Goal: Feedback & Contribution: Submit feedback/report problem

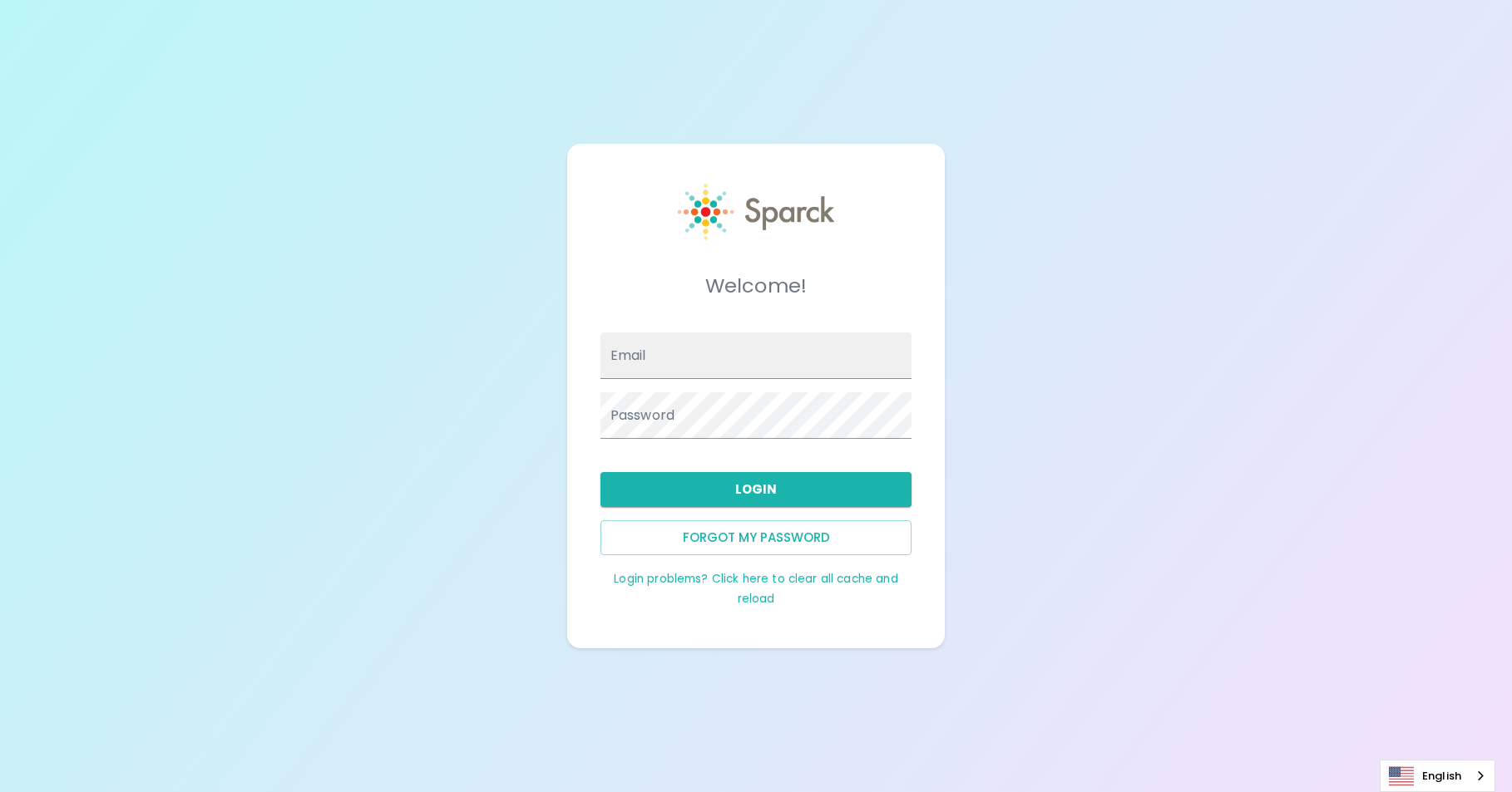
type input "[PERSON_NAME][EMAIL_ADDRESS][PERSON_NAME][DOMAIN_NAME]"
click at [769, 492] on button "Login" at bounding box center [756, 490] width 312 height 35
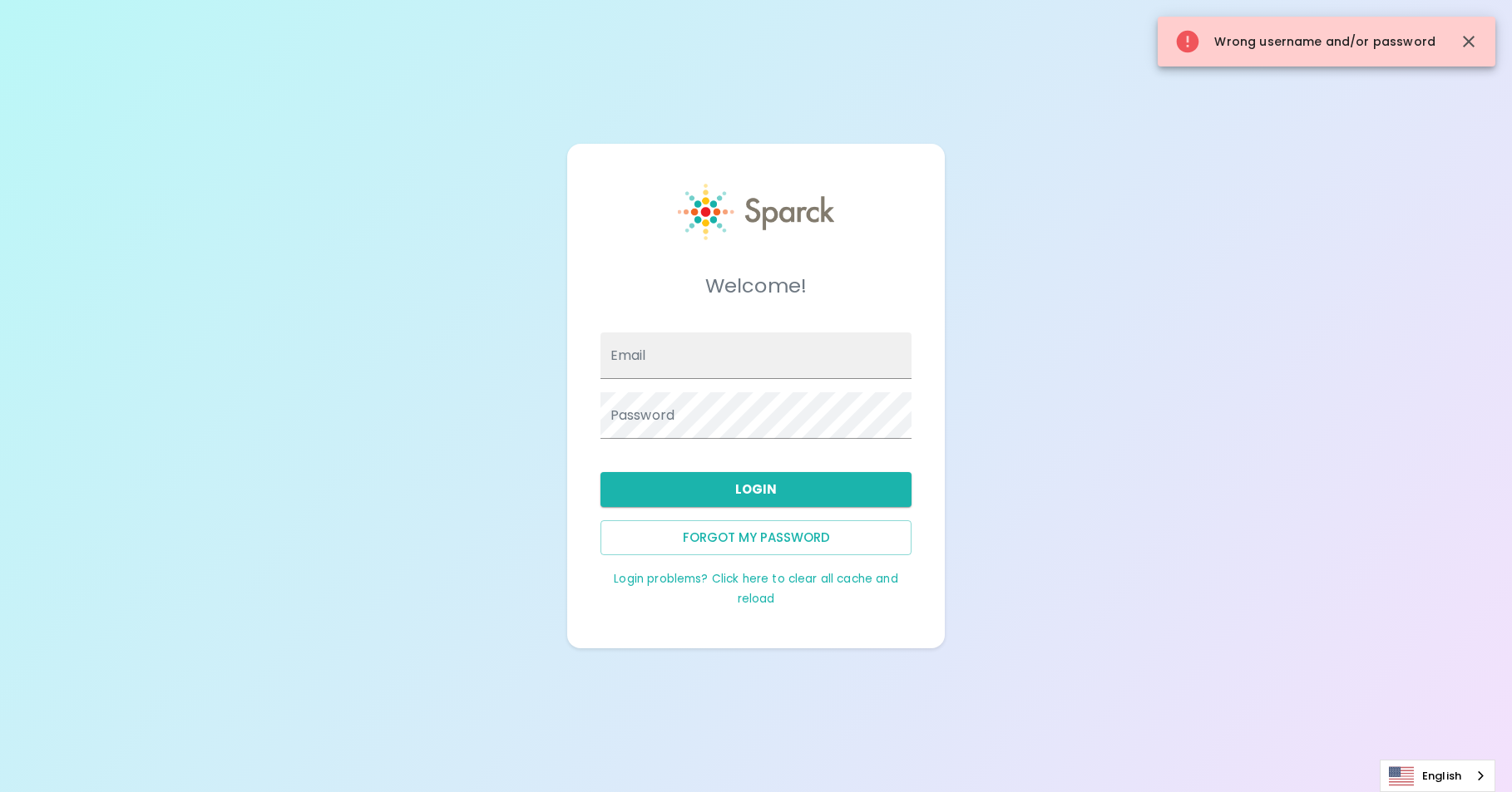
click at [1050, 455] on div "Welcome! Email Password Login Forgot my password Login problems? Click here to …" at bounding box center [756, 396] width 1512 height 792
click at [794, 348] on input "Email" at bounding box center [756, 356] width 312 height 46
type input "[PERSON_NAME][EMAIL_ADDRESS][PERSON_NAME][DOMAIN_NAME]"
click at [770, 480] on button "Login" at bounding box center [756, 490] width 312 height 35
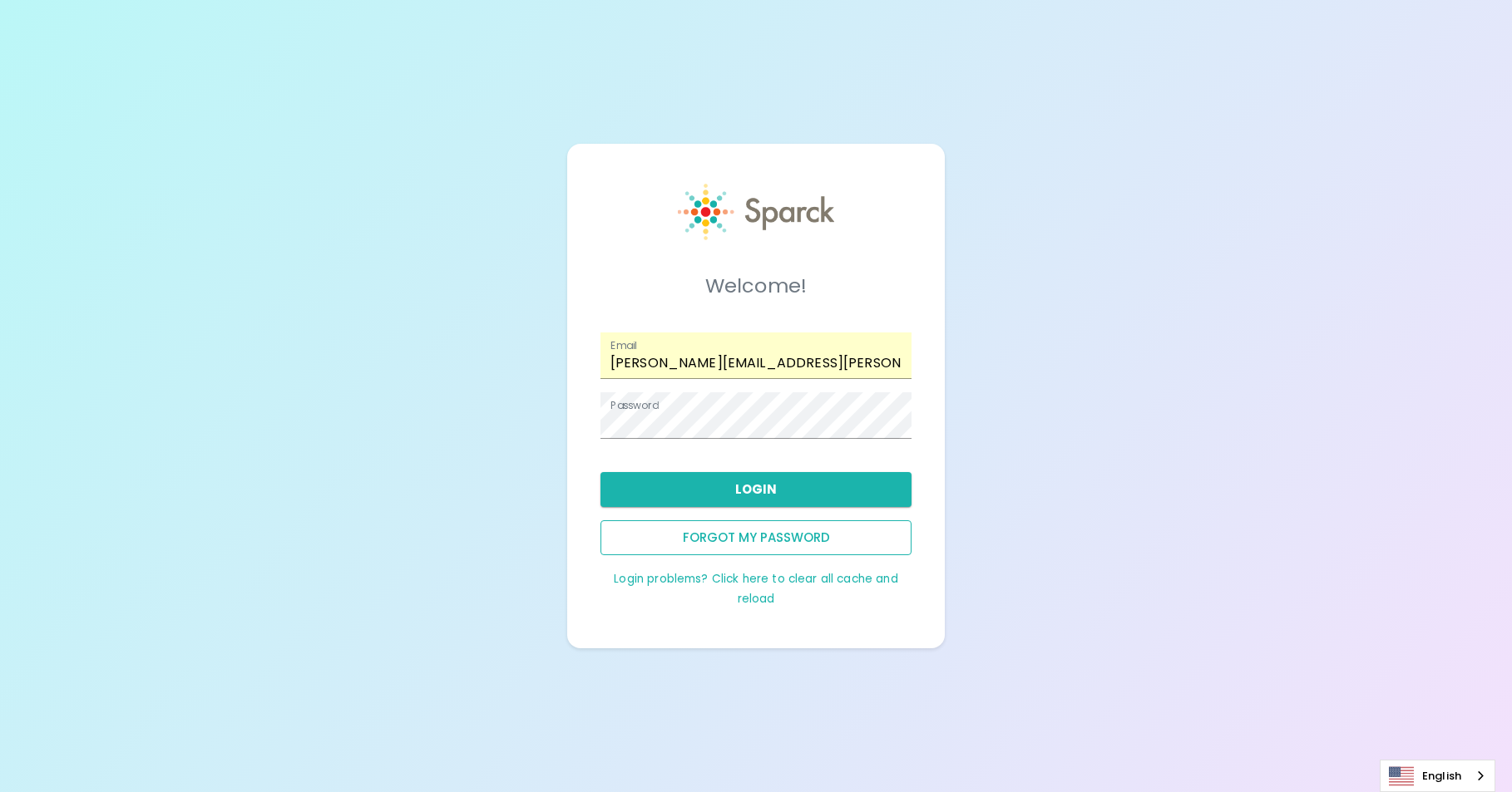
click at [751, 544] on button "Forgot my password" at bounding box center [756, 538] width 312 height 35
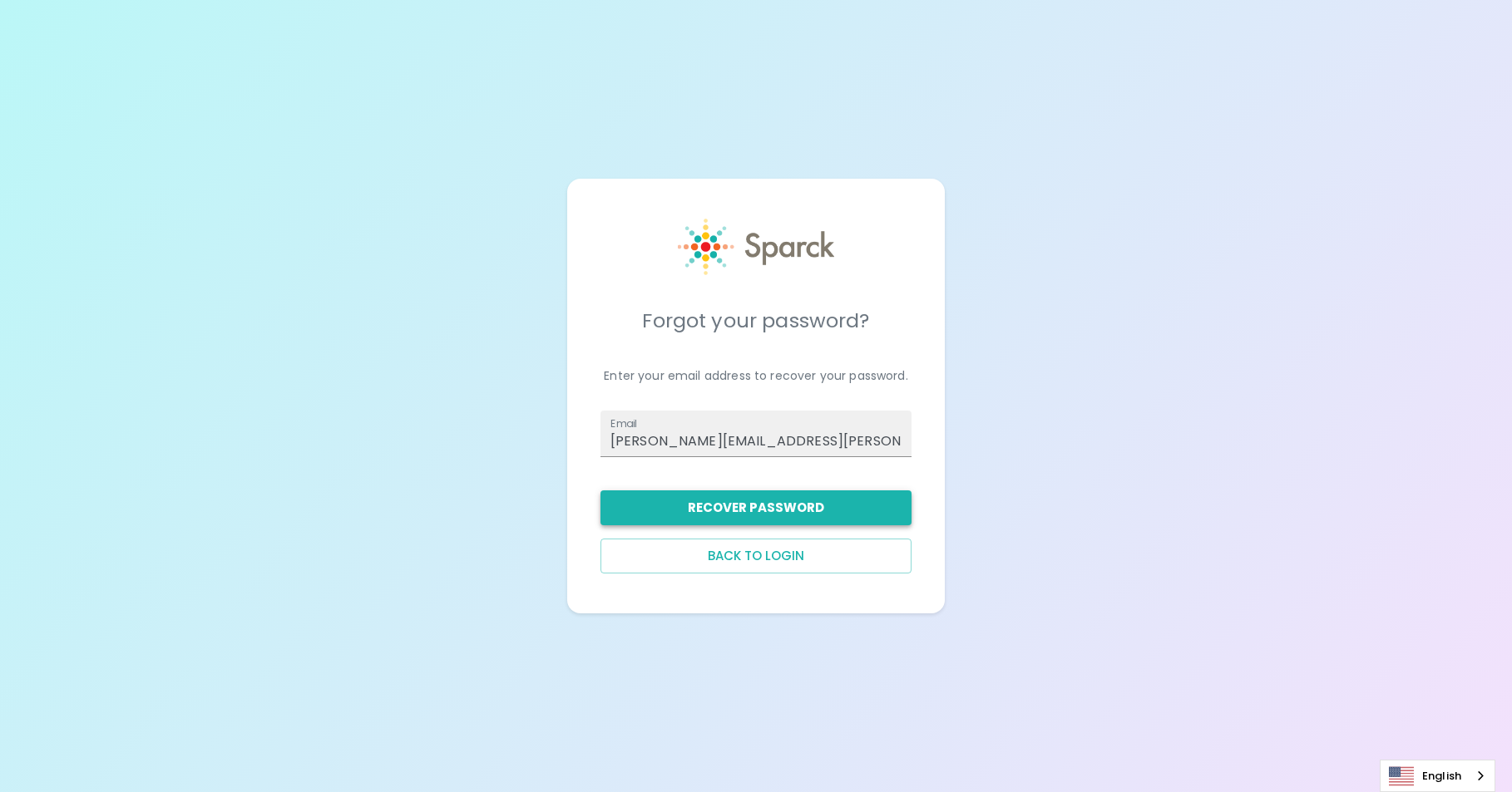
click at [771, 509] on button "Recover Password" at bounding box center [756, 508] width 312 height 35
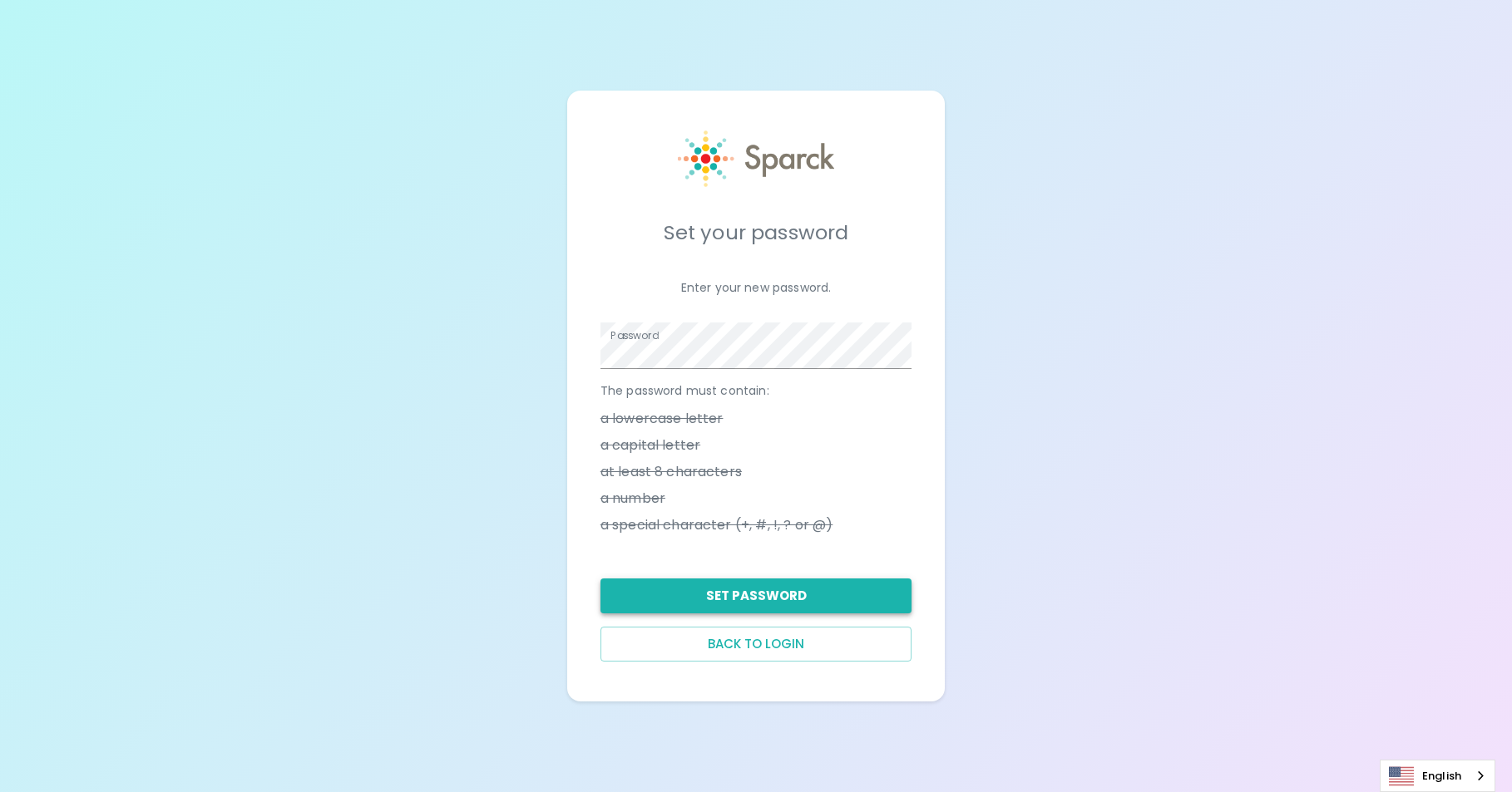
click at [770, 600] on button "Set Password" at bounding box center [756, 596] width 312 height 35
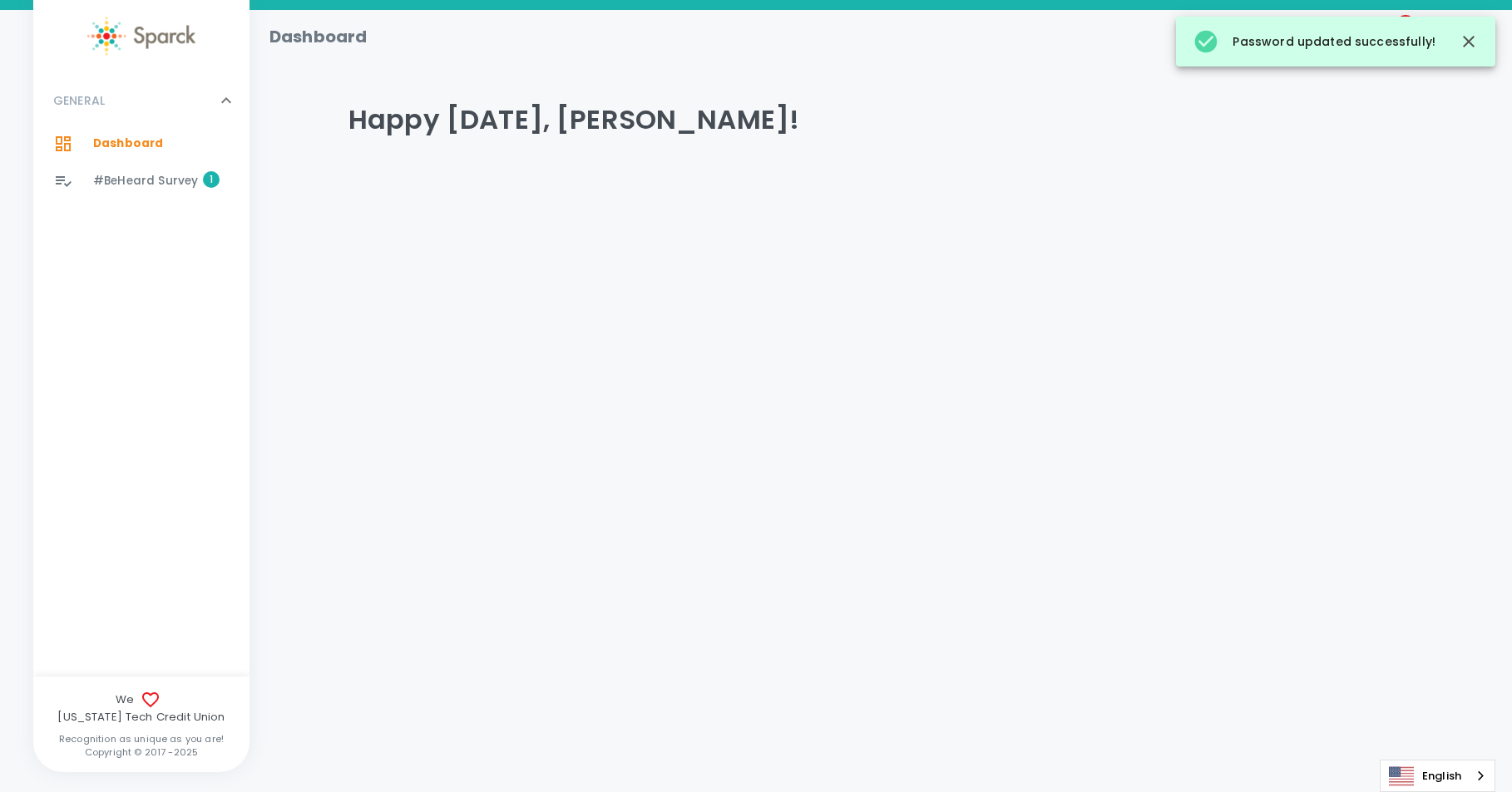
click at [154, 170] on span "#BeHeard Survey 1" at bounding box center [146, 181] width 105 height 23
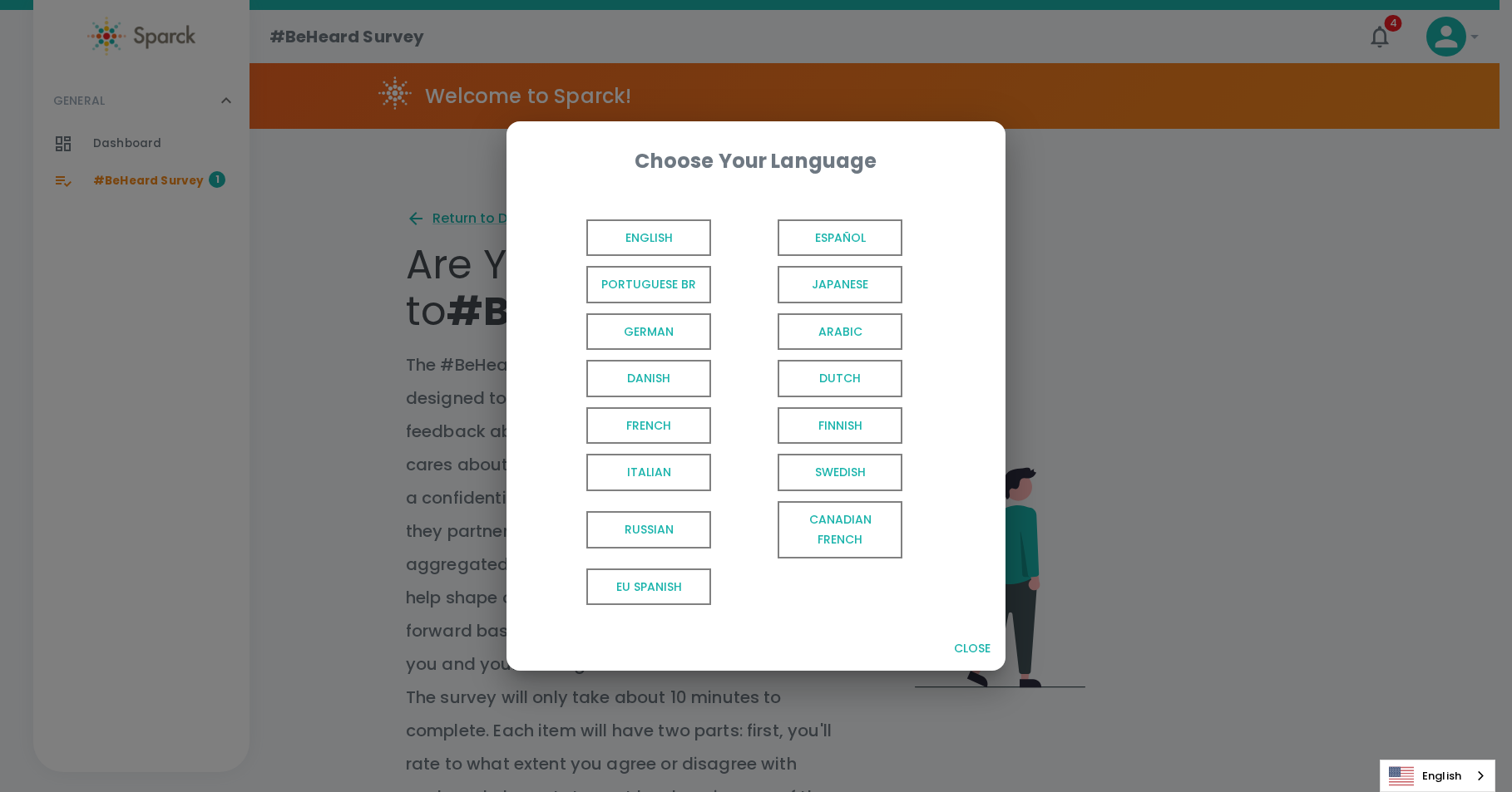
click at [640, 236] on span "English" at bounding box center [648, 238] width 125 height 37
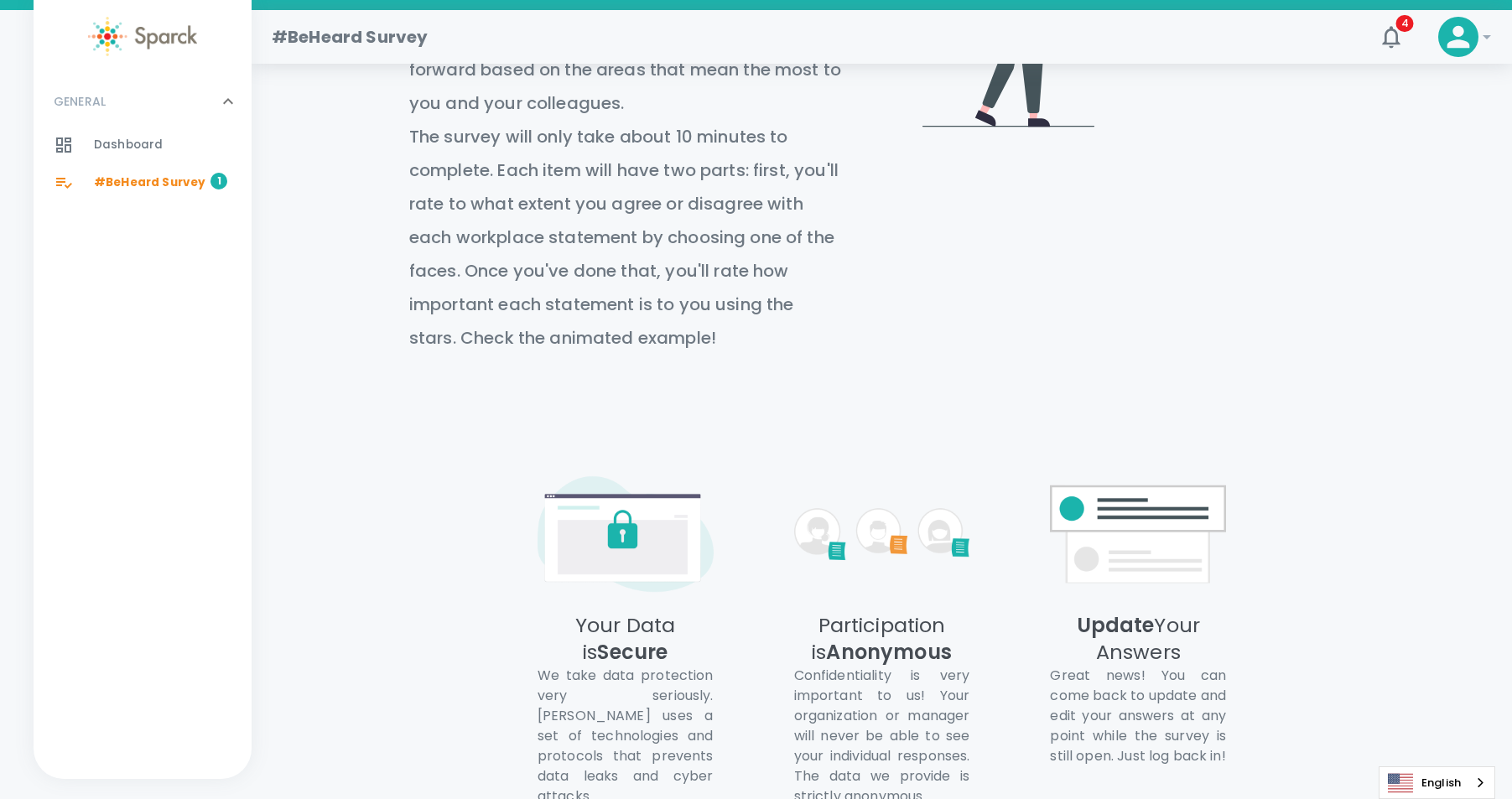
scroll to position [738, 0]
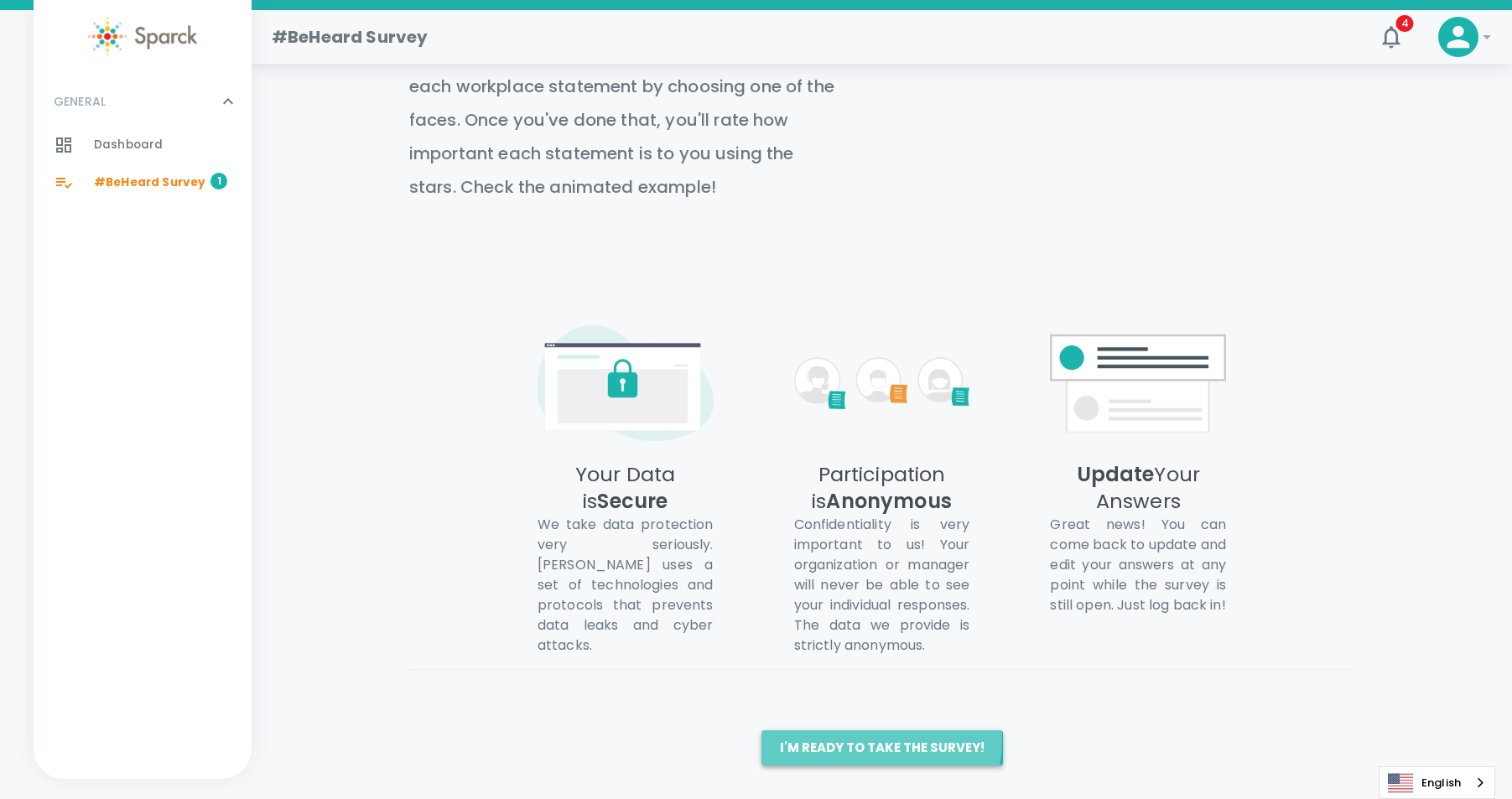
click at [881, 742] on button "I'm ready to take the survey!" at bounding box center [882, 748] width 241 height 36
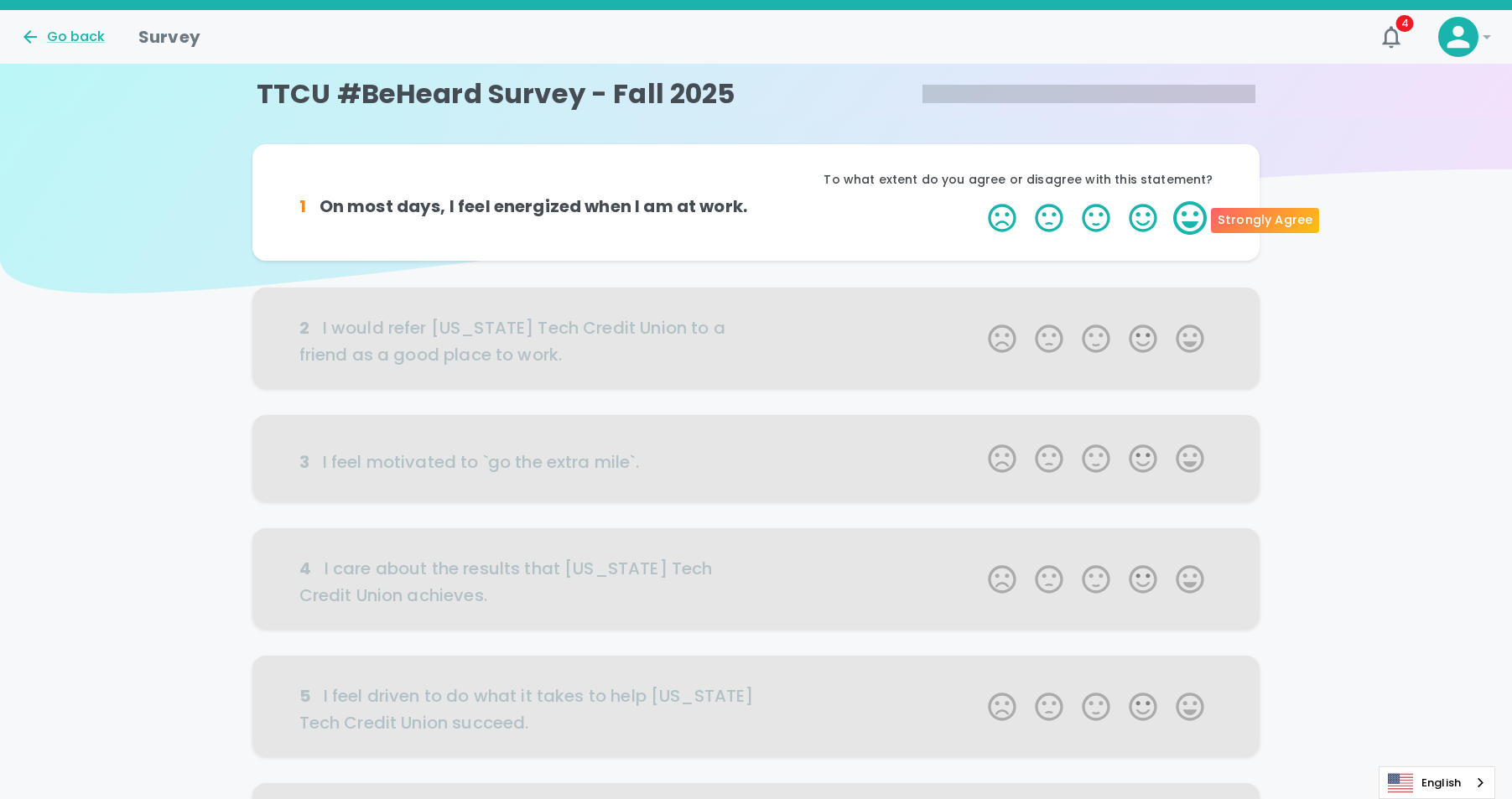
click at [1189, 220] on label "5 Stars" at bounding box center [1190, 218] width 47 height 34
click at [979, 201] on input "5 Stars" at bounding box center [978, 201] width 1 height 1
click at [1198, 221] on label "5 Stars" at bounding box center [1190, 218] width 47 height 34
click at [979, 201] on input "5 Stars" at bounding box center [978, 201] width 1 height 1
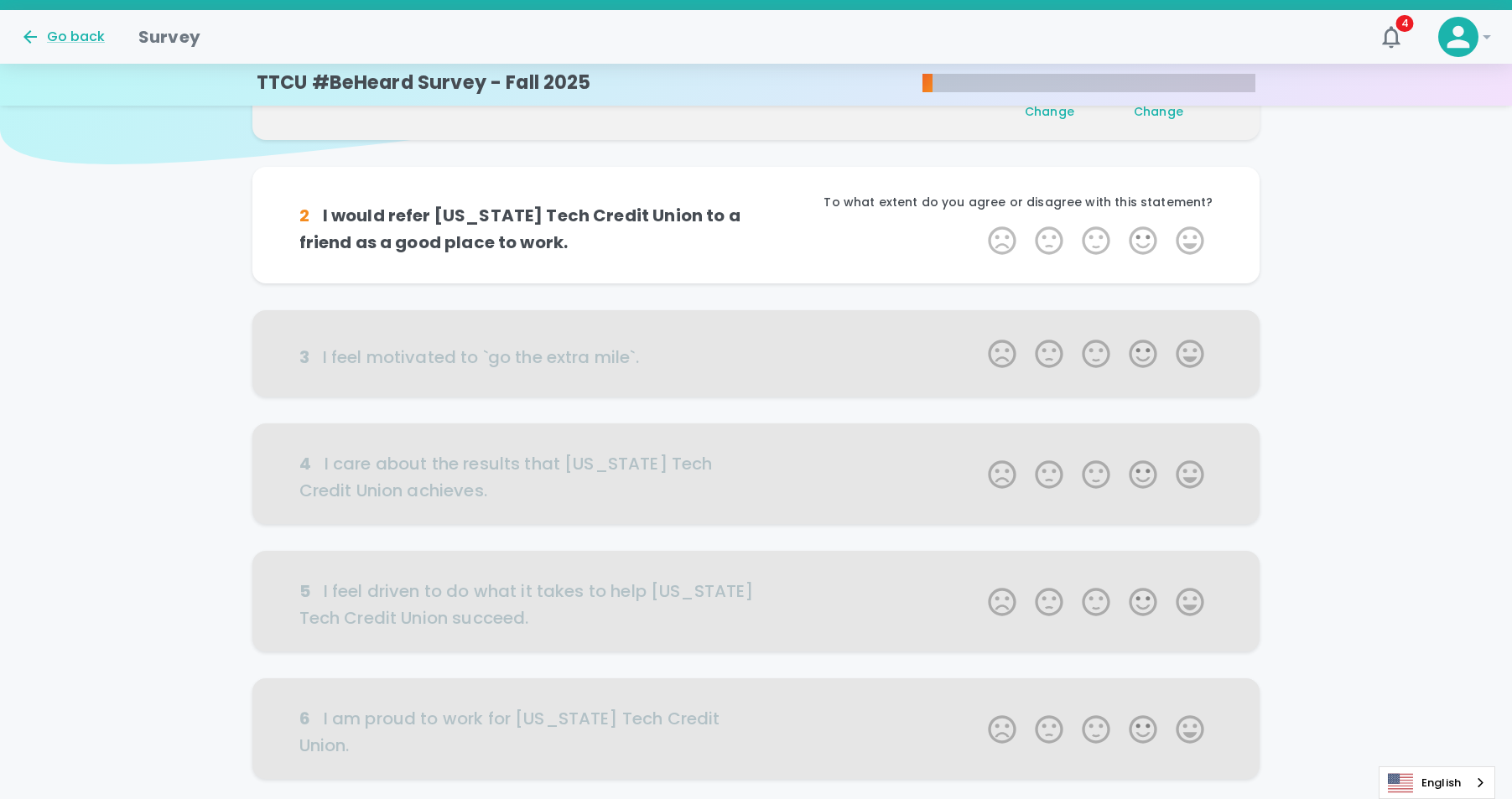
scroll to position [148, 0]
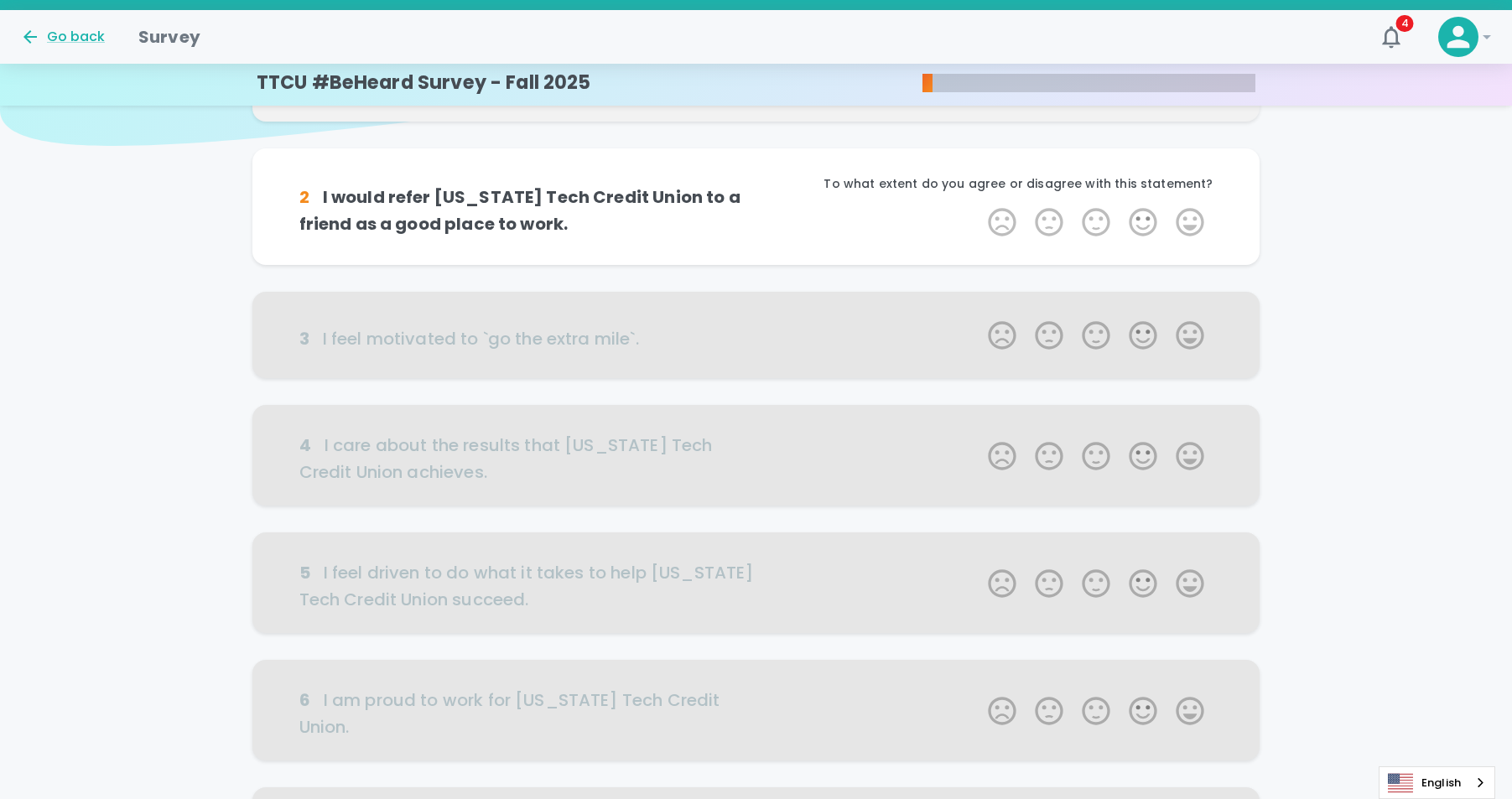
click at [1198, 221] on label "5 Stars" at bounding box center [1190, 222] width 47 height 34
click at [979, 206] on input "5 Stars" at bounding box center [978, 205] width 1 height 1
click at [1198, 221] on label "5 Stars" at bounding box center [1190, 222] width 47 height 34
click at [979, 206] on input "5 Stars" at bounding box center [978, 205] width 1 height 1
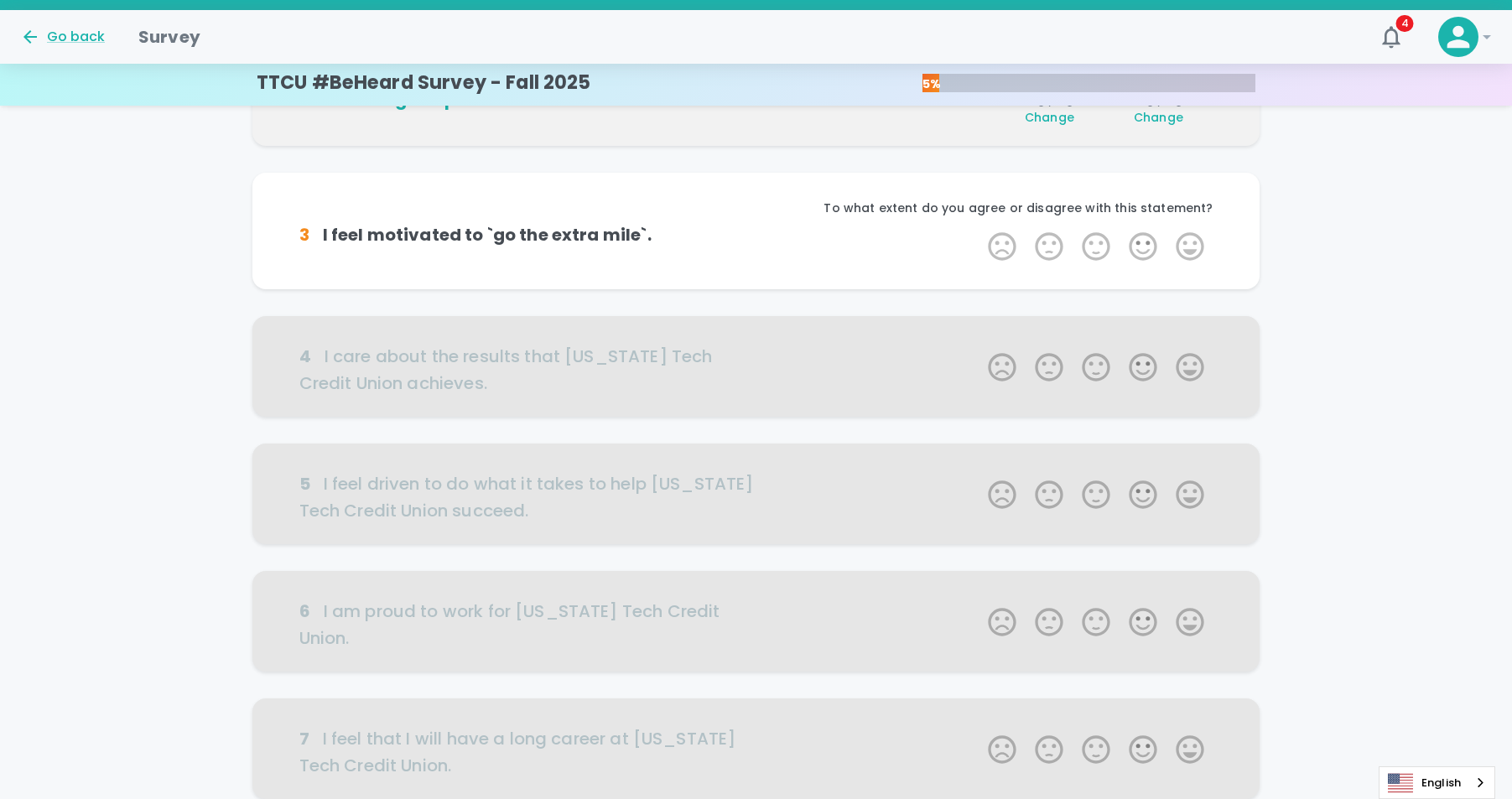
scroll to position [295, 0]
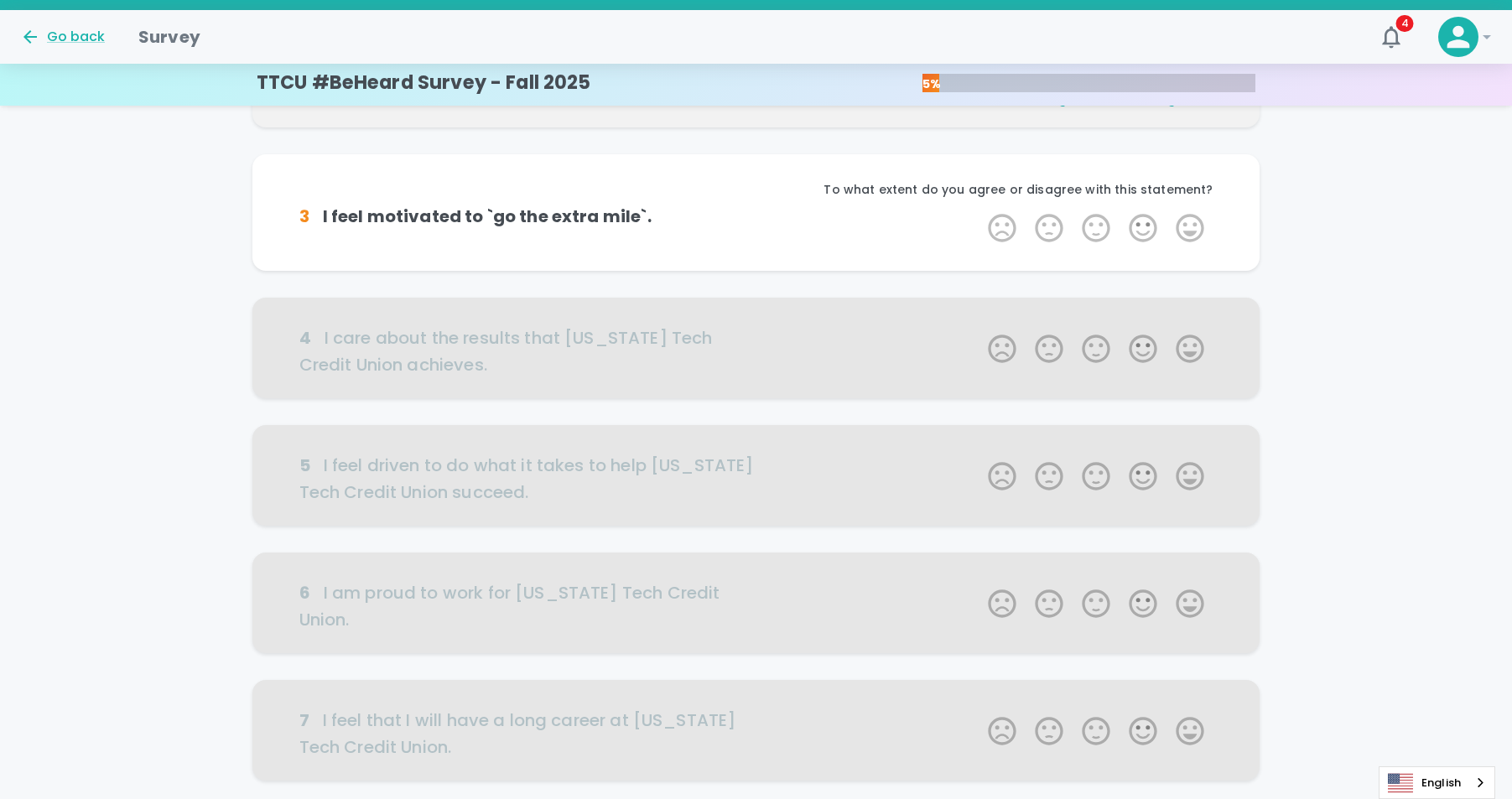
click at [1198, 221] on label "5 Stars" at bounding box center [1190, 228] width 47 height 34
click at [979, 211] on input "5 Stars" at bounding box center [978, 210] width 1 height 1
click at [1198, 221] on label "5 Stars" at bounding box center [1190, 228] width 47 height 34
click at [979, 211] on input "5 Stars" at bounding box center [978, 210] width 1 height 1
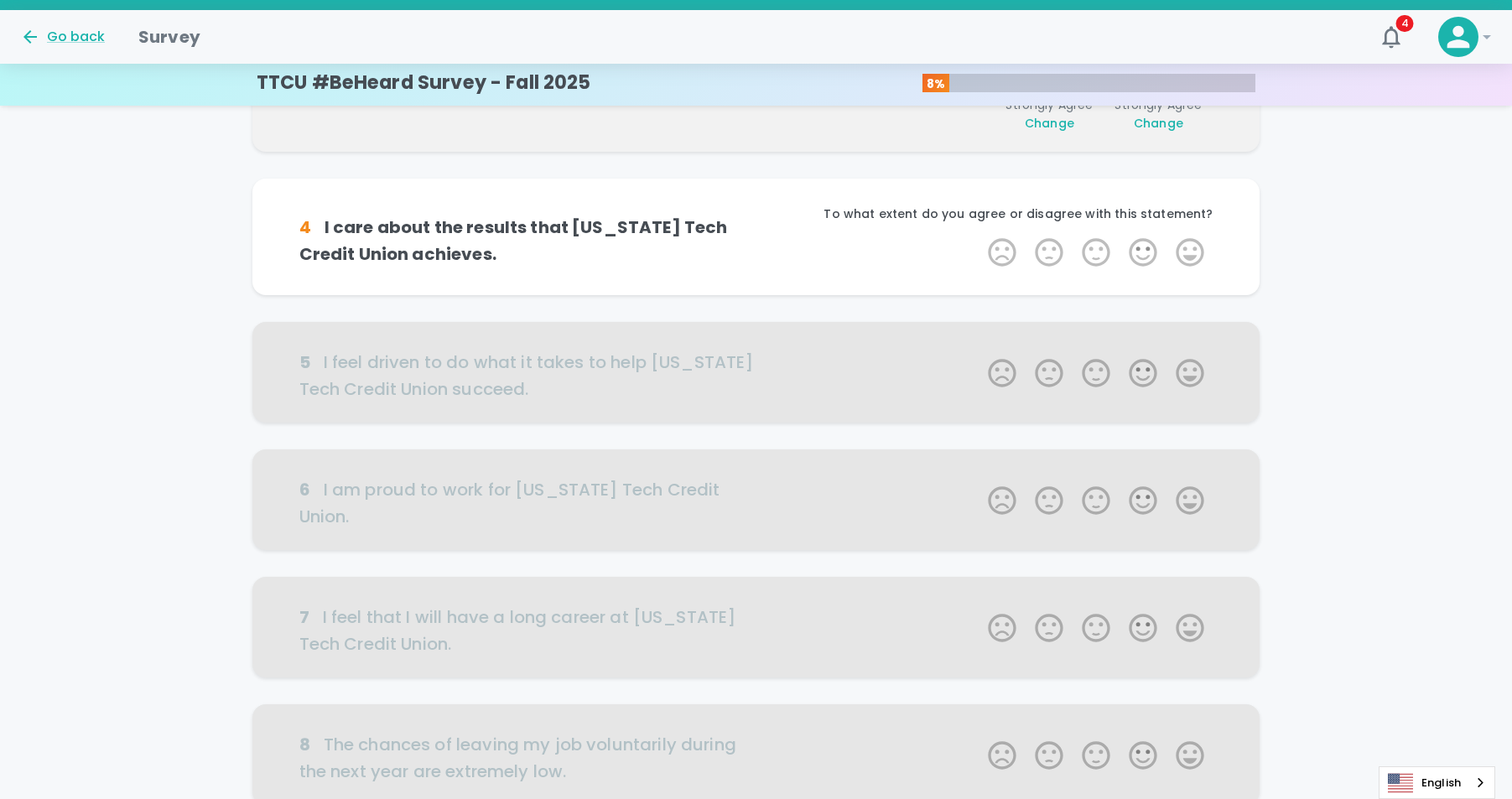
scroll to position [443, 0]
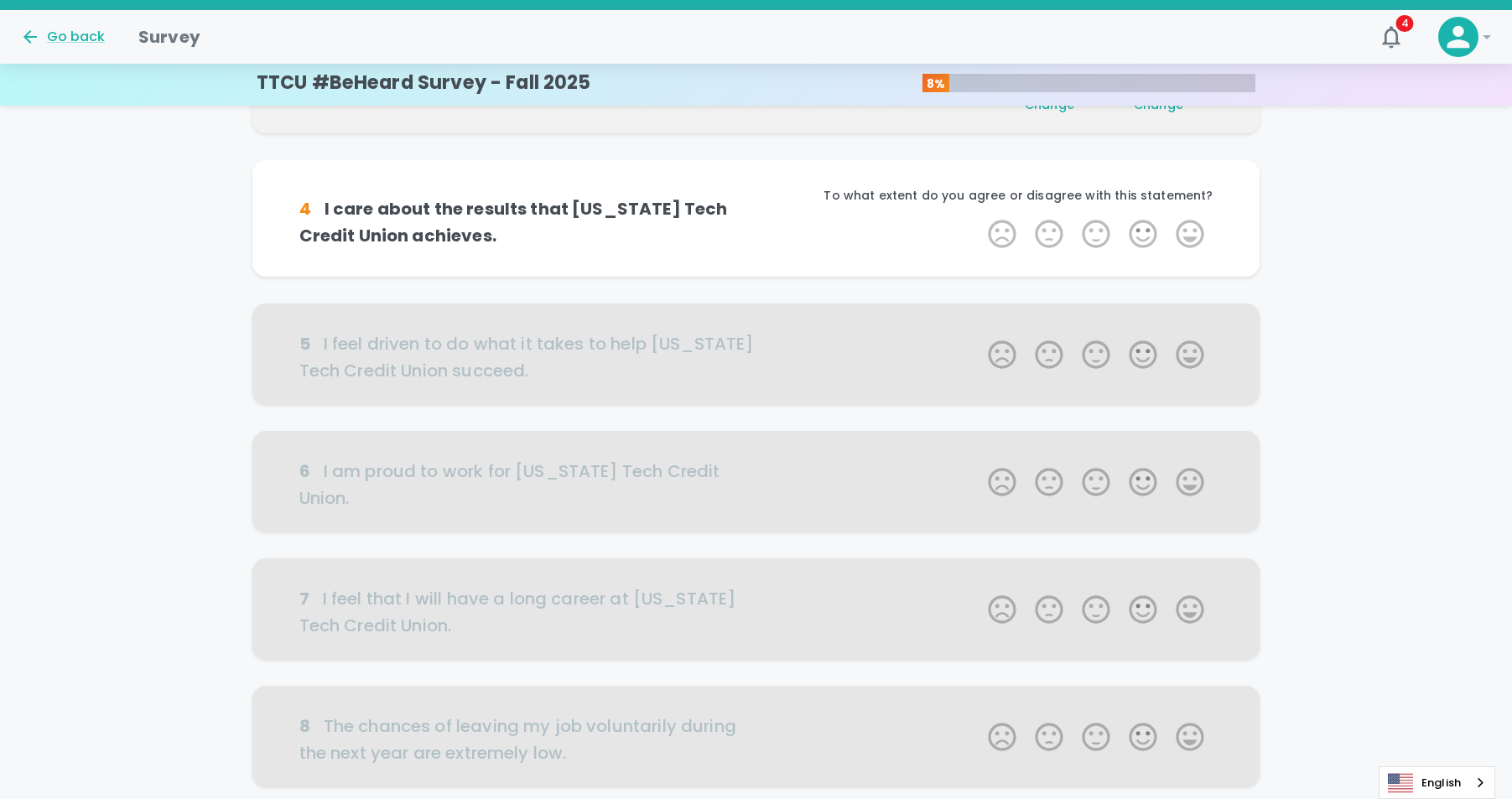
click at [1198, 221] on label "5 Stars" at bounding box center [1190, 234] width 47 height 34
click at [979, 217] on input "5 Stars" at bounding box center [978, 216] width 1 height 1
click at [1198, 221] on label "5 Stars" at bounding box center [1190, 234] width 47 height 34
click at [979, 217] on input "5 Stars" at bounding box center [978, 216] width 1 height 1
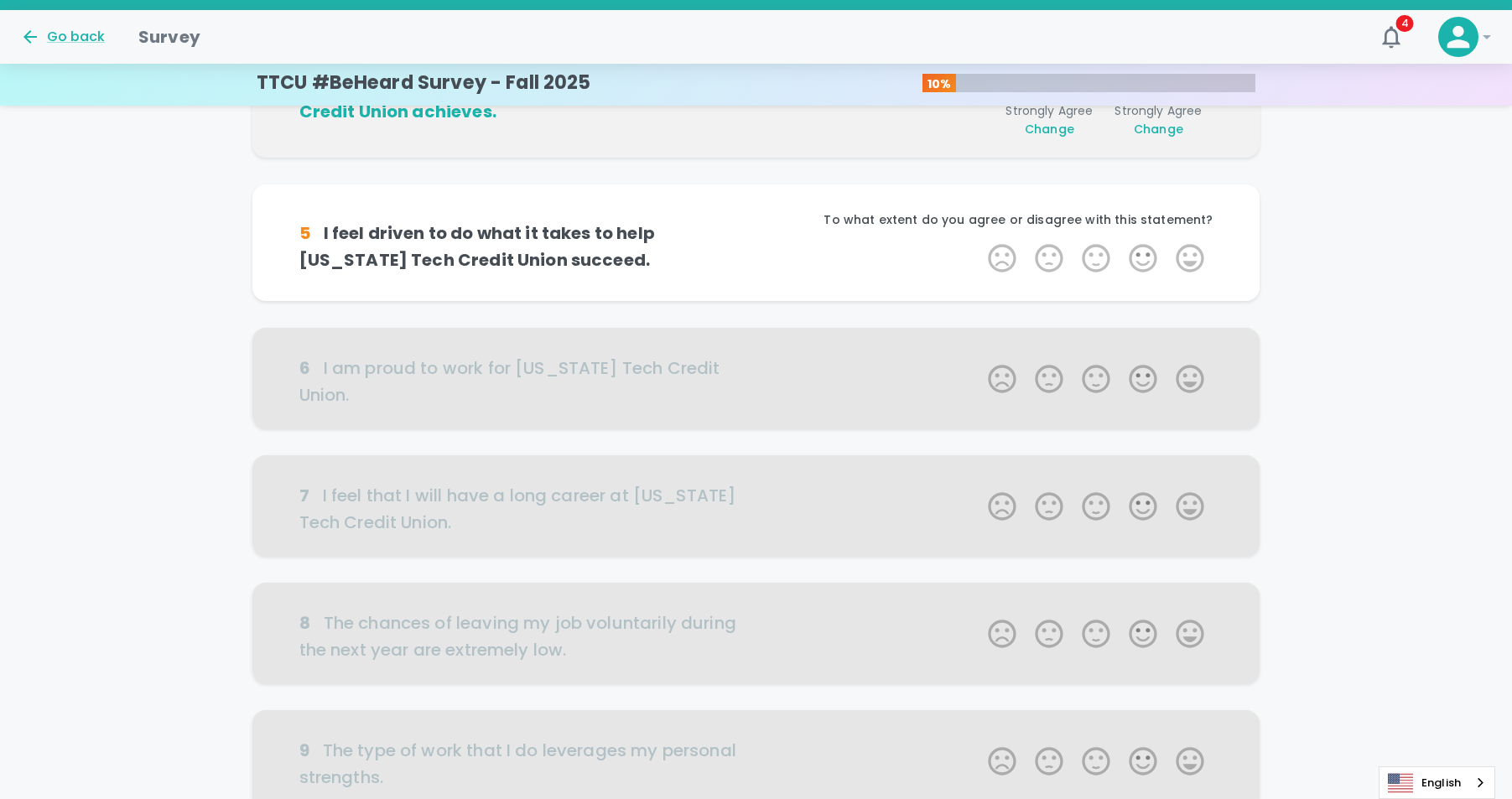
scroll to position [591, 0]
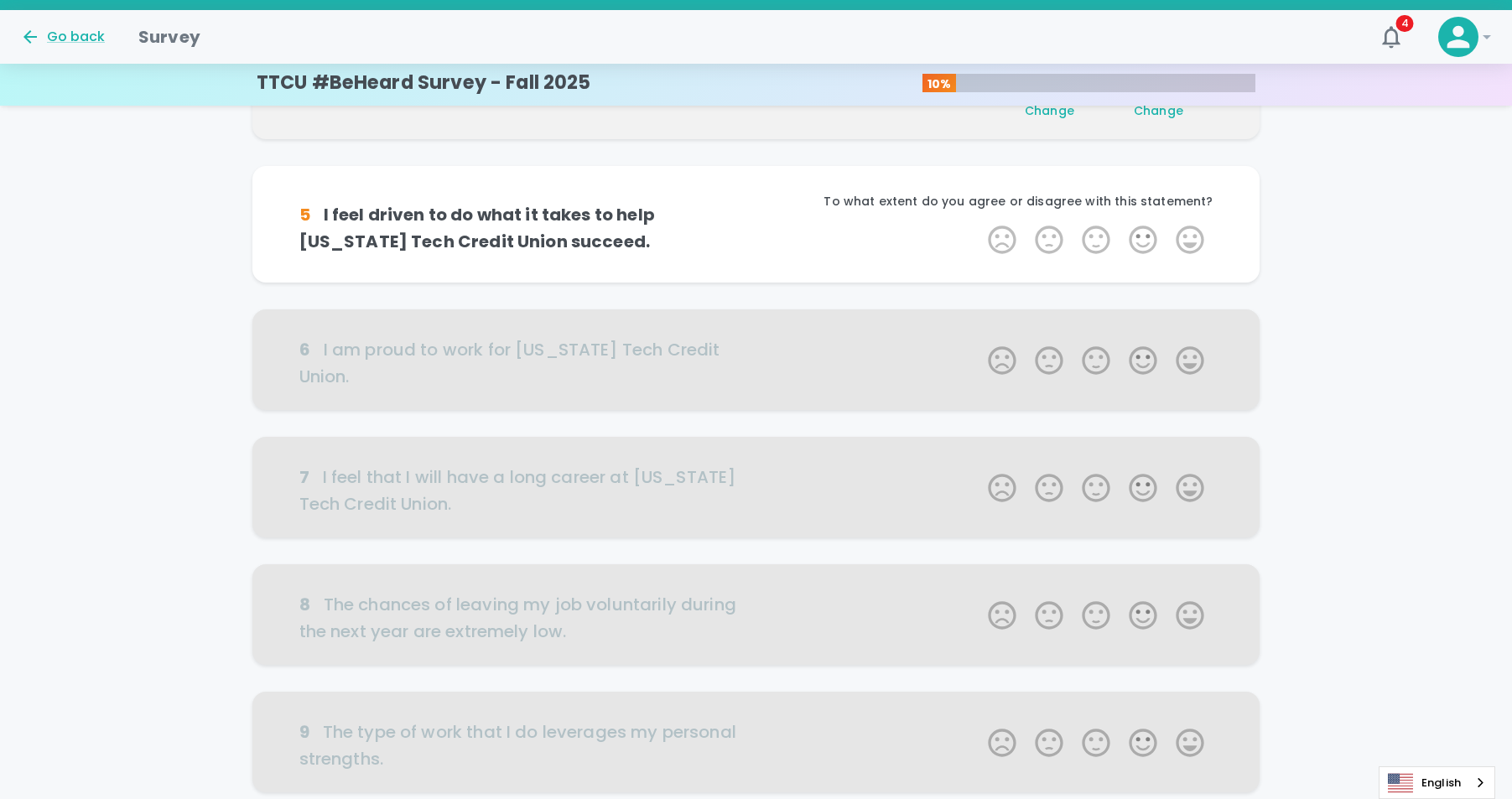
click at [1198, 221] on div "To what extent do you agree or disagree with this statement?" at bounding box center [985, 208] width 457 height 30
click at [1194, 235] on label "5 Stars" at bounding box center [1190, 240] width 47 height 34
click at [979, 223] on input "5 Stars" at bounding box center [978, 222] width 1 height 1
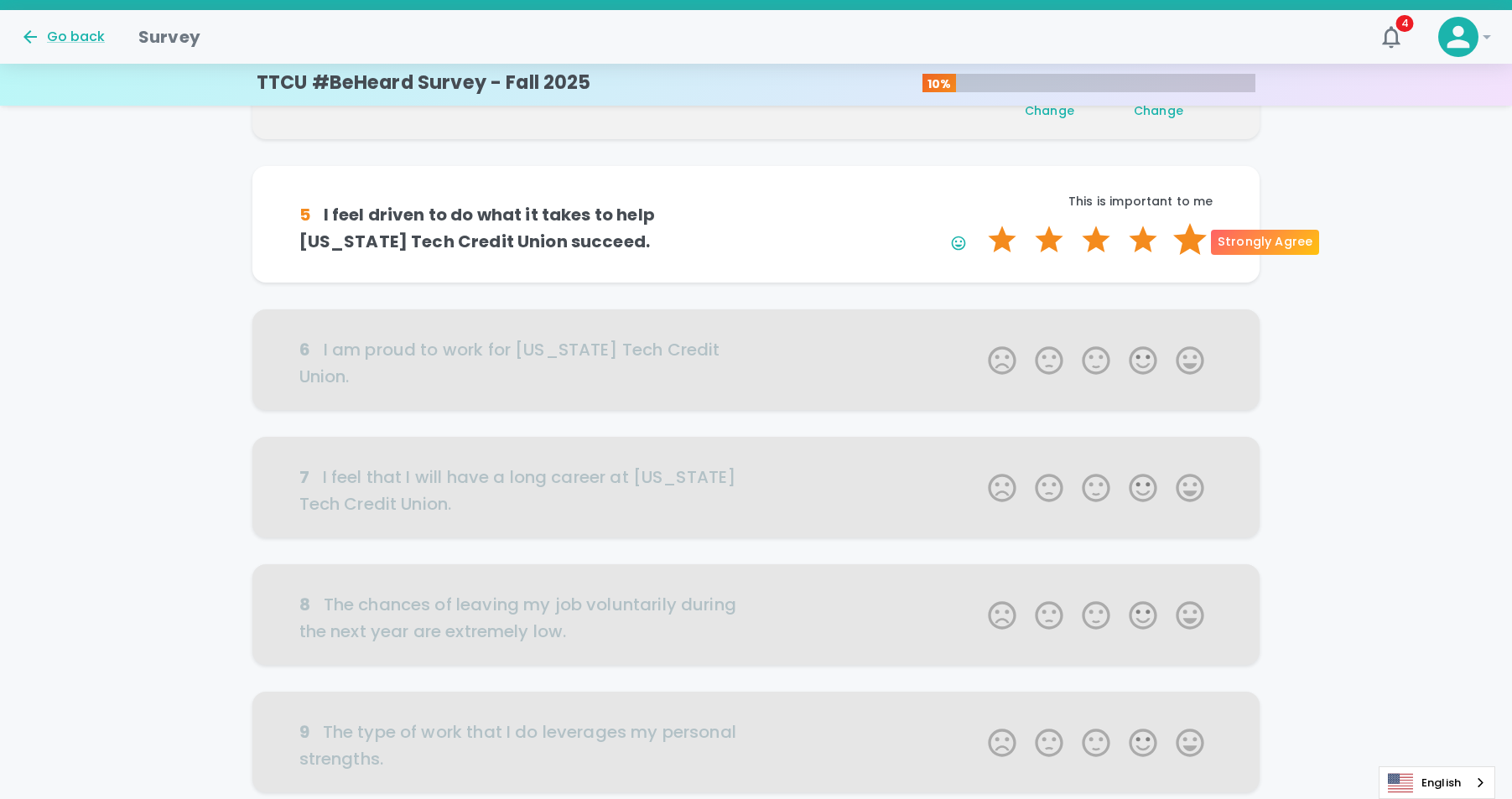
click at [1197, 239] on label "5 Stars" at bounding box center [1190, 240] width 47 height 34
click at [979, 223] on input "5 Stars" at bounding box center [978, 222] width 1 height 1
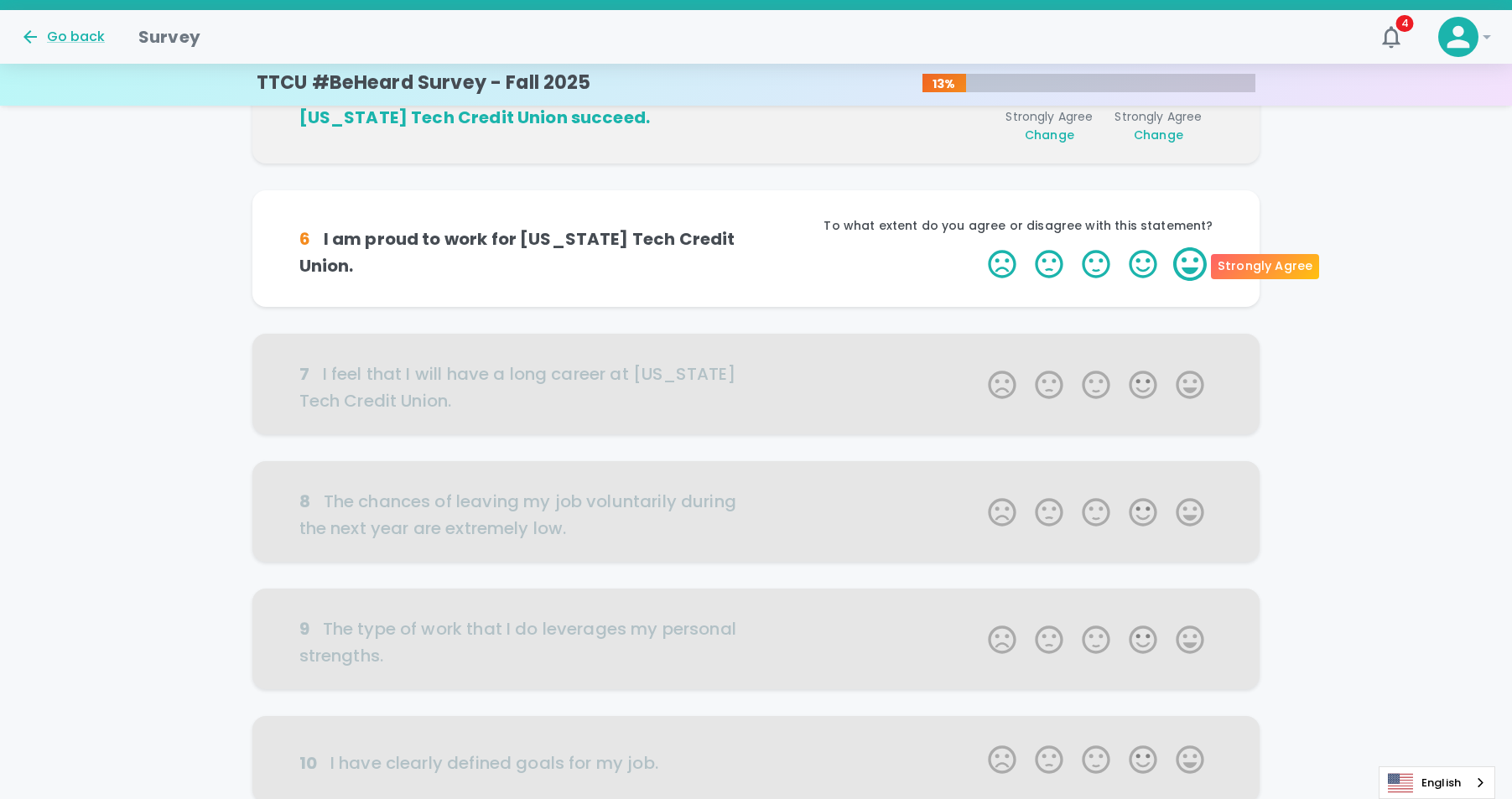
scroll to position [738, 0]
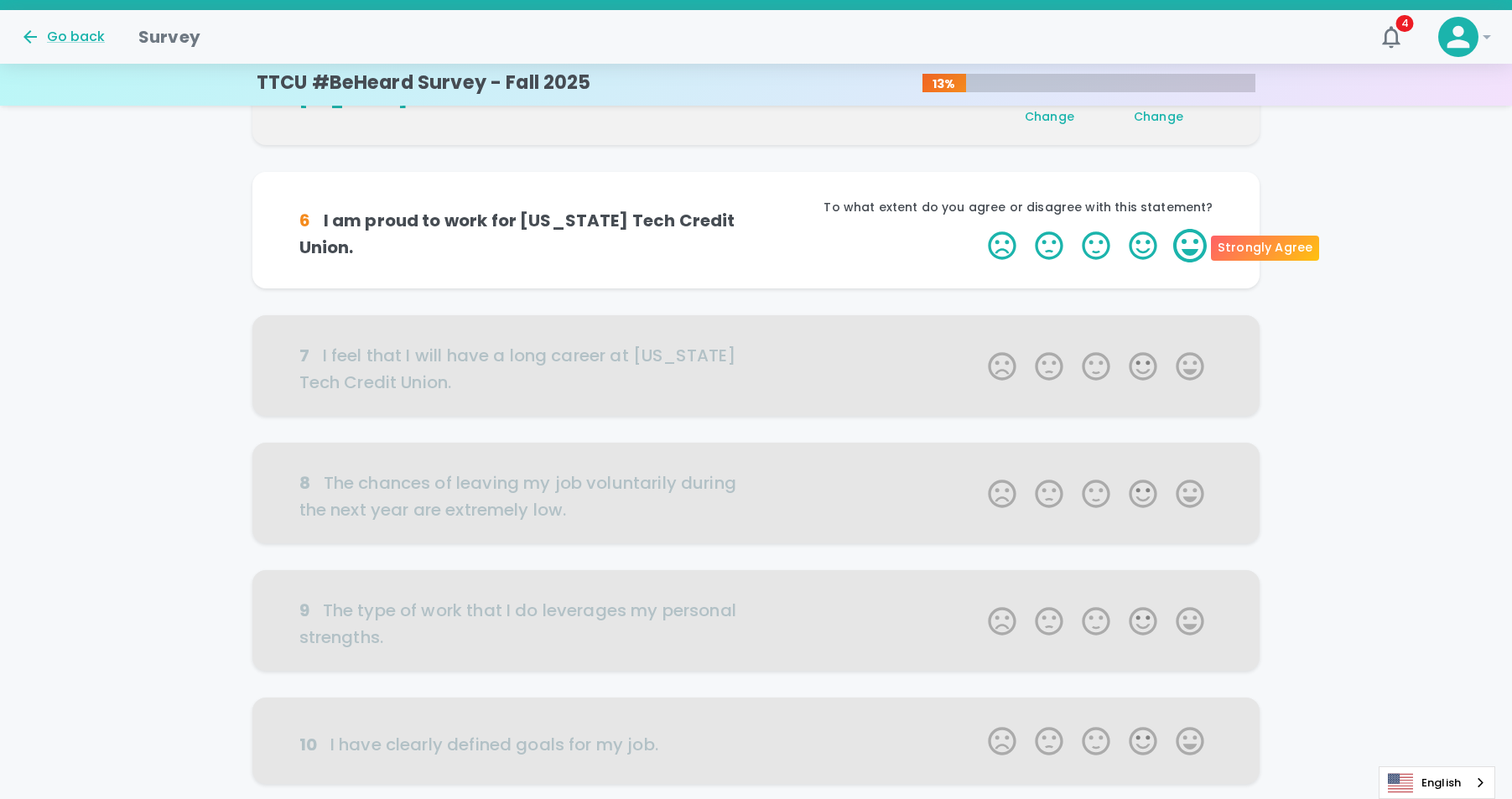
click at [1197, 240] on label "5 Stars" at bounding box center [1190, 246] width 47 height 34
click at [979, 229] on input "5 Stars" at bounding box center [978, 228] width 1 height 1
click at [1197, 240] on label "5 Stars" at bounding box center [1190, 246] width 47 height 34
click at [979, 229] on input "5 Stars" at bounding box center [978, 228] width 1 height 1
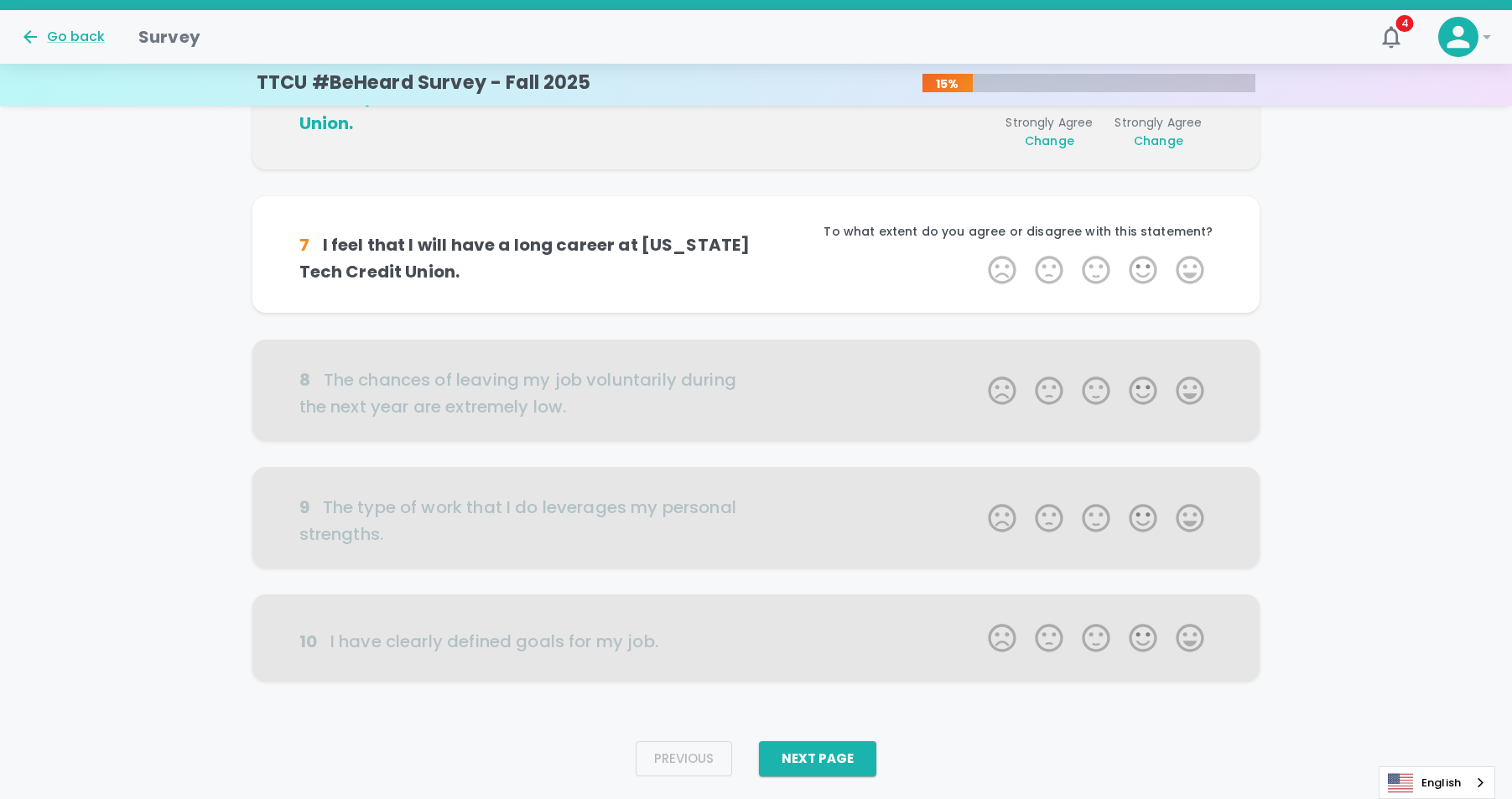
scroll to position [886, 0]
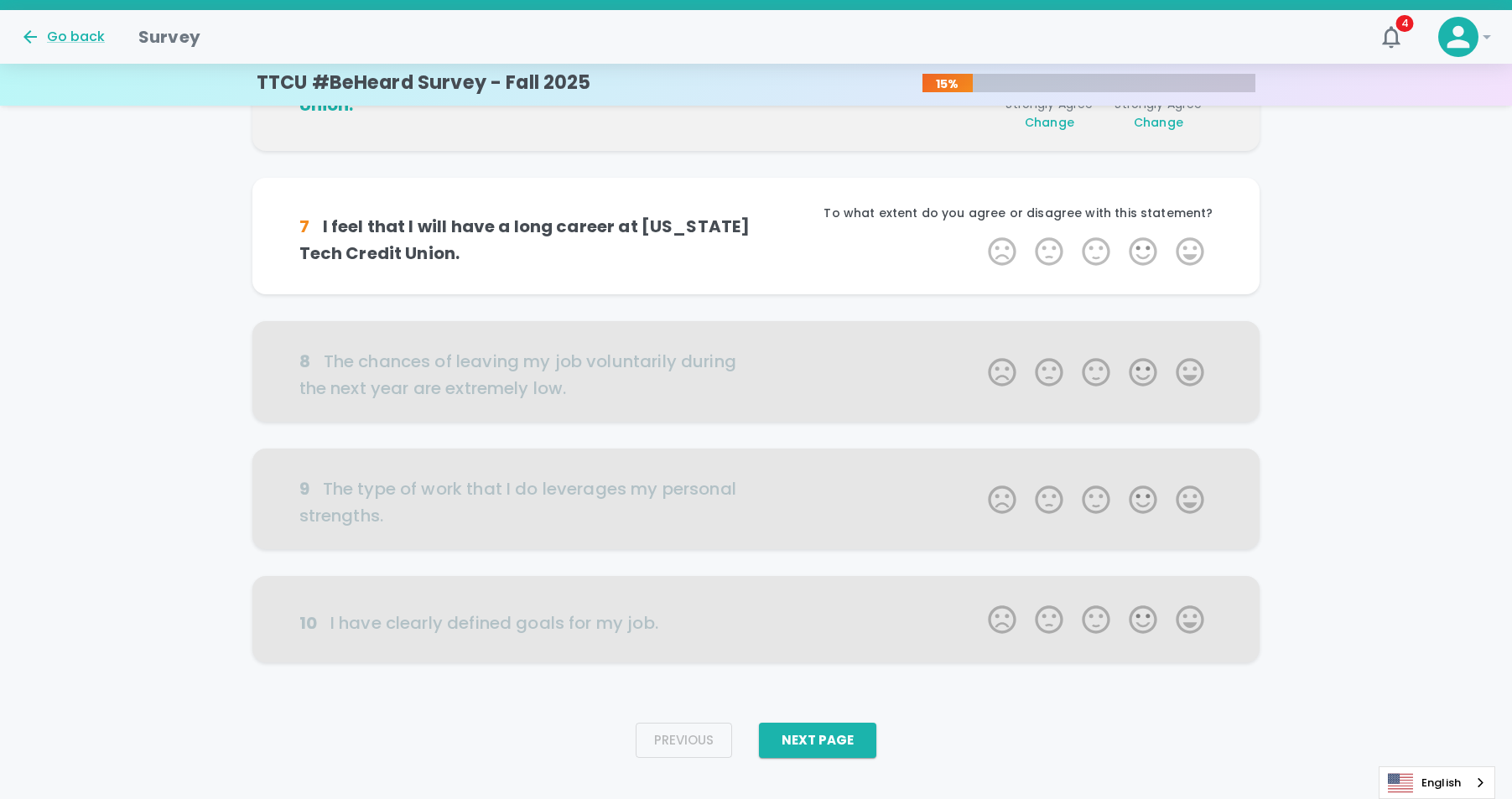
click at [1197, 240] on label "5 Stars" at bounding box center [1190, 251] width 47 height 34
click at [979, 234] on input "5 Stars" at bounding box center [978, 234] width 1 height 1
click at [1197, 246] on label "5 Stars" at bounding box center [1190, 251] width 47 height 34
click at [979, 234] on input "5 Stars" at bounding box center [978, 234] width 1 height 1
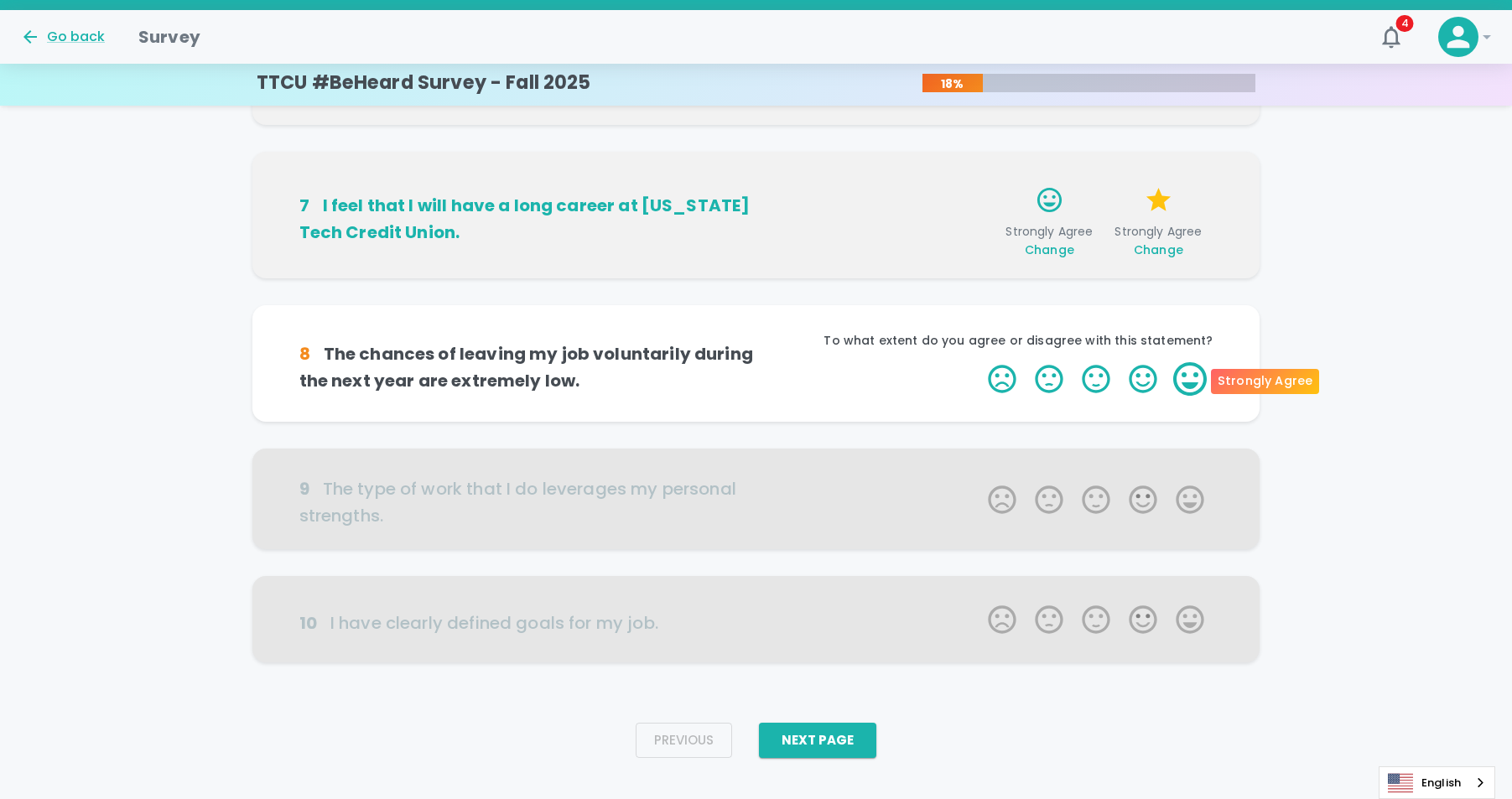
click at [1192, 376] on label "5 Stars" at bounding box center [1190, 379] width 47 height 34
click at [979, 362] on input "5 Stars" at bounding box center [978, 361] width 1 height 1
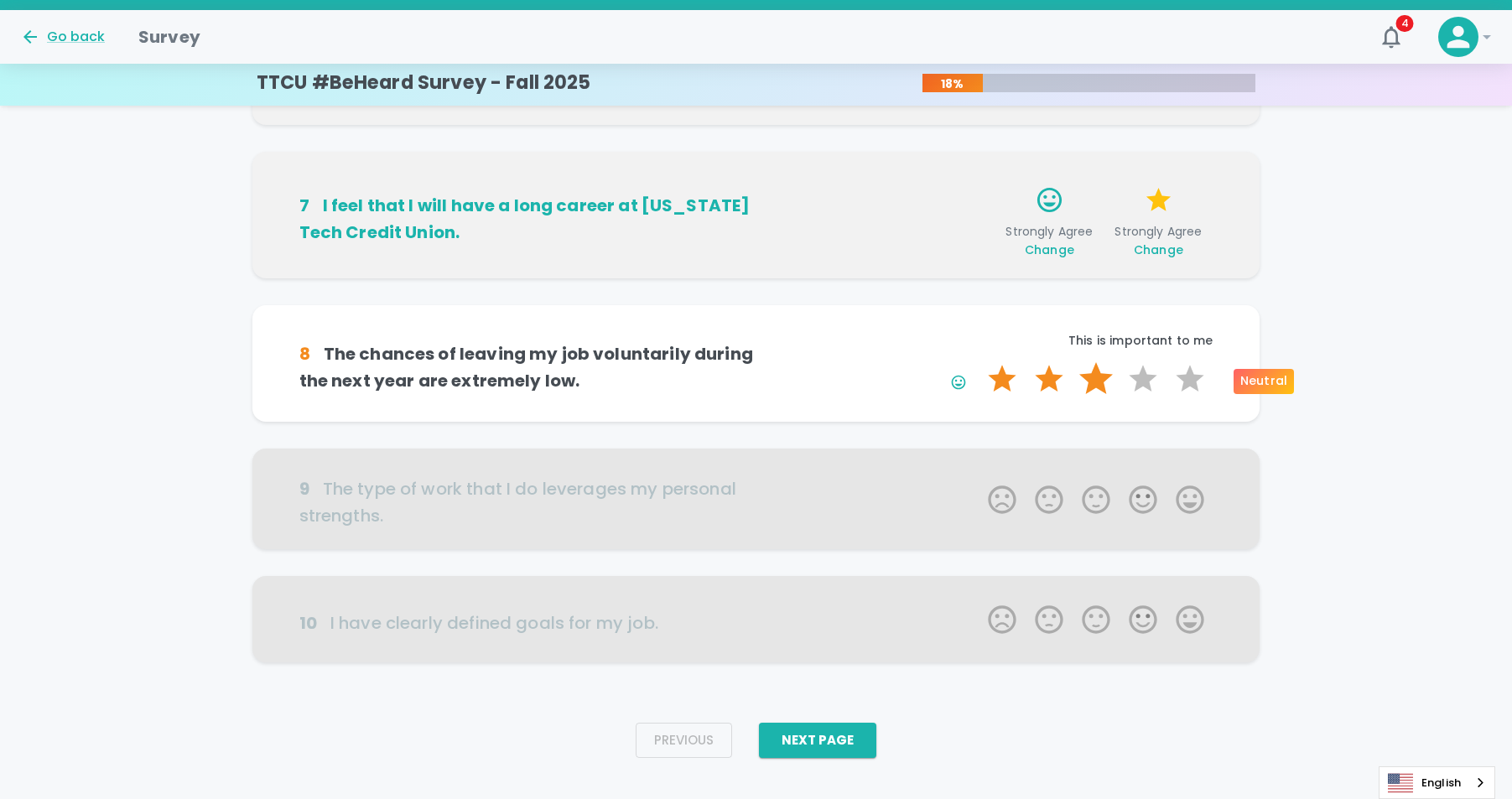
click at [1087, 380] on label "3 Stars" at bounding box center [1096, 379] width 47 height 34
click at [979, 362] on input "3 Stars" at bounding box center [978, 361] width 1 height 1
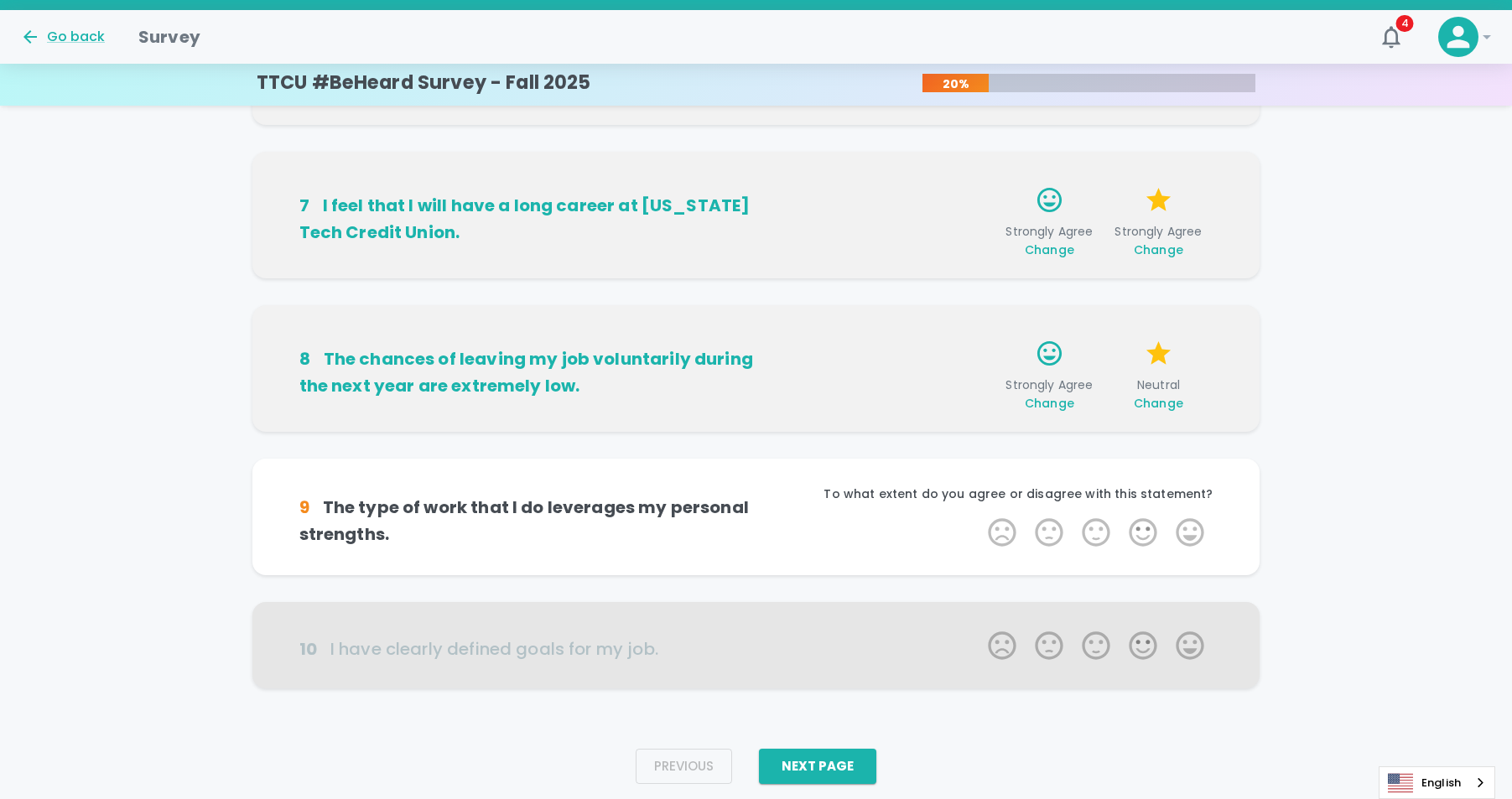
scroll to position [938, 0]
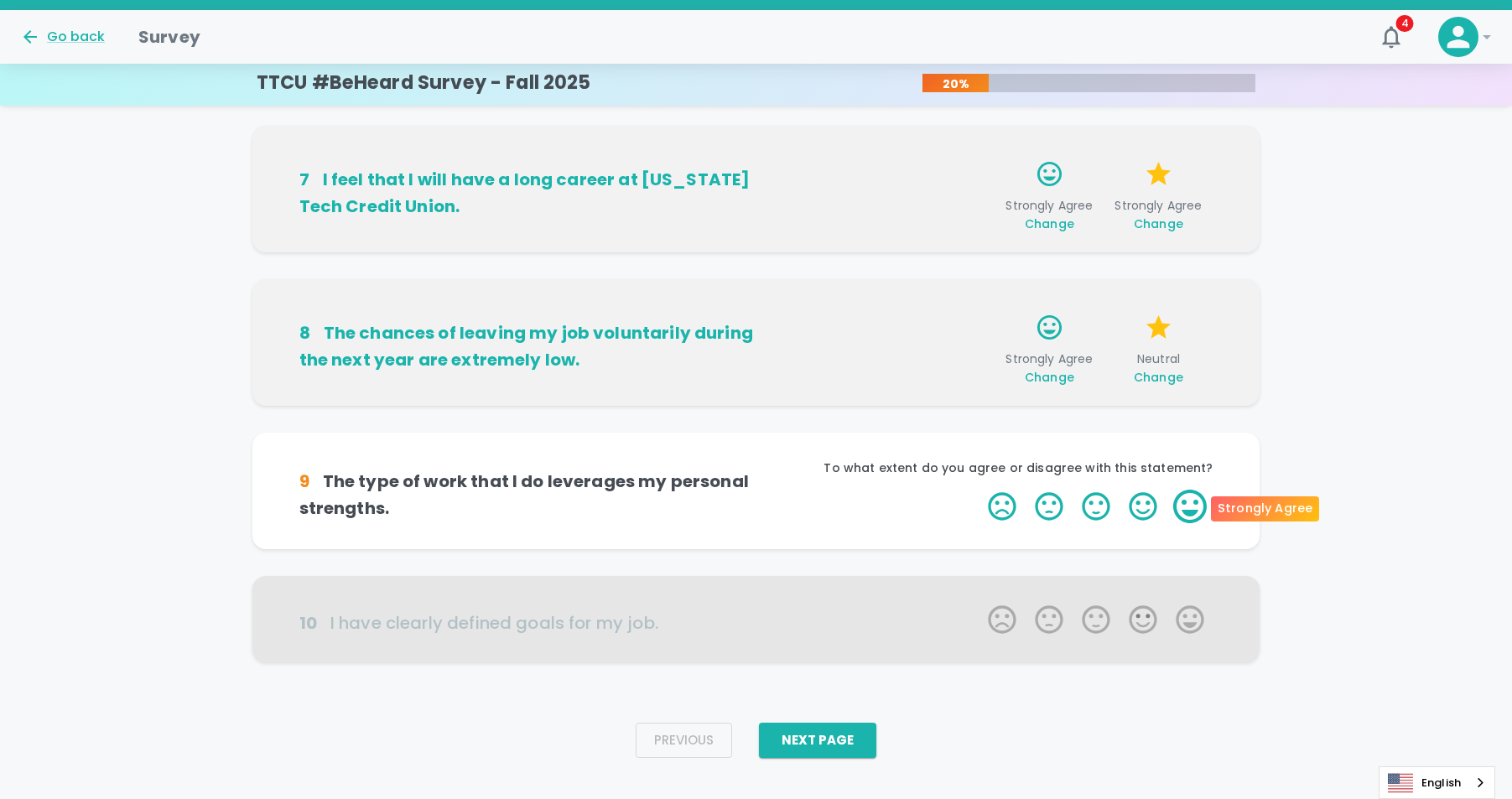
click at [1194, 507] on label "5 Stars" at bounding box center [1190, 506] width 47 height 34
click at [979, 490] on input "5 Stars" at bounding box center [978, 489] width 1 height 1
click at [1194, 507] on label "5 Stars" at bounding box center [1190, 506] width 47 height 34
click at [979, 490] on input "5 Stars" at bounding box center [978, 489] width 1 height 1
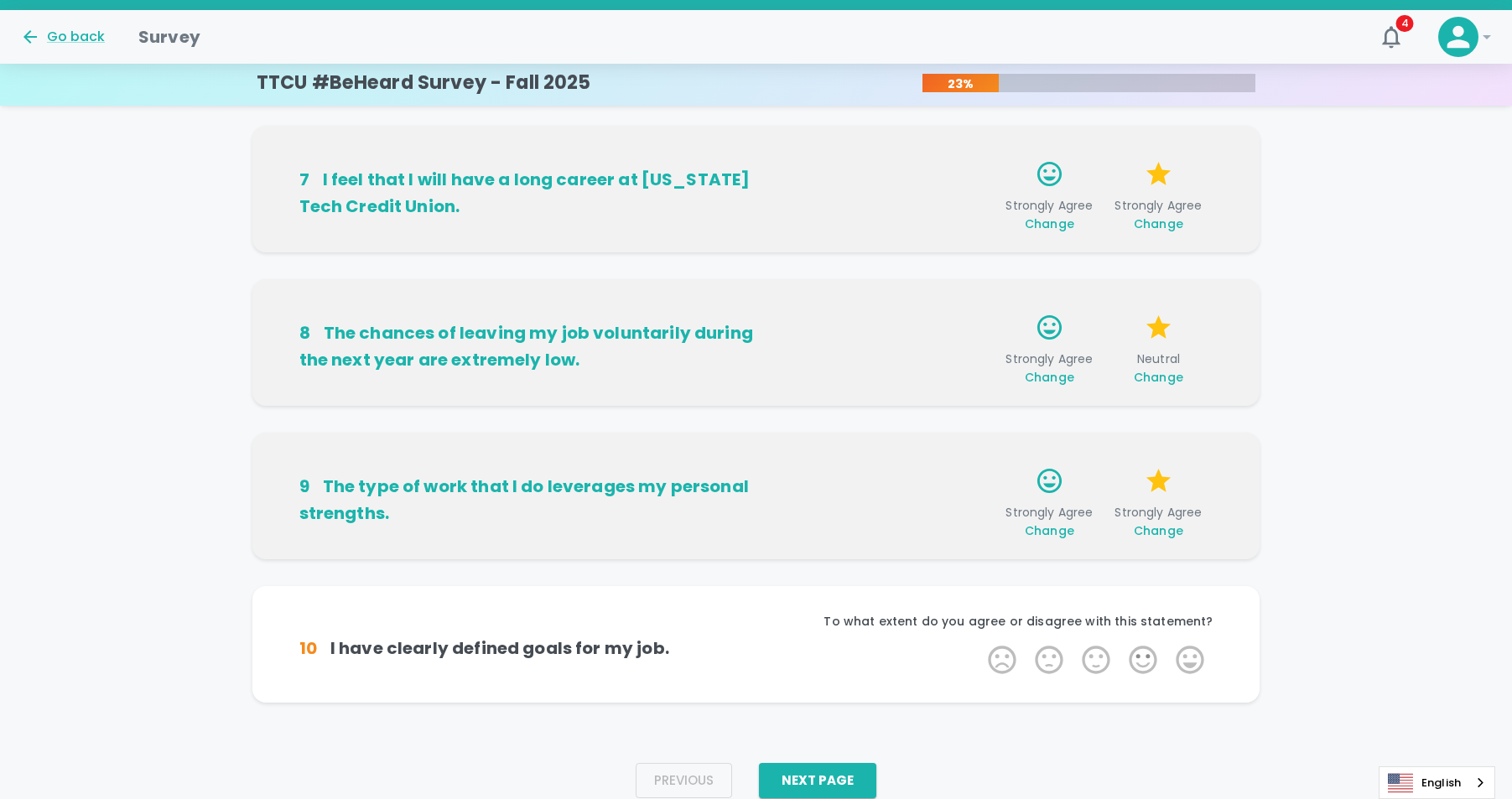
scroll to position [964, 0]
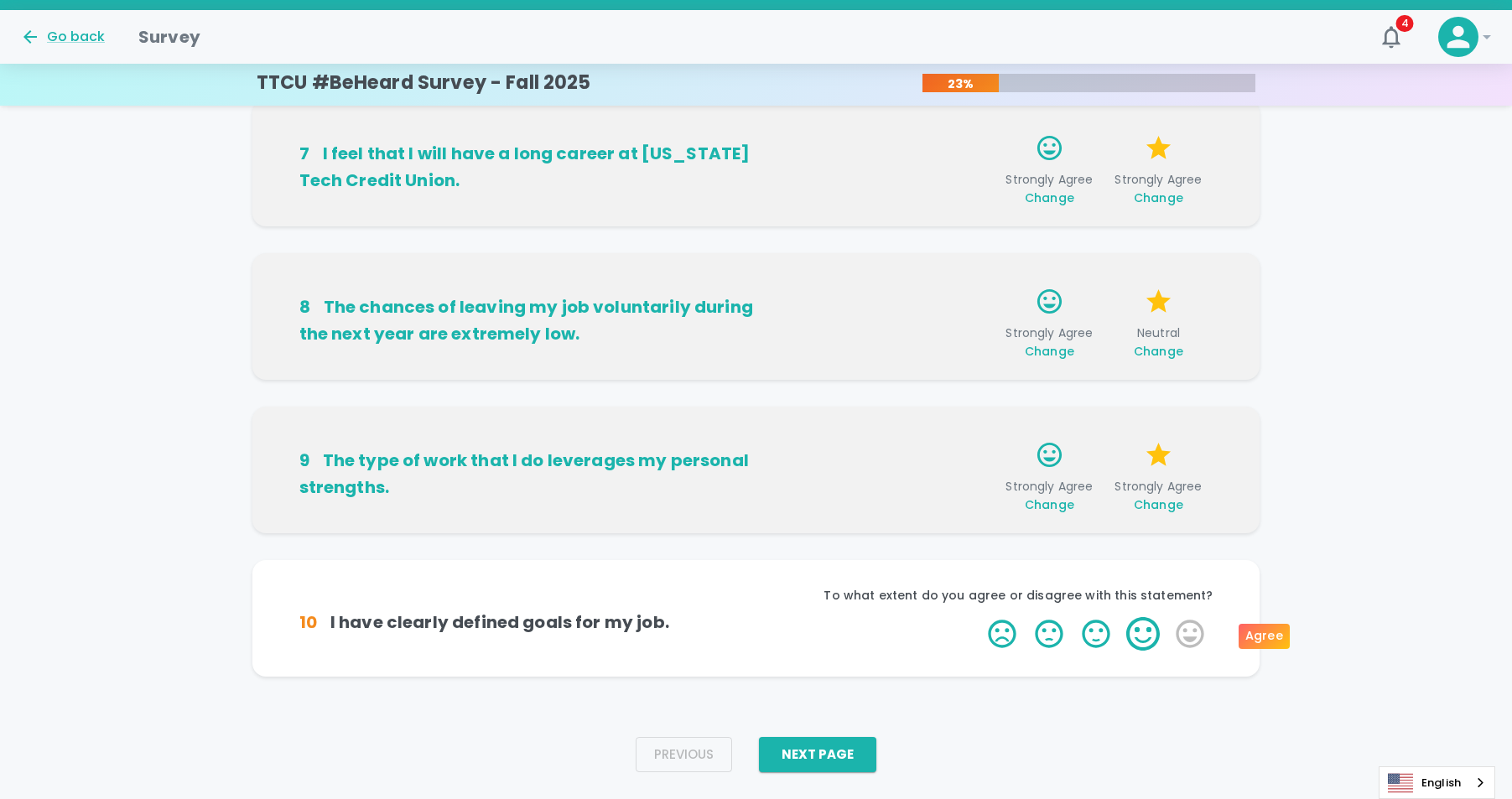
click at [1138, 637] on label "4 Stars" at bounding box center [1143, 634] width 47 height 34
click at [979, 617] on input "4 Stars" at bounding box center [978, 617] width 1 height 1
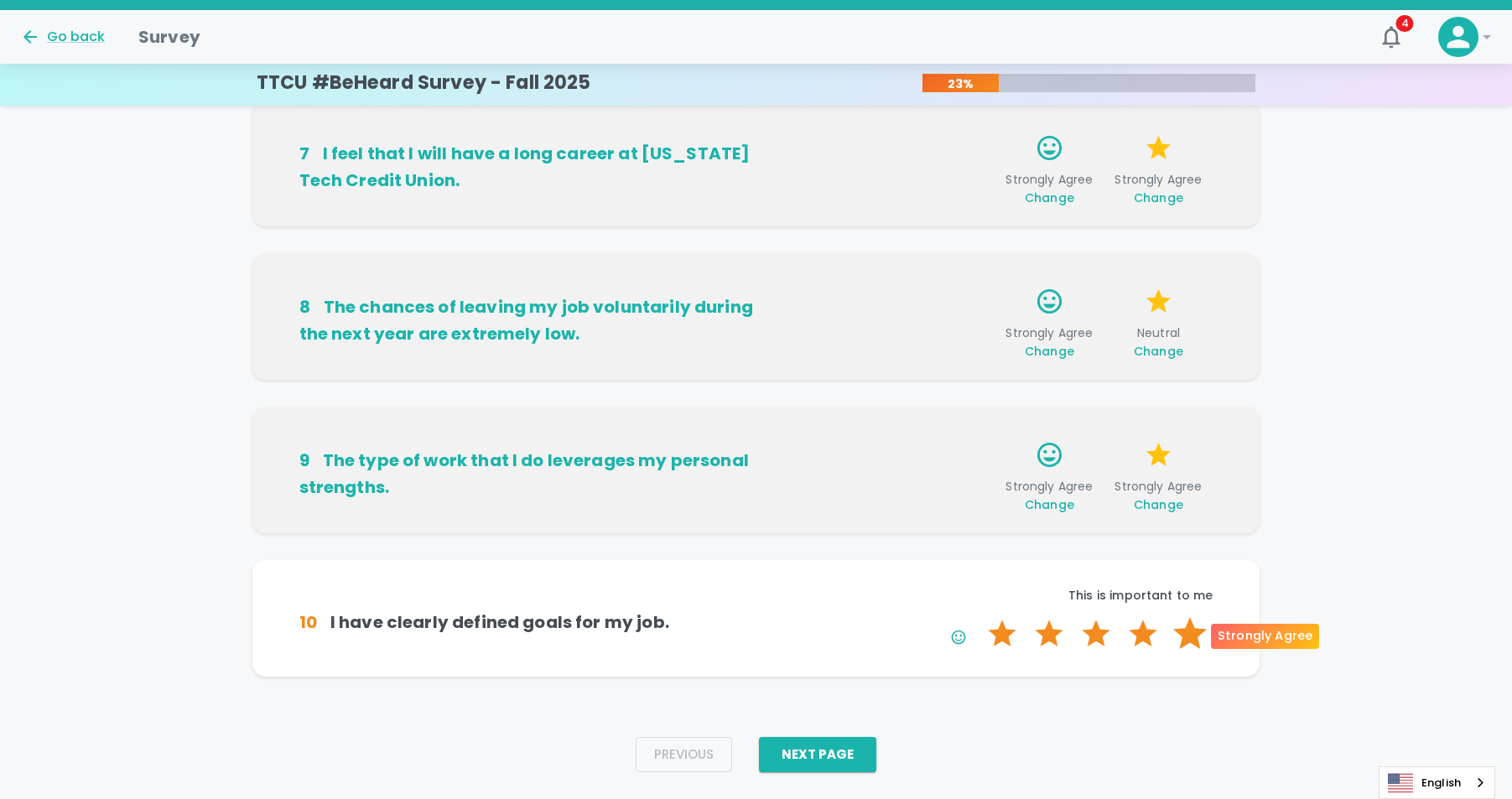
click at [1202, 637] on label "5 Stars" at bounding box center [1190, 634] width 47 height 34
click at [979, 617] on input "5 Stars" at bounding box center [978, 617] width 1 height 1
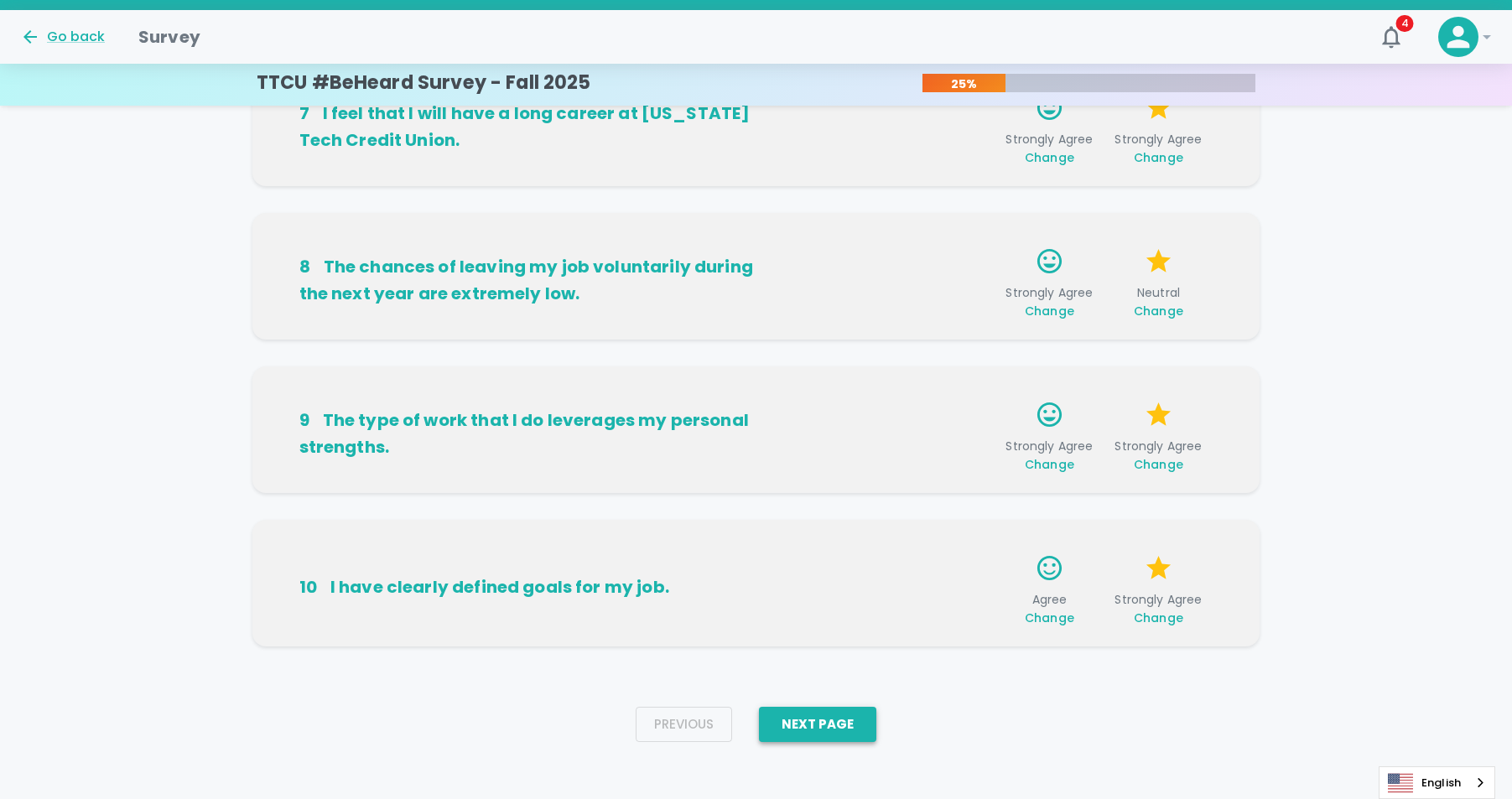
click at [835, 722] on button "Next Page" at bounding box center [817, 724] width 117 height 36
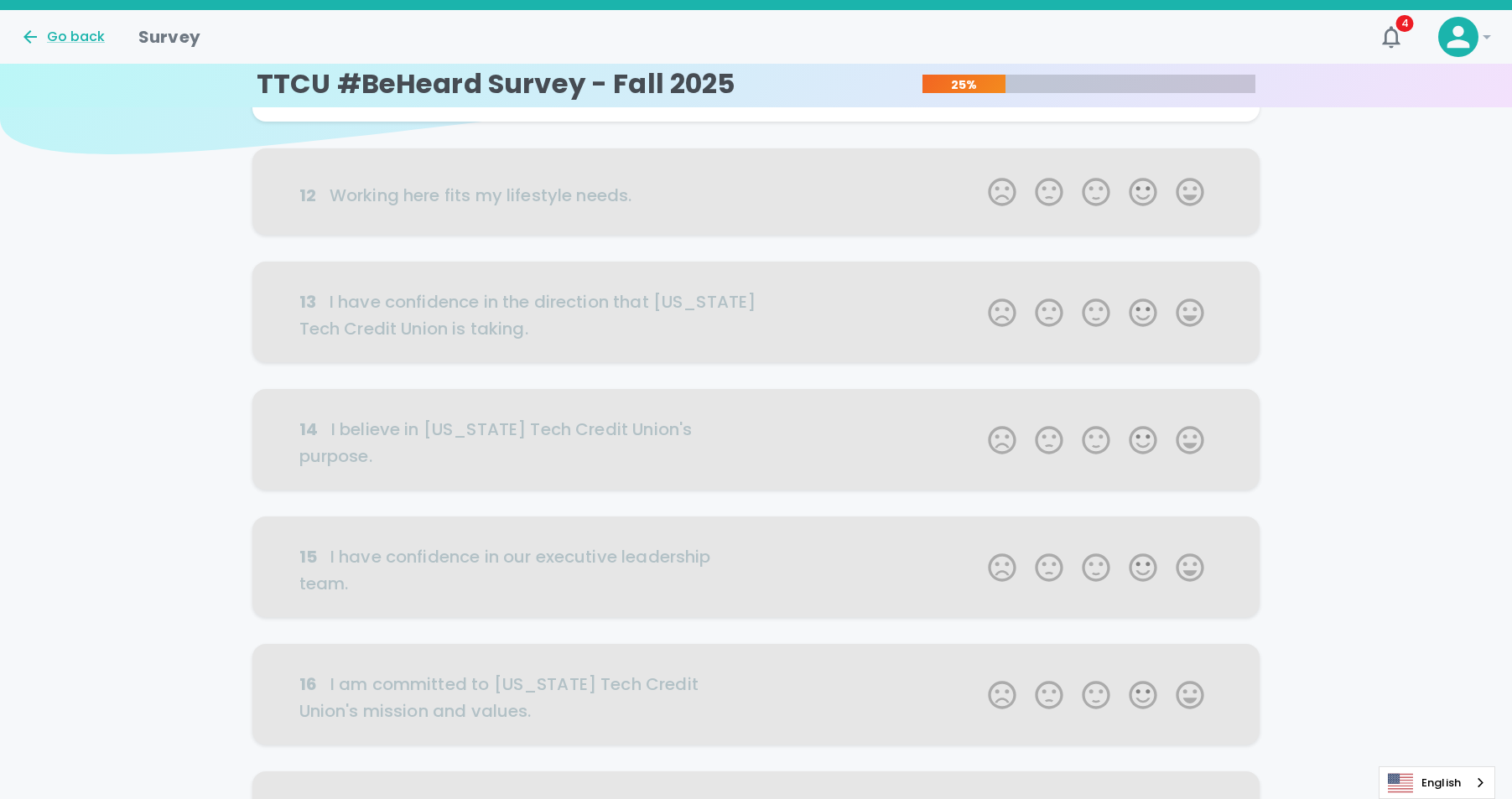
scroll to position [0, 0]
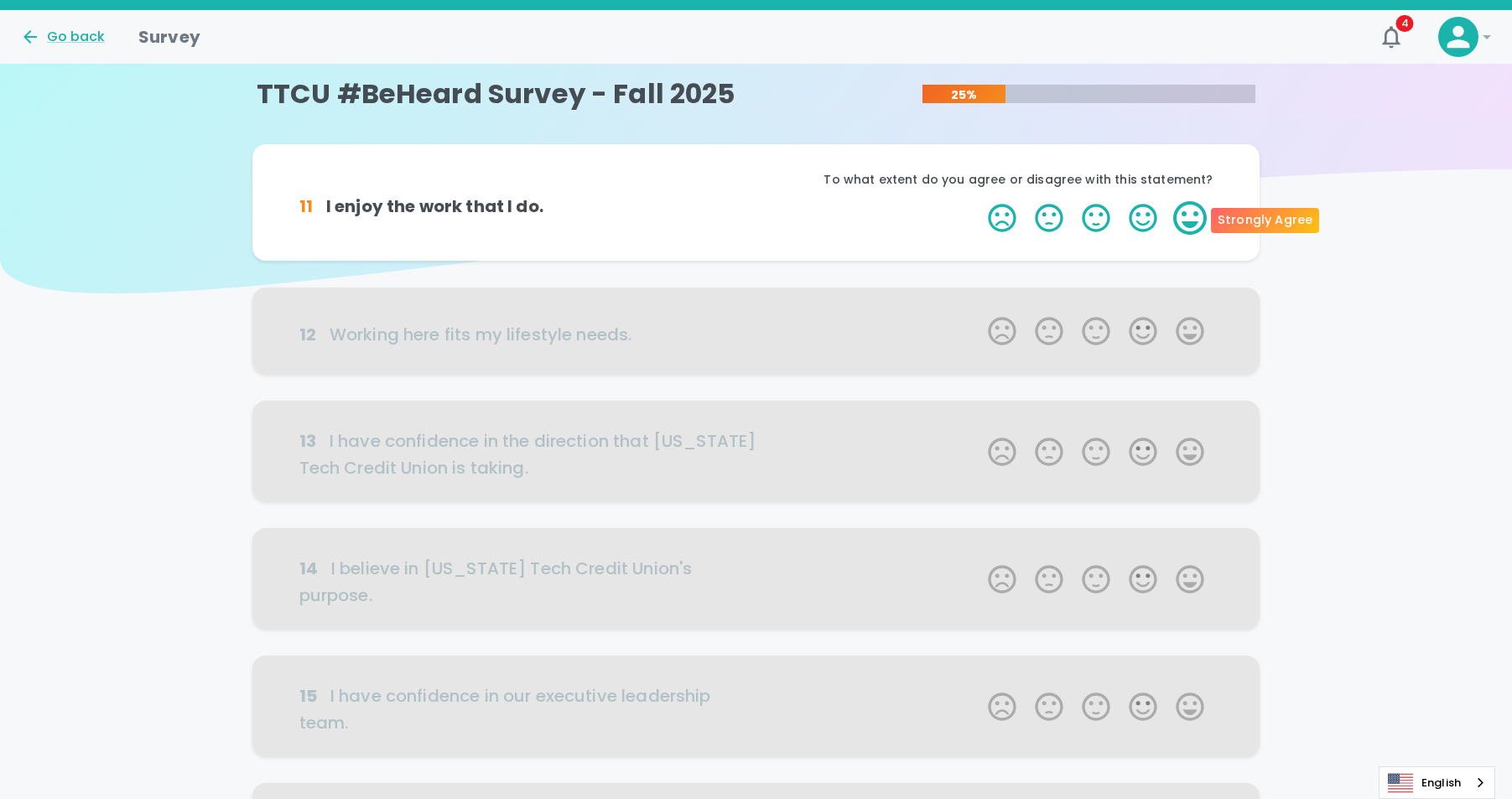
click at [1198, 215] on label "5 Stars" at bounding box center [1190, 218] width 47 height 34
click at [979, 201] on input "5 Stars" at bounding box center [978, 201] width 1 height 1
click at [1198, 215] on label "5 Stars" at bounding box center [1190, 218] width 47 height 34
click at [979, 201] on input "5 Stars" at bounding box center [978, 201] width 1 height 1
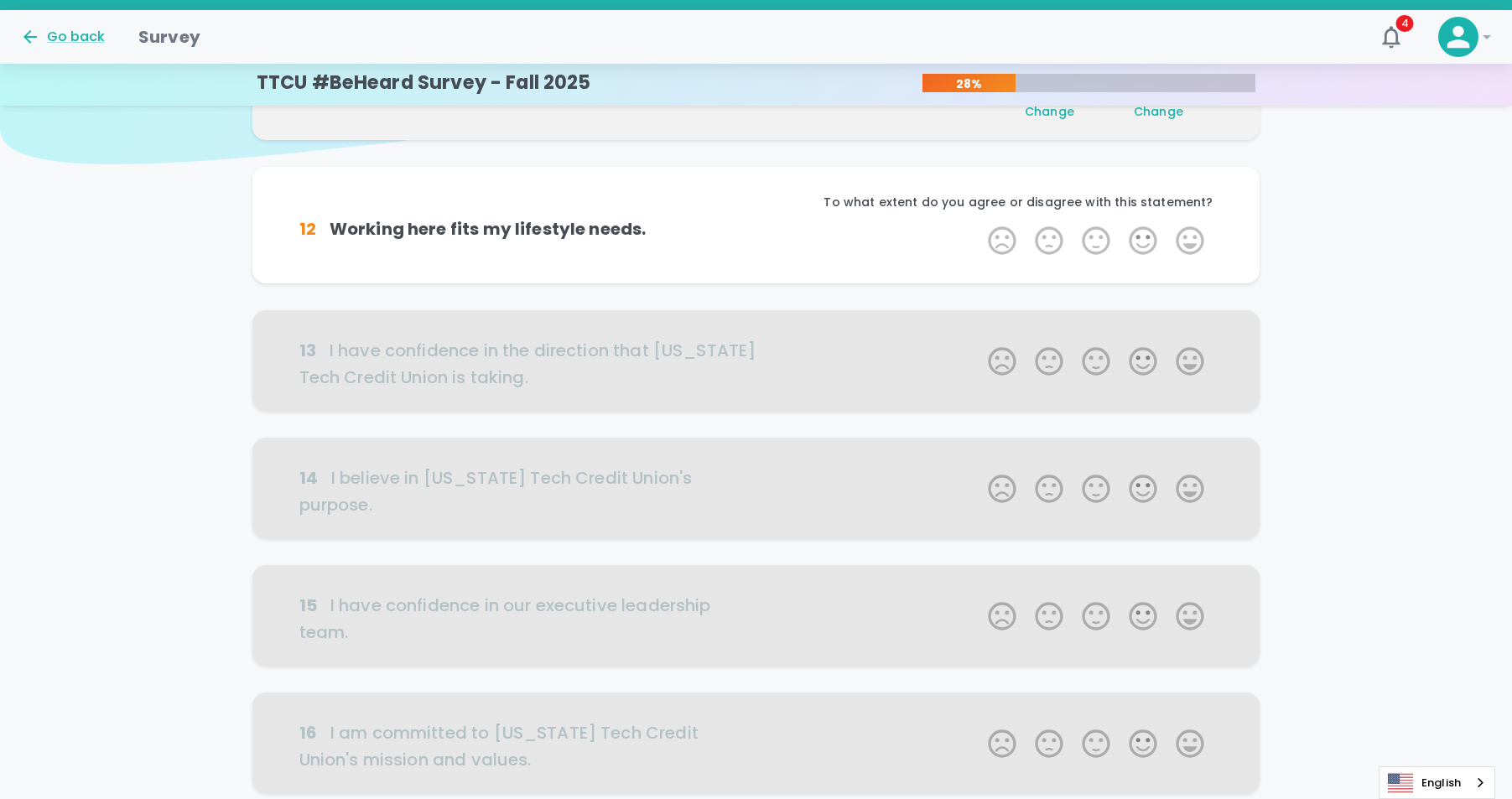
scroll to position [148, 0]
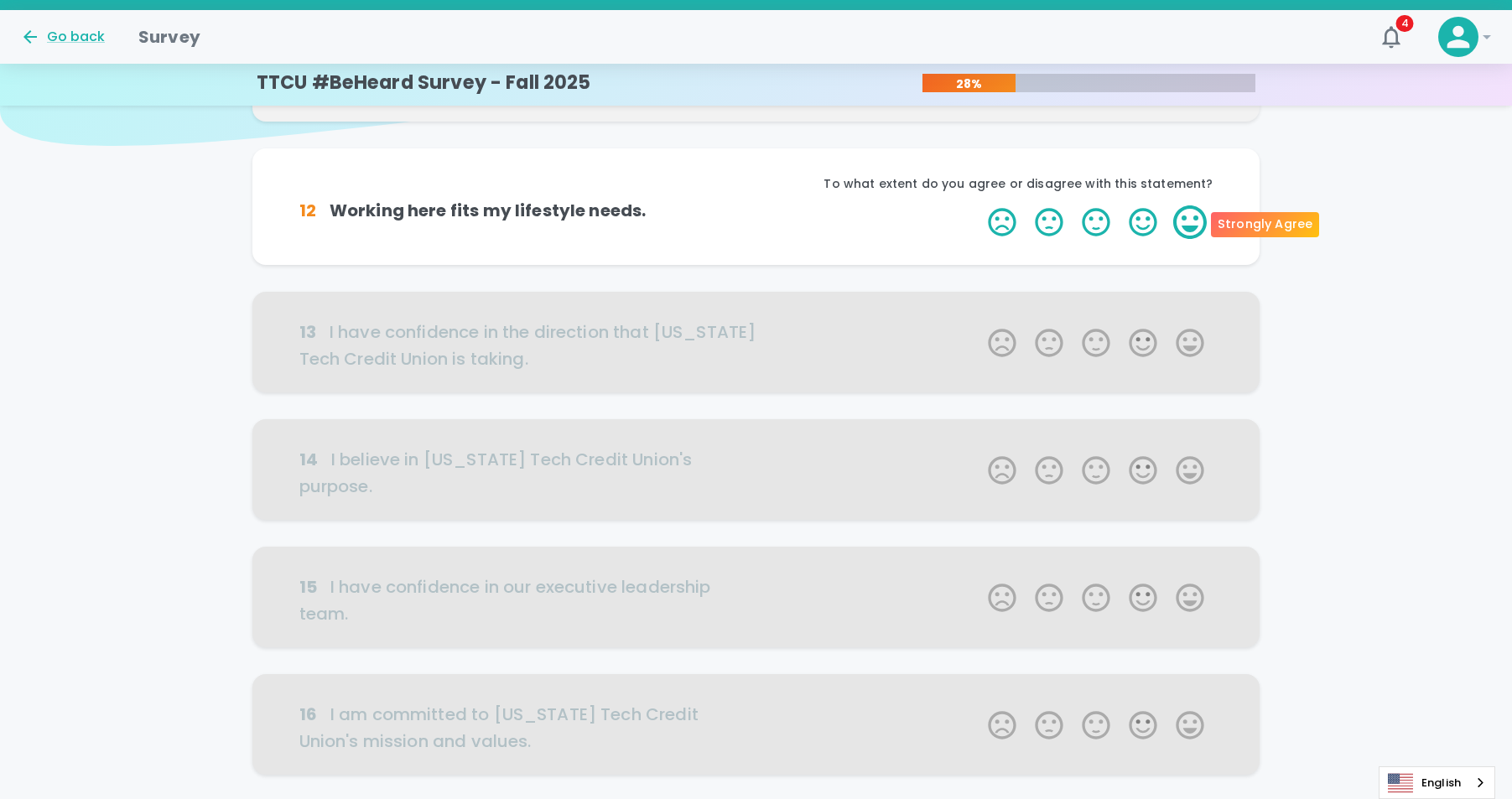
click at [1175, 215] on label "5 Stars" at bounding box center [1190, 222] width 47 height 34
click at [979, 206] on input "5 Stars" at bounding box center [978, 205] width 1 height 1
click at [1184, 221] on label "5 Stars" at bounding box center [1190, 222] width 47 height 34
click at [979, 206] on input "5 Stars" at bounding box center [978, 205] width 1 height 1
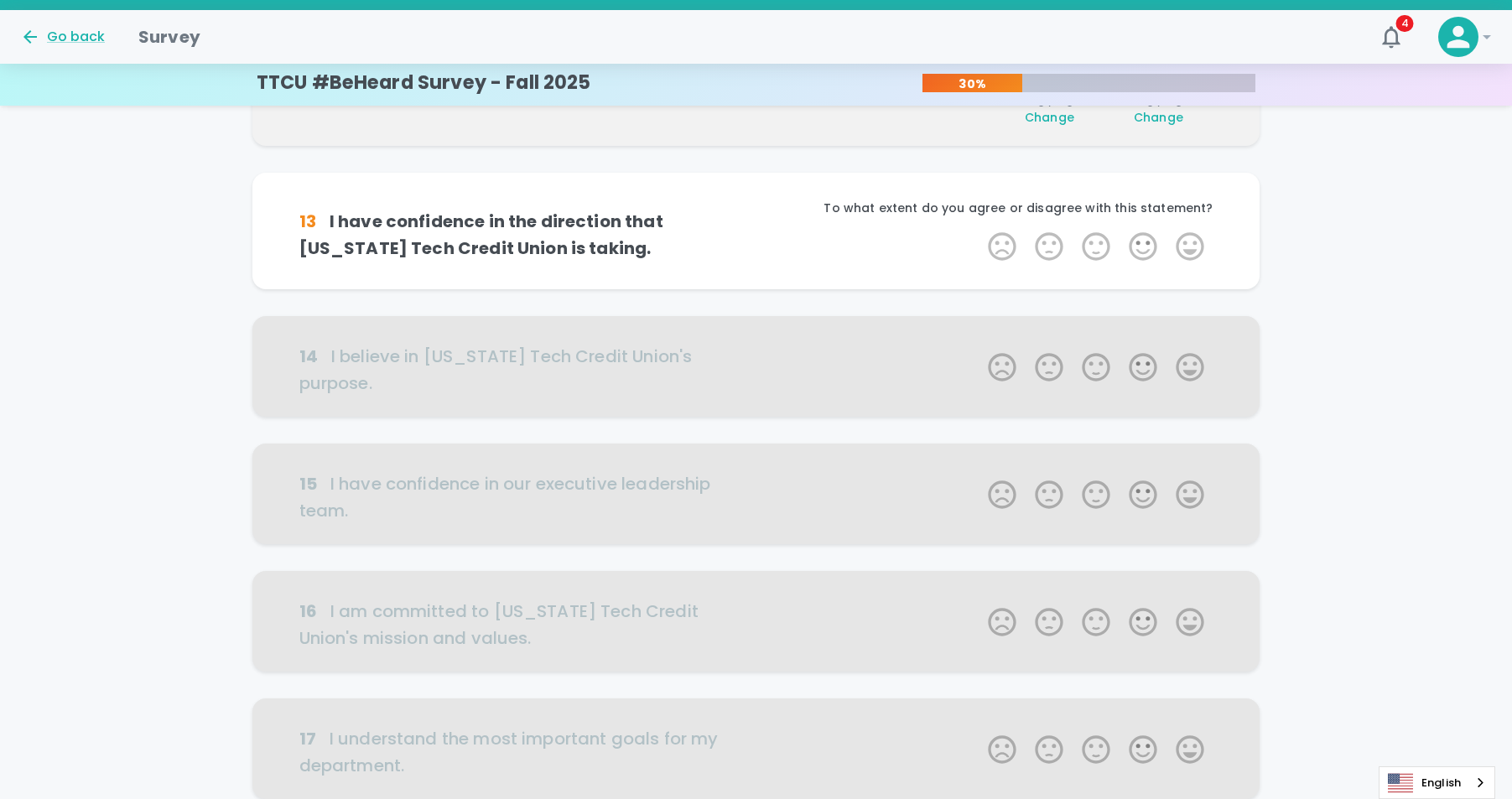
scroll to position [295, 0]
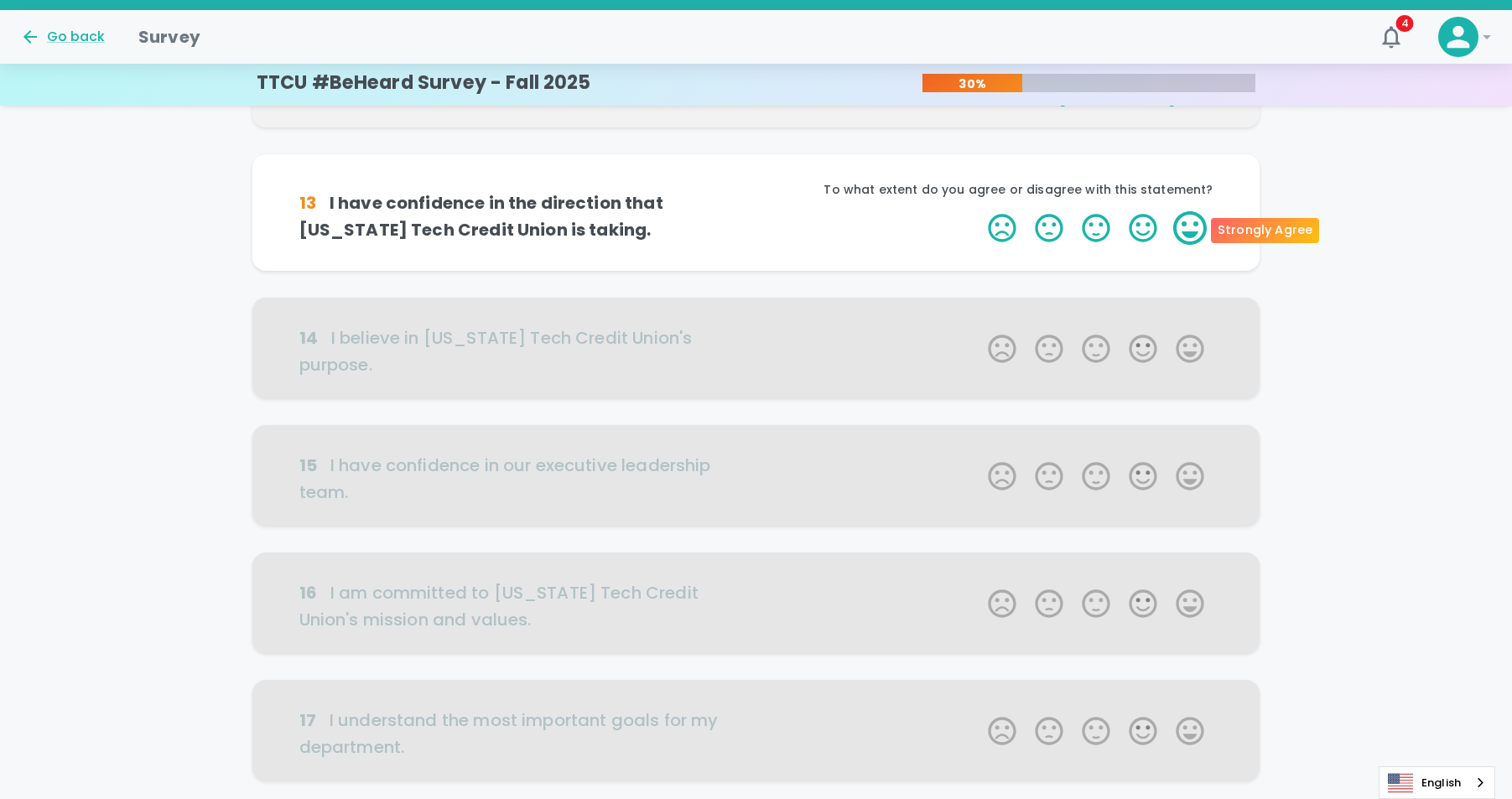
click at [1186, 221] on label "5 Stars" at bounding box center [1190, 228] width 47 height 34
click at [979, 211] on input "5 Stars" at bounding box center [978, 210] width 1 height 1
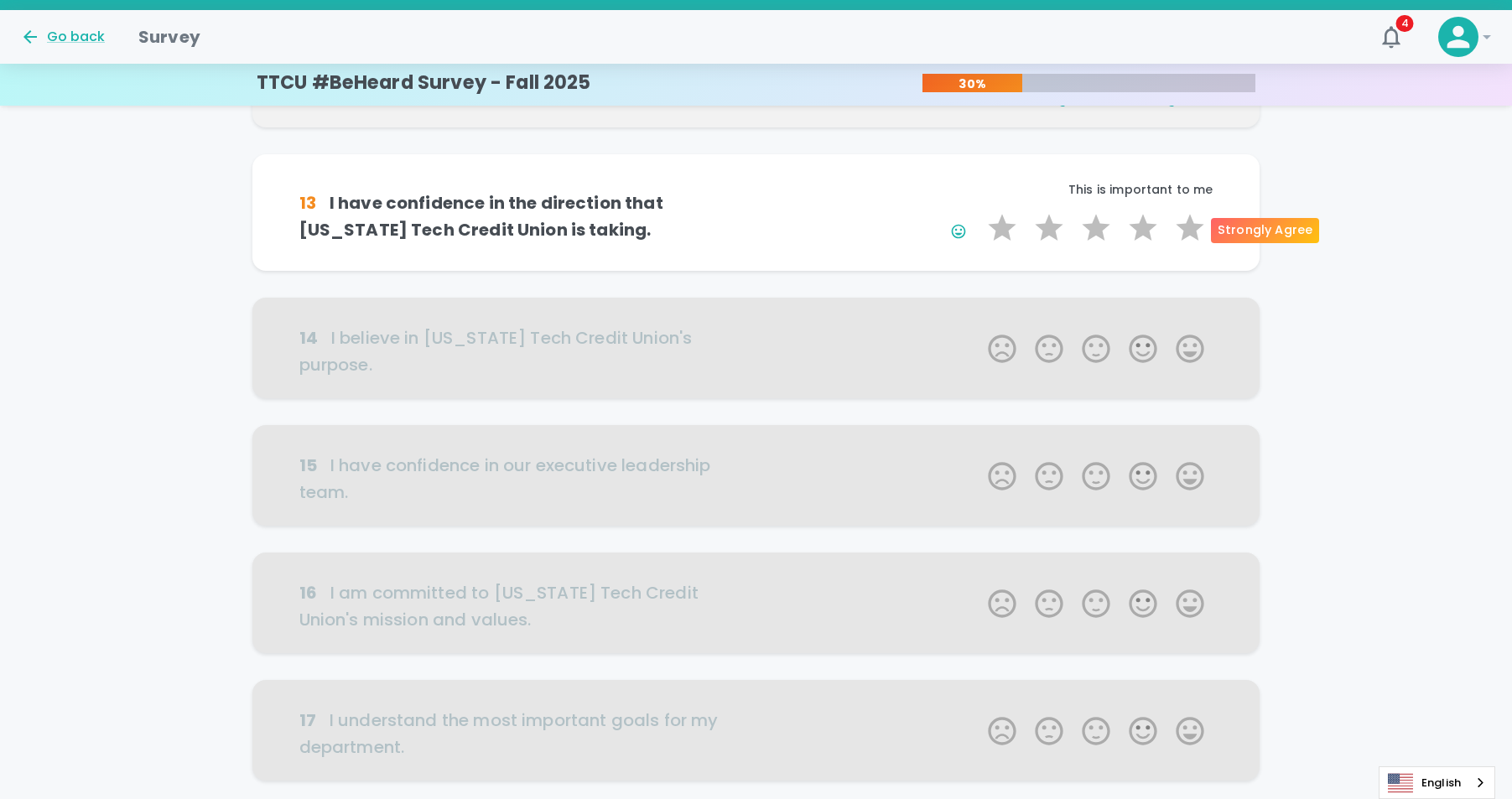
click at [1186, 221] on label "5 Stars" at bounding box center [1190, 228] width 47 height 34
click at [979, 211] on input "5 Stars" at bounding box center [978, 210] width 1 height 1
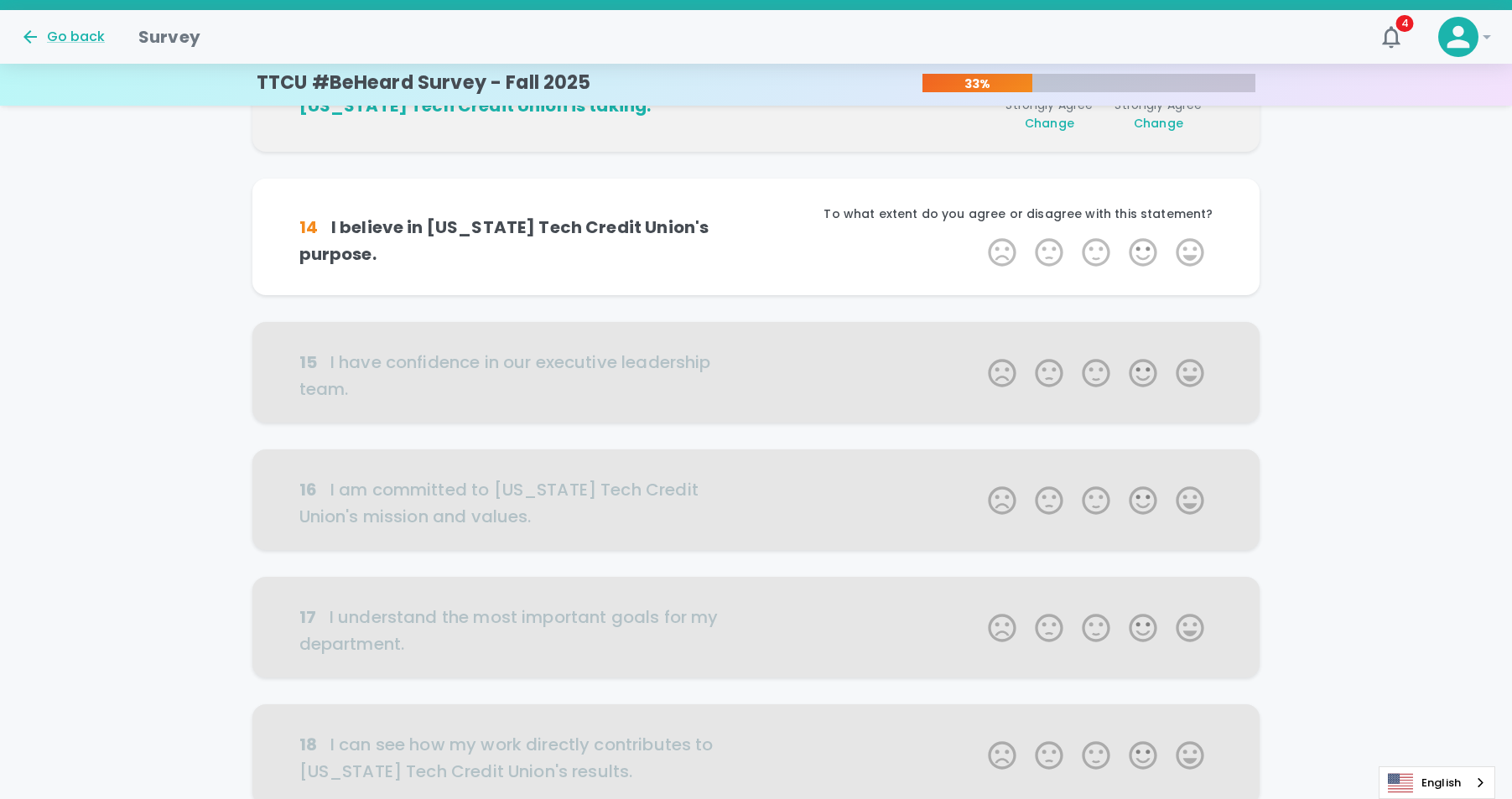
scroll to position [443, 0]
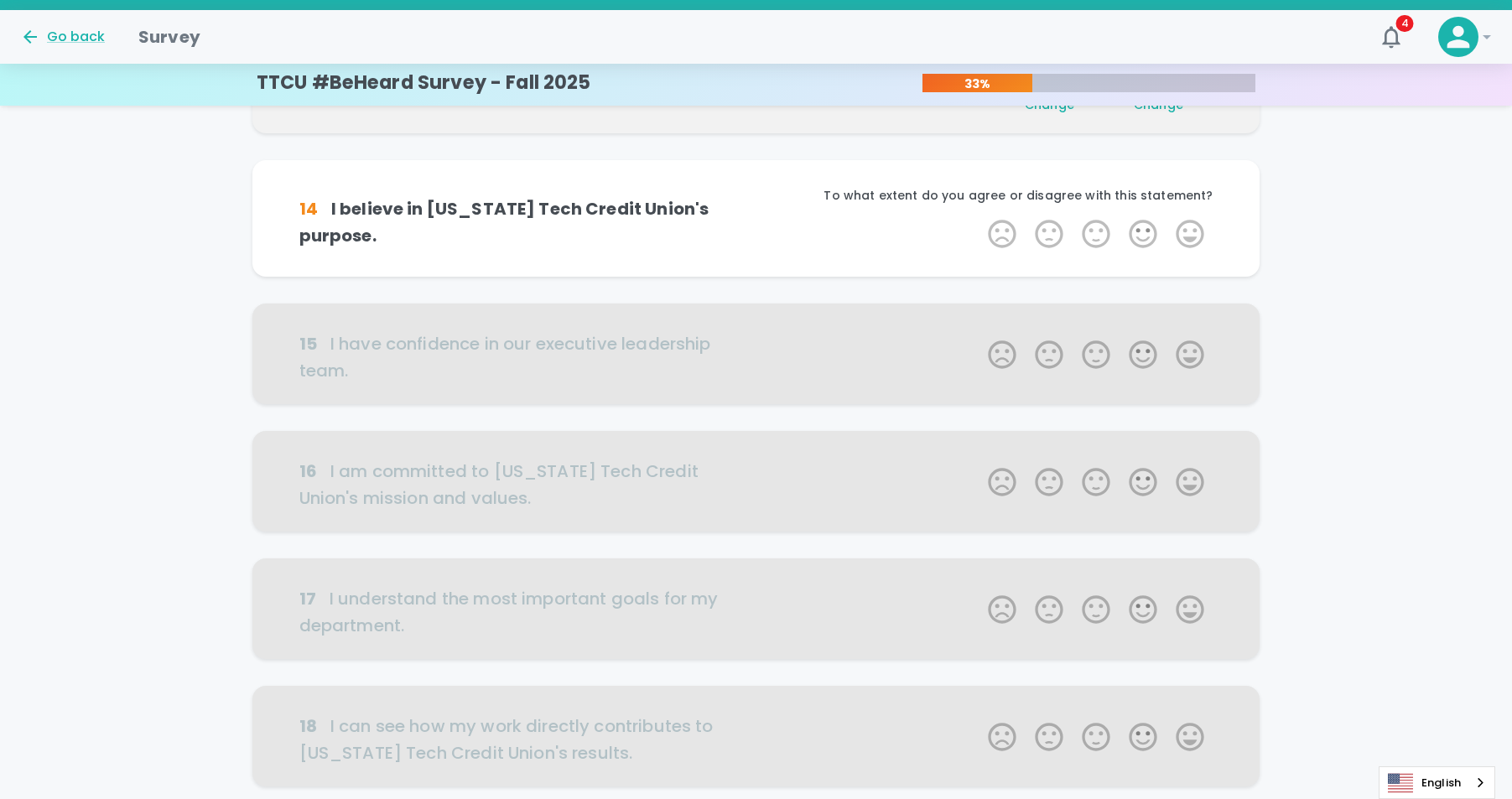
click at [1186, 221] on label "5 Stars" at bounding box center [1190, 234] width 47 height 34
click at [979, 217] on input "5 Stars" at bounding box center [978, 216] width 1 height 1
click at [1186, 221] on label "5 Stars" at bounding box center [1190, 234] width 47 height 34
click at [979, 217] on input "5 Stars" at bounding box center [978, 216] width 1 height 1
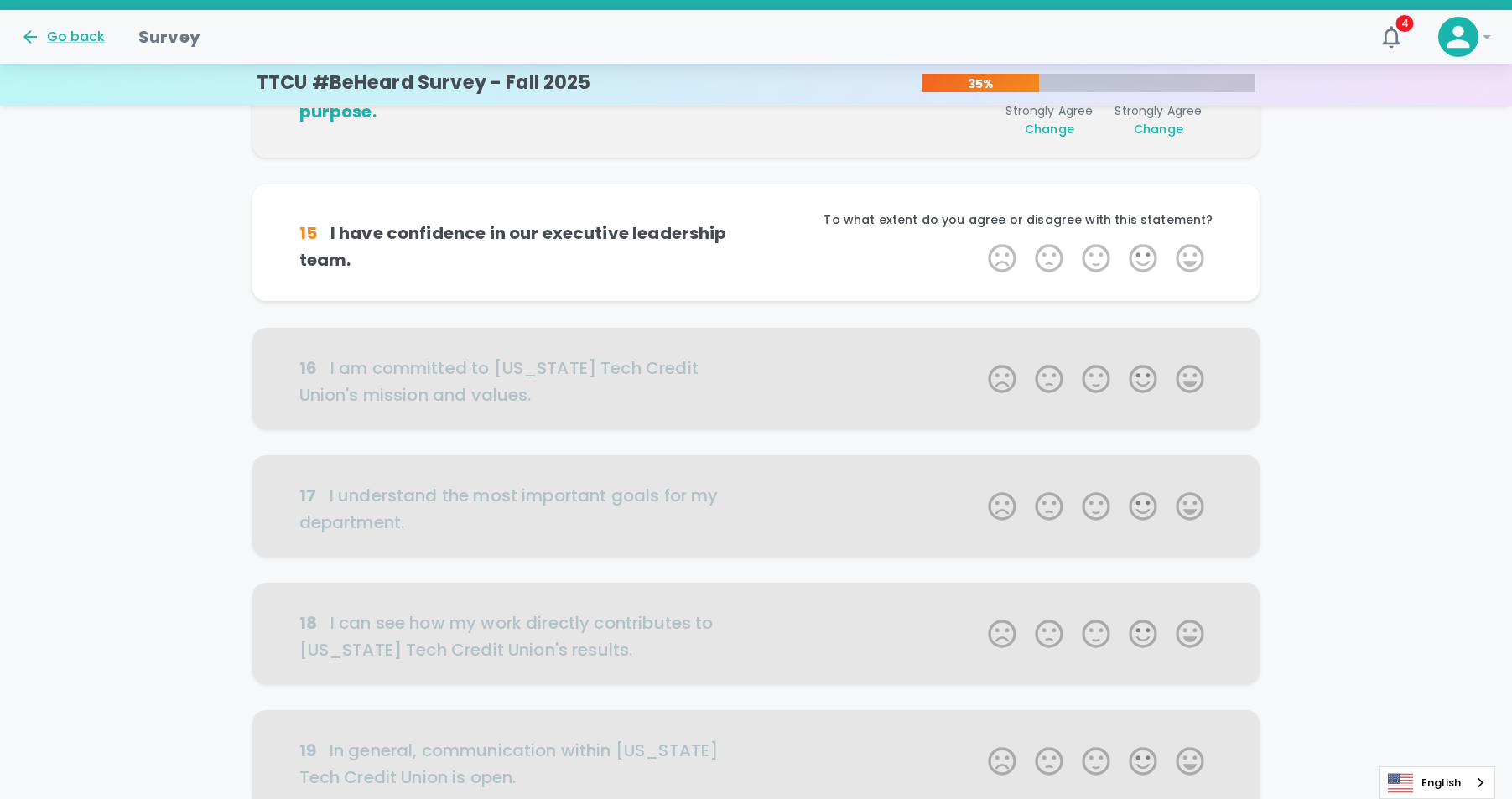
scroll to position [591, 0]
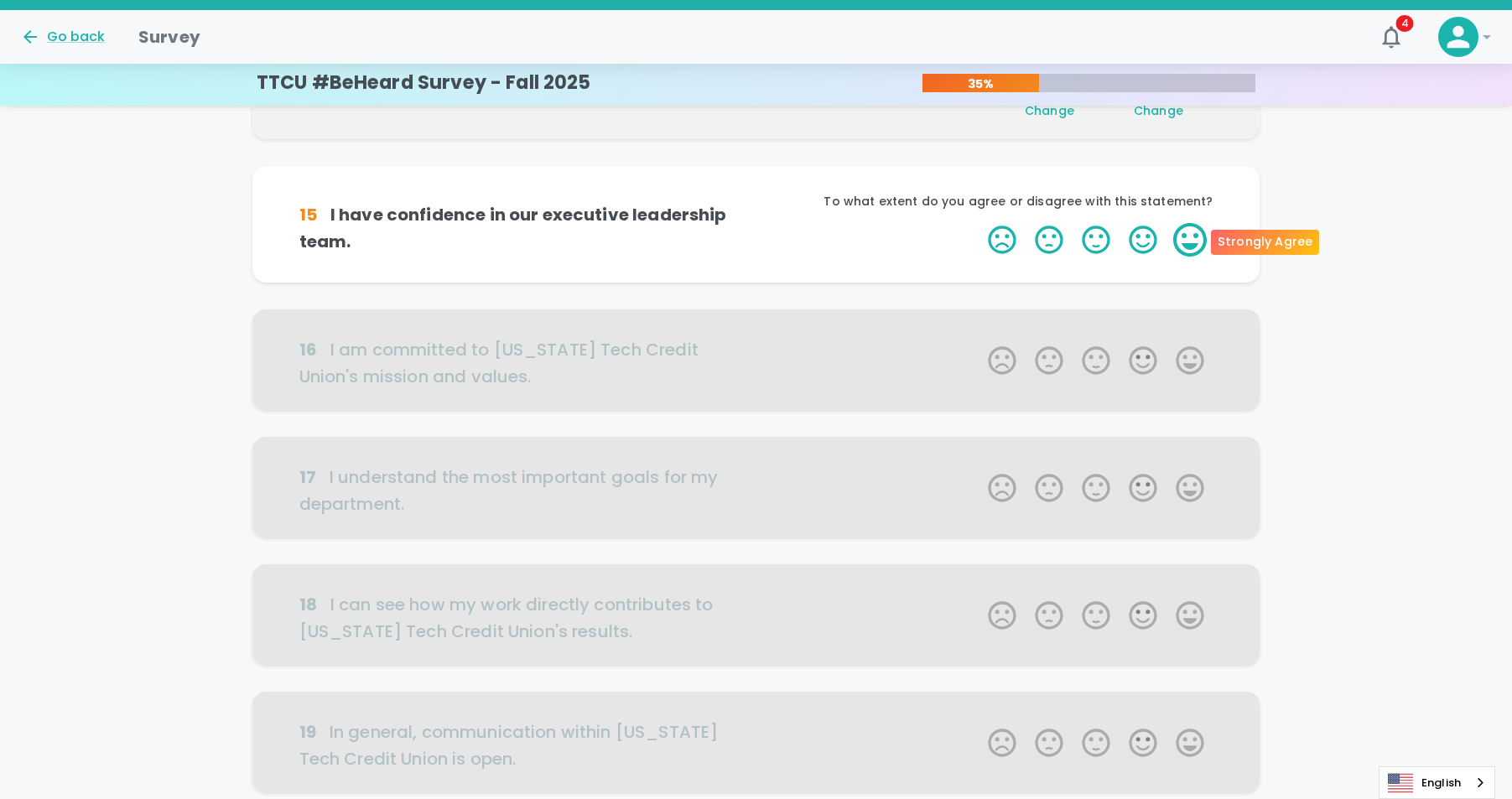
click at [1186, 229] on label "5 Stars" at bounding box center [1190, 240] width 47 height 34
click at [979, 223] on input "5 Stars" at bounding box center [978, 222] width 1 height 1
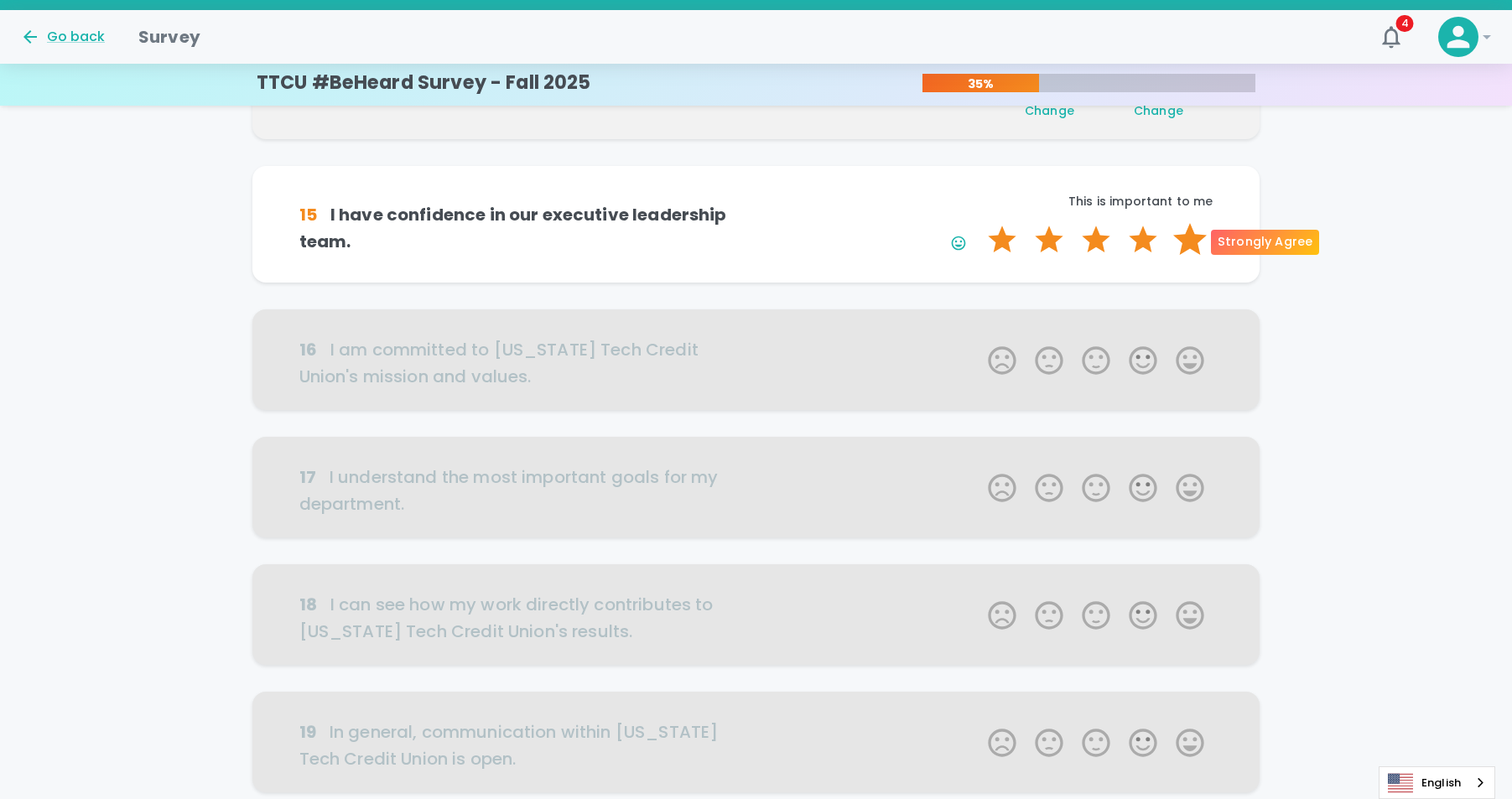
click at [1187, 237] on label "5 Stars" at bounding box center [1190, 240] width 47 height 34
click at [979, 223] on input "5 Stars" at bounding box center [978, 222] width 1 height 1
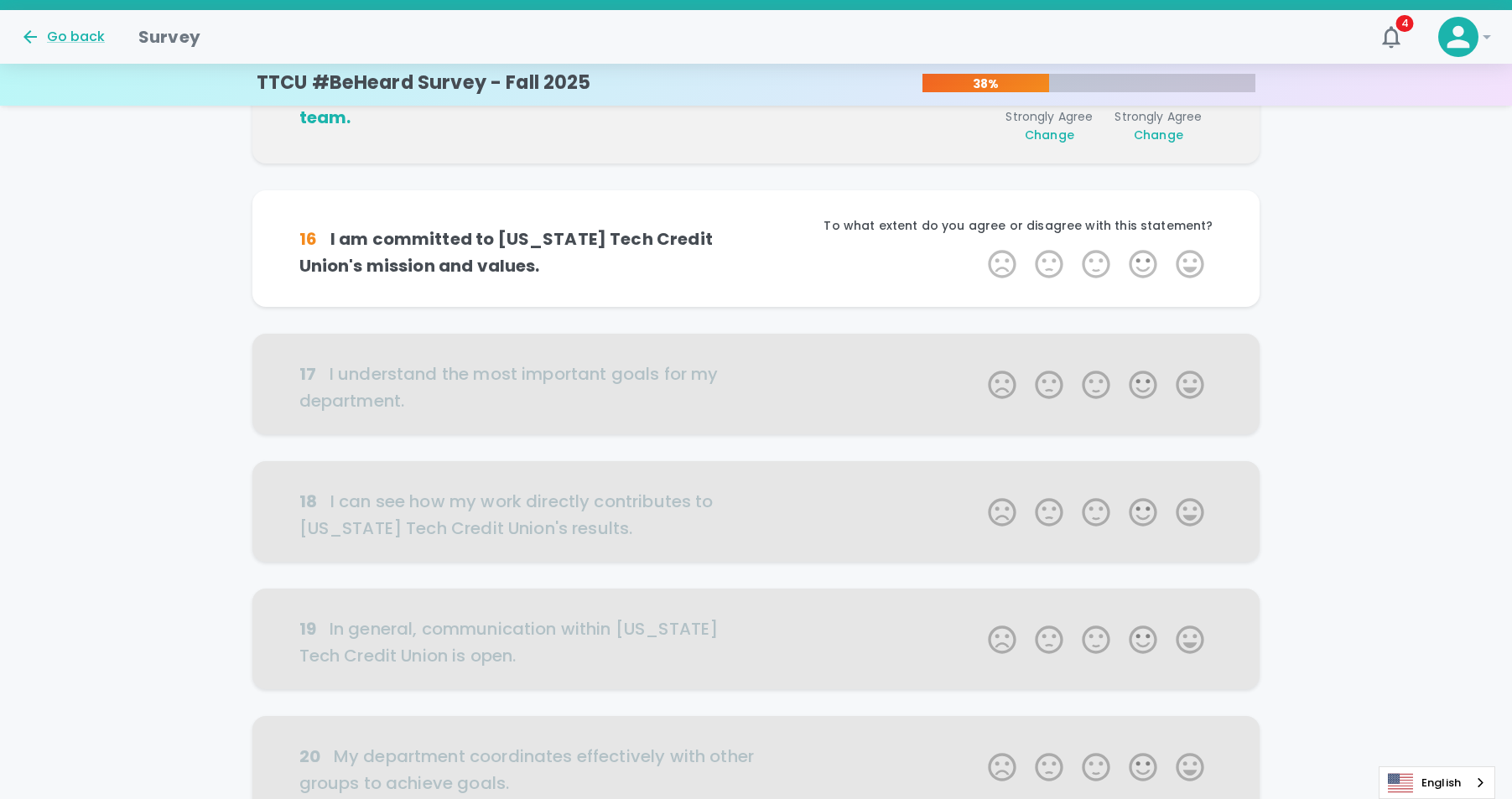
scroll to position [738, 0]
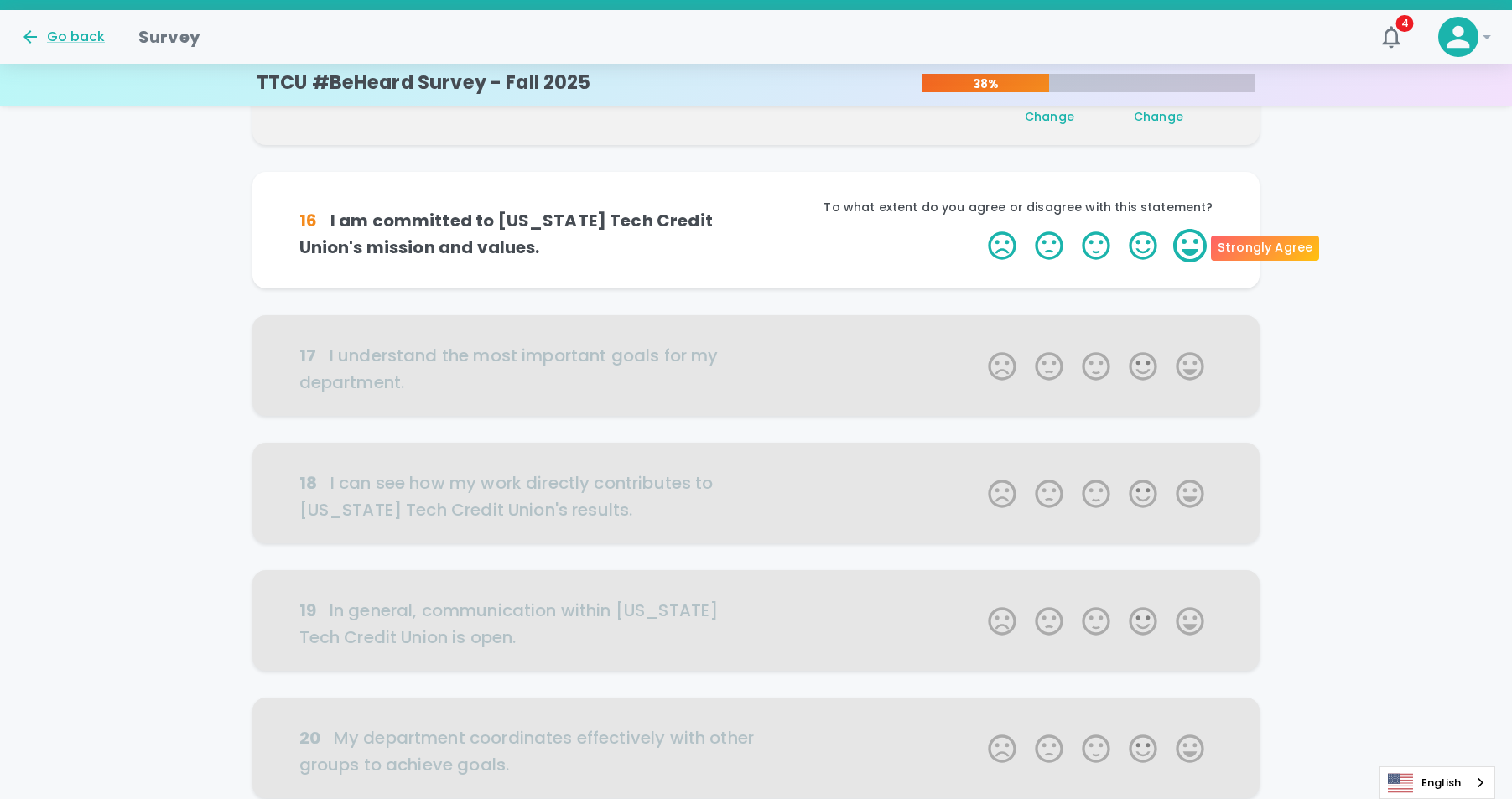
click at [1187, 238] on label "5 Stars" at bounding box center [1190, 246] width 47 height 34
click at [979, 229] on input "5 Stars" at bounding box center [978, 228] width 1 height 1
click at [1186, 238] on label "5 Stars" at bounding box center [1190, 246] width 47 height 34
click at [979, 229] on input "5 Stars" at bounding box center [978, 228] width 1 height 1
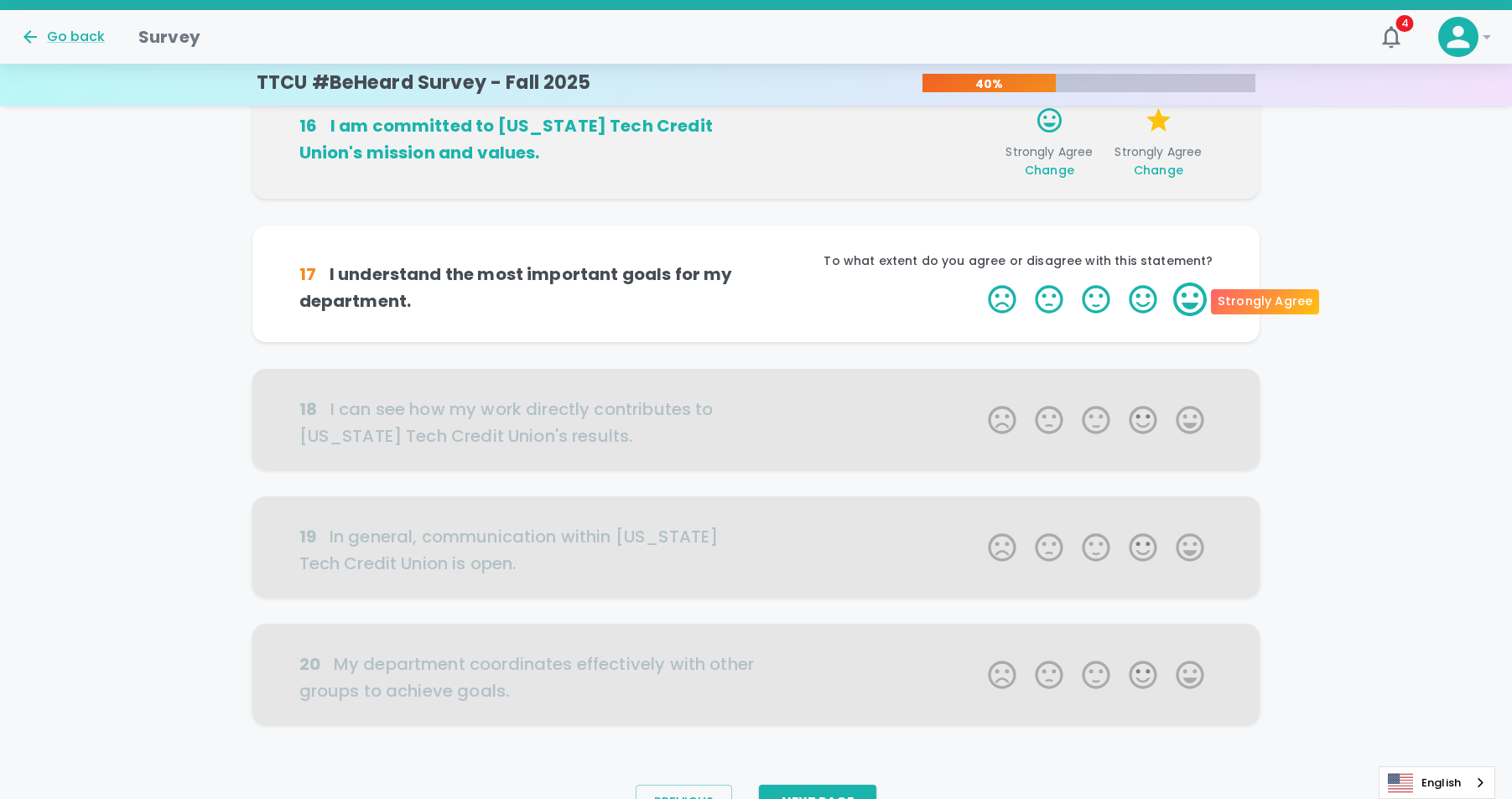
scroll to position [886, 0]
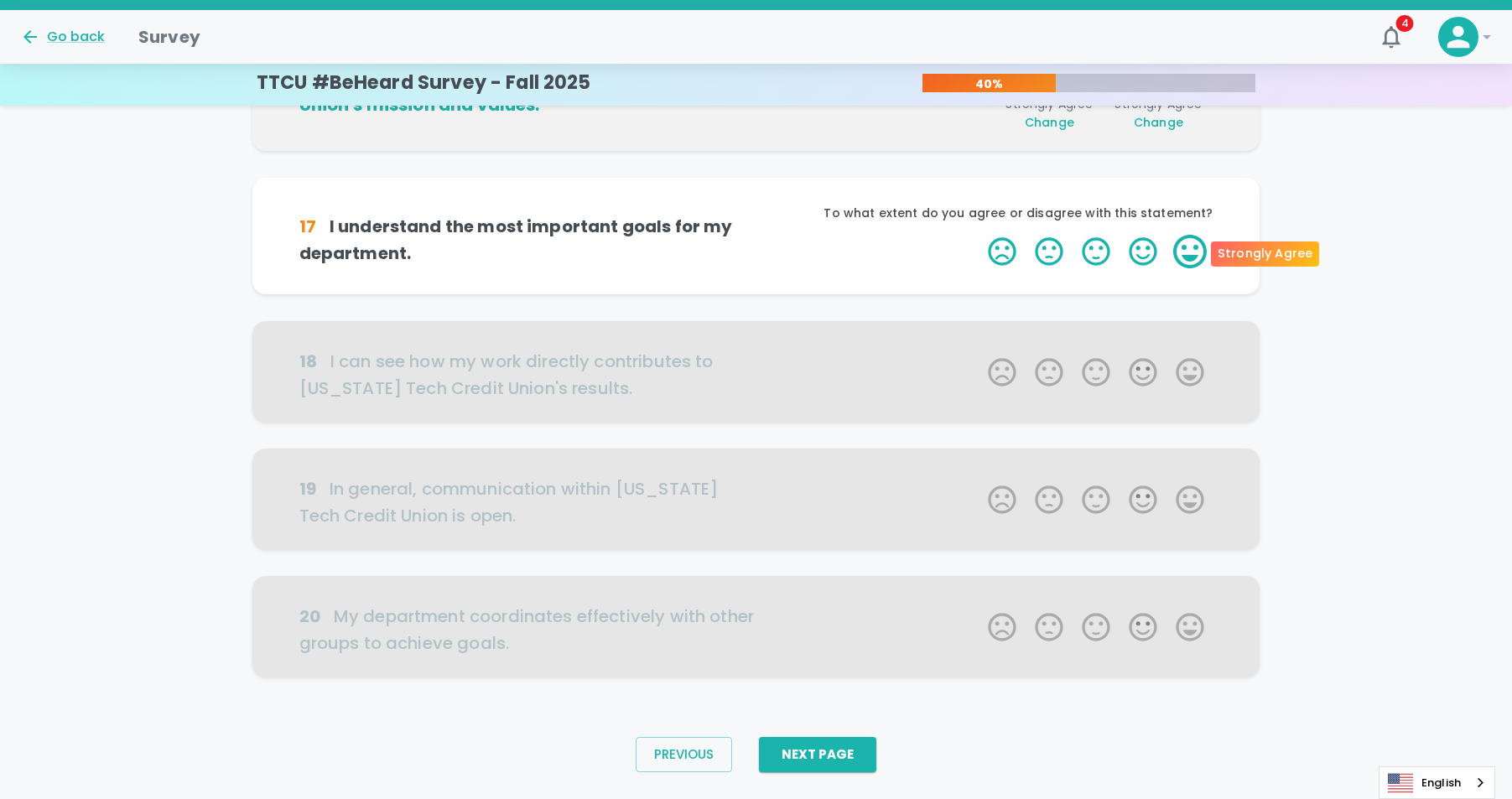
click at [1188, 257] on label "5 Stars" at bounding box center [1190, 251] width 47 height 34
click at [979, 234] on input "5 Stars" at bounding box center [978, 234] width 1 height 1
click at [1186, 249] on label "5 Stars" at bounding box center [1190, 251] width 47 height 34
click at [979, 234] on input "5 Stars" at bounding box center [978, 234] width 1 height 1
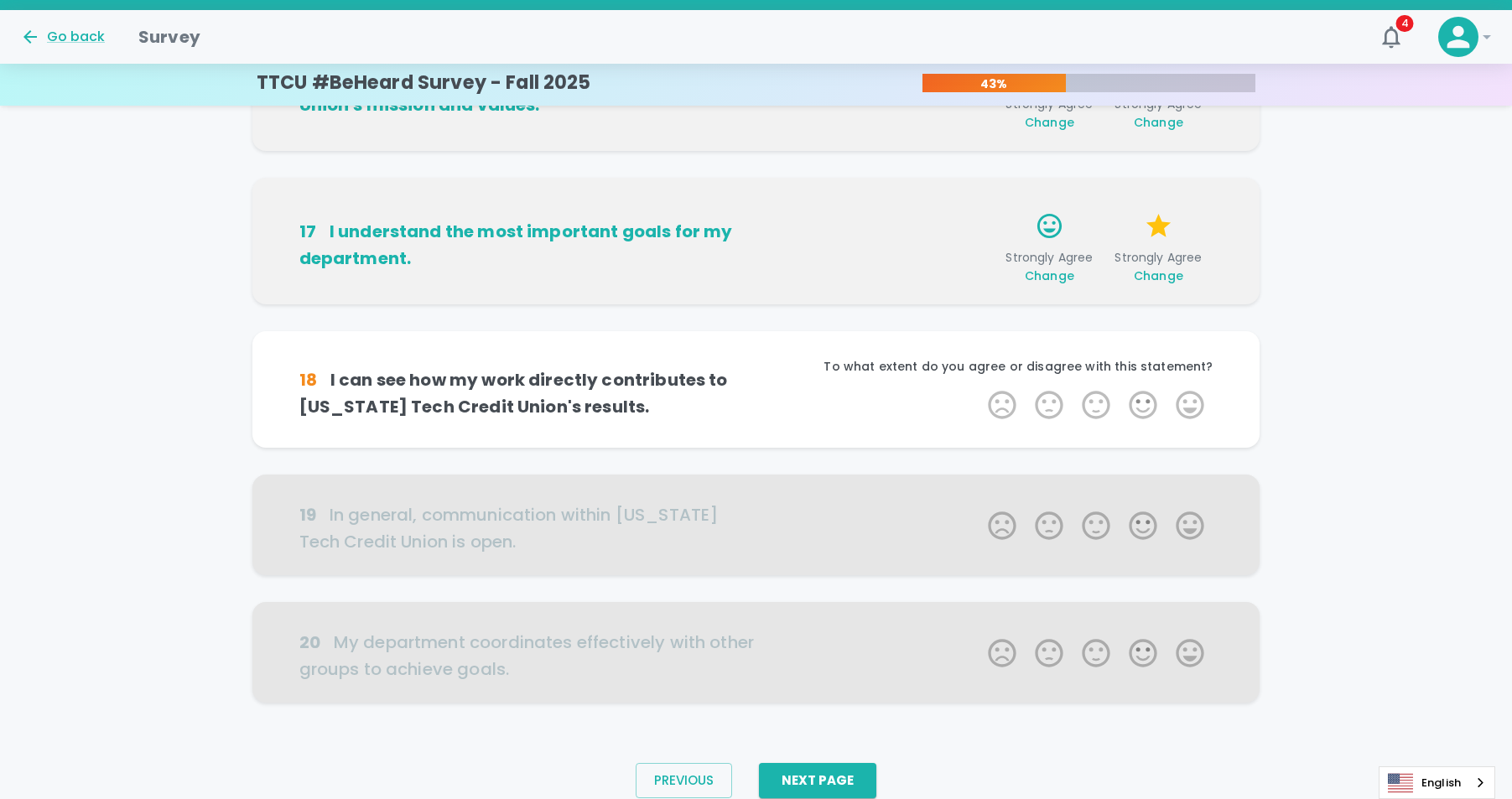
scroll to position [926, 0]
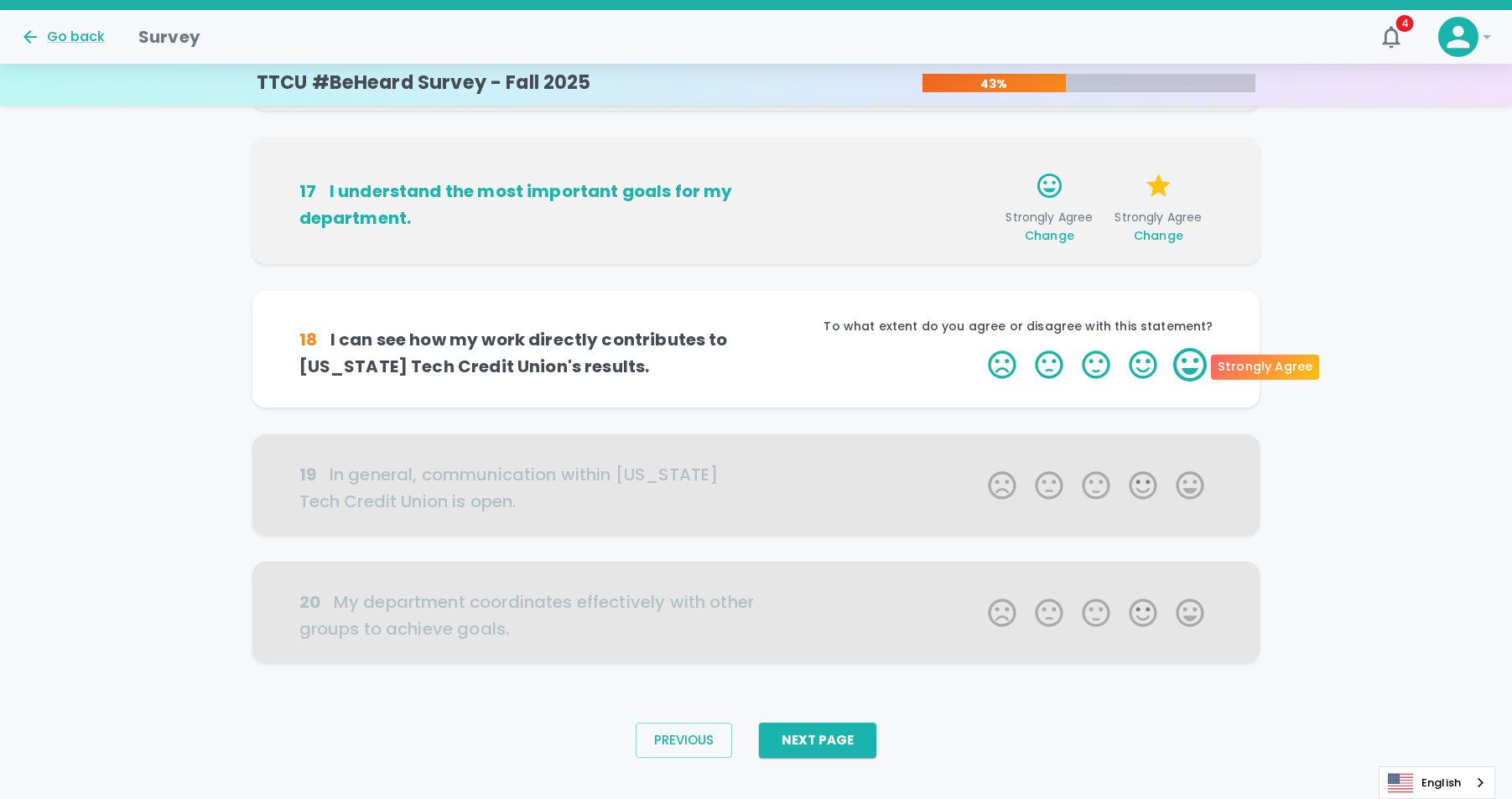
click at [1192, 364] on label "5 Stars" at bounding box center [1190, 365] width 47 height 34
click at [979, 348] on input "5 Stars" at bounding box center [978, 347] width 1 height 1
click at [1192, 367] on label "5 Stars" at bounding box center [1190, 365] width 47 height 34
click at [979, 348] on input "5 Stars" at bounding box center [978, 347] width 1 height 1
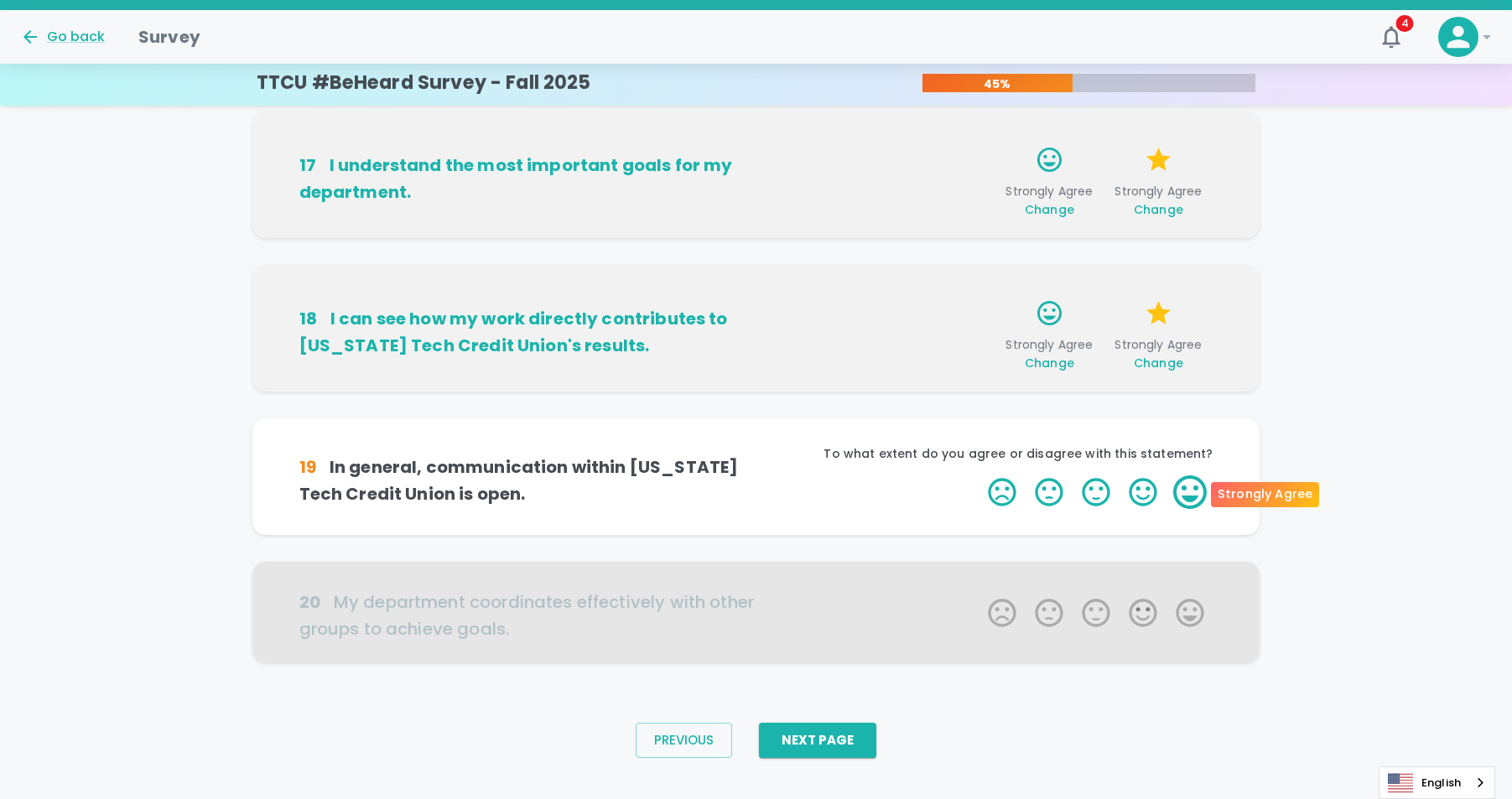
click at [1199, 488] on label "5 Stars" at bounding box center [1190, 492] width 47 height 34
click at [979, 476] on input "5 Stars" at bounding box center [978, 475] width 1 height 1
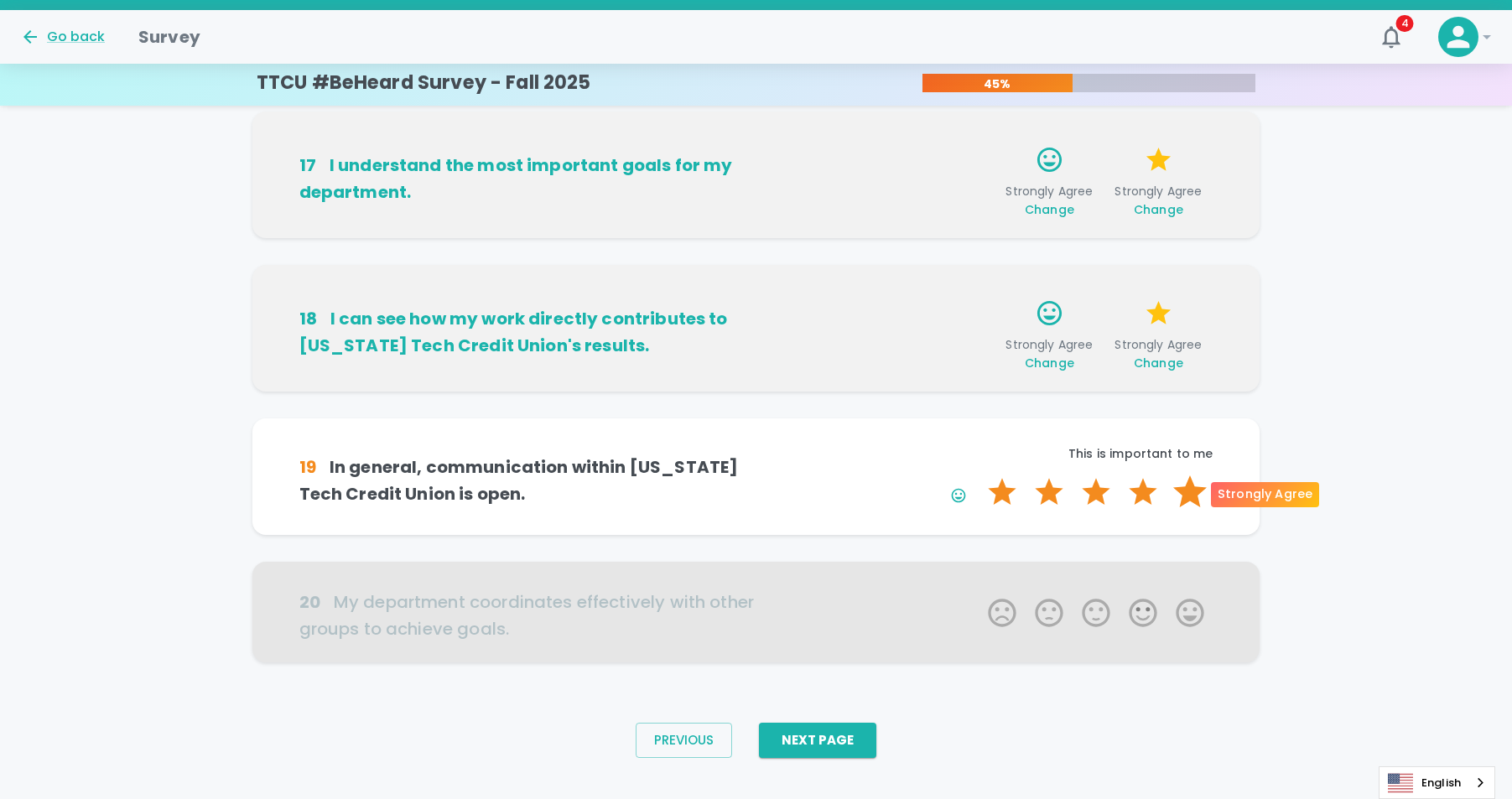
click at [1192, 491] on label "5 Stars" at bounding box center [1190, 492] width 47 height 34
click at [979, 476] on input "5 Stars" at bounding box center [978, 475] width 1 height 1
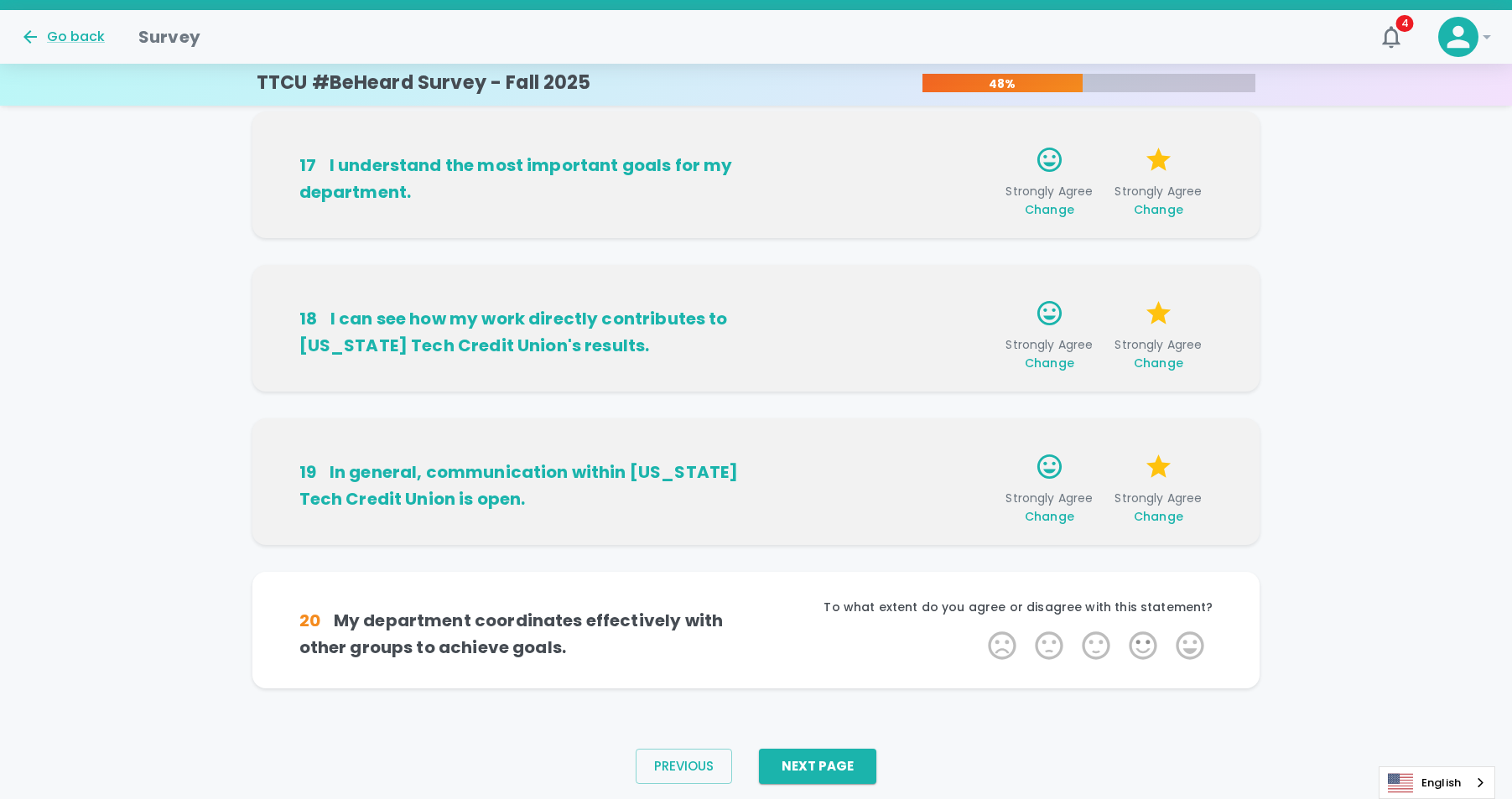
scroll to position [978, 0]
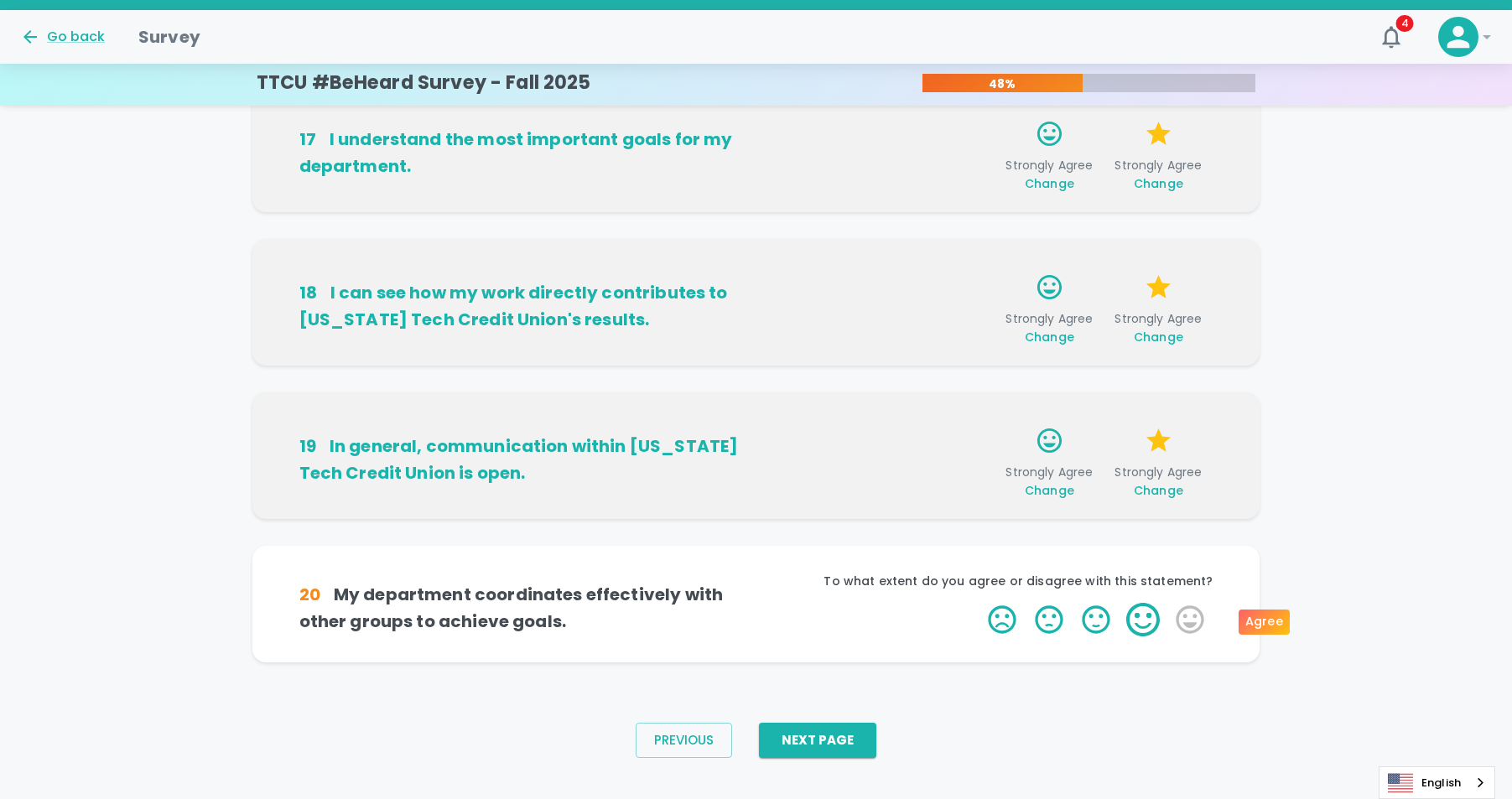
click at [1153, 621] on label "4 Stars" at bounding box center [1143, 619] width 47 height 34
click at [979, 603] on input "4 Stars" at bounding box center [978, 602] width 1 height 1
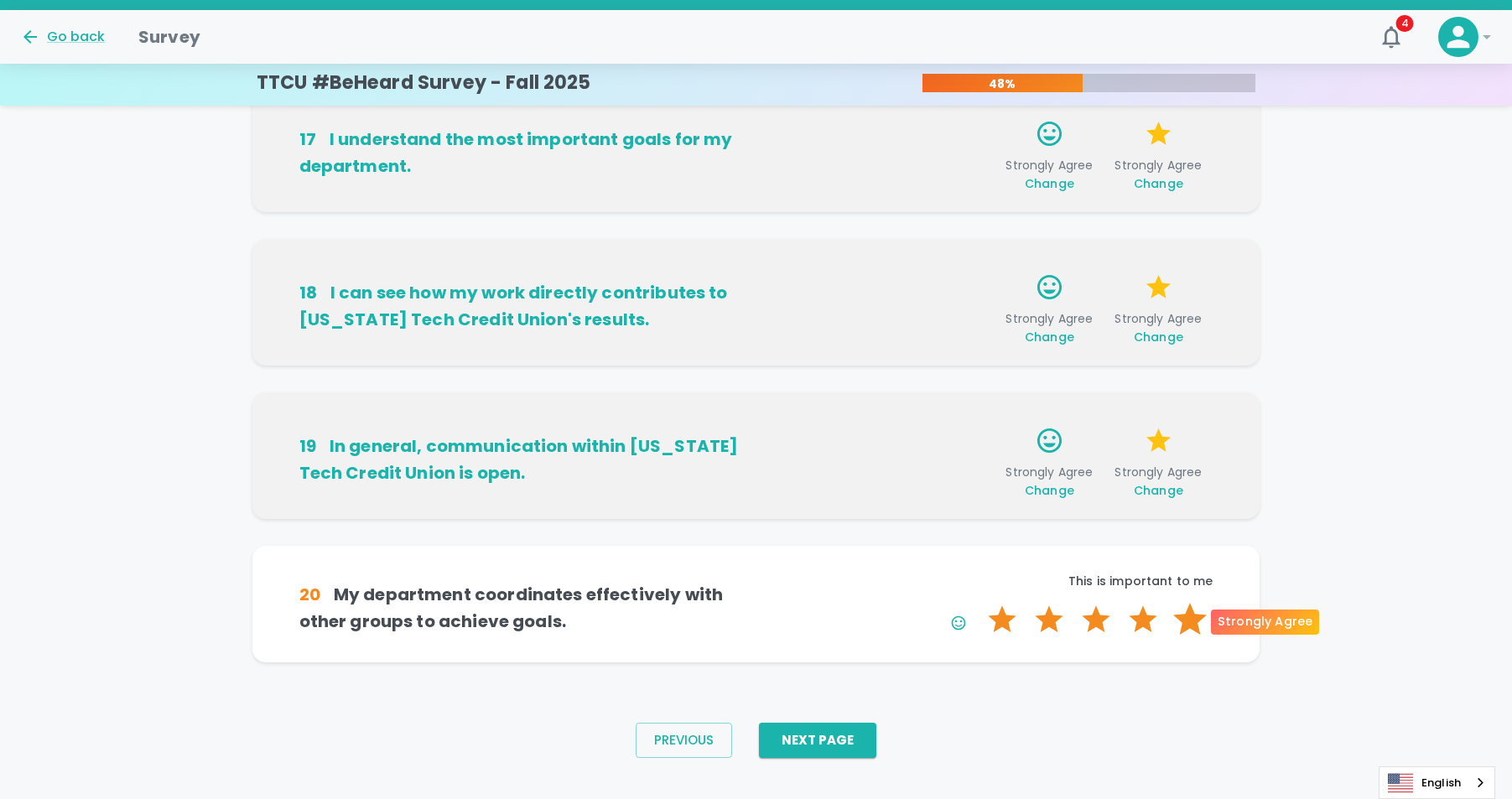
click at [1190, 618] on label "5 Stars" at bounding box center [1190, 619] width 47 height 34
click at [979, 603] on input "5 Stars" at bounding box center [978, 602] width 1 height 1
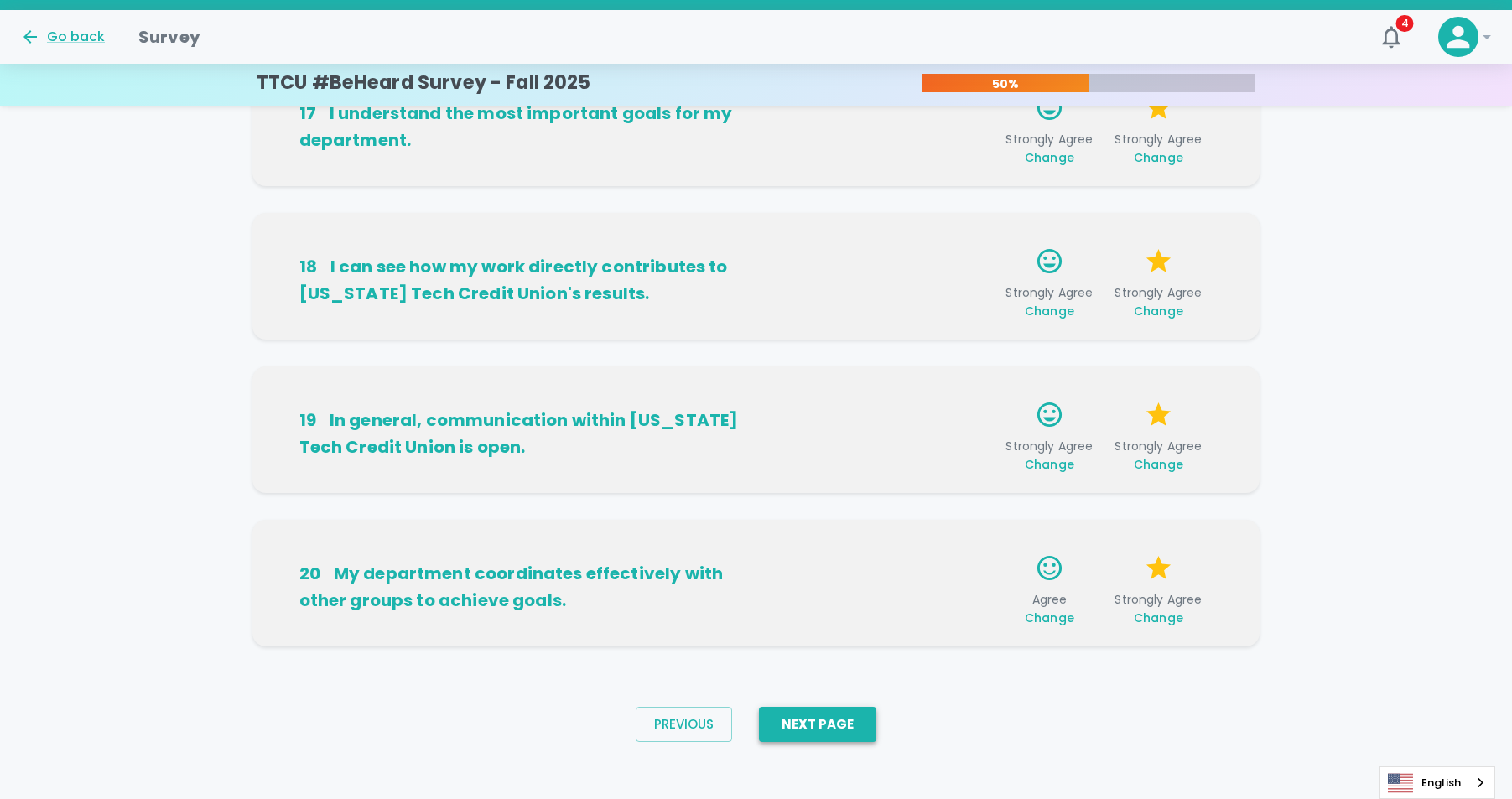
click at [847, 730] on button "Next Page" at bounding box center [817, 724] width 117 height 36
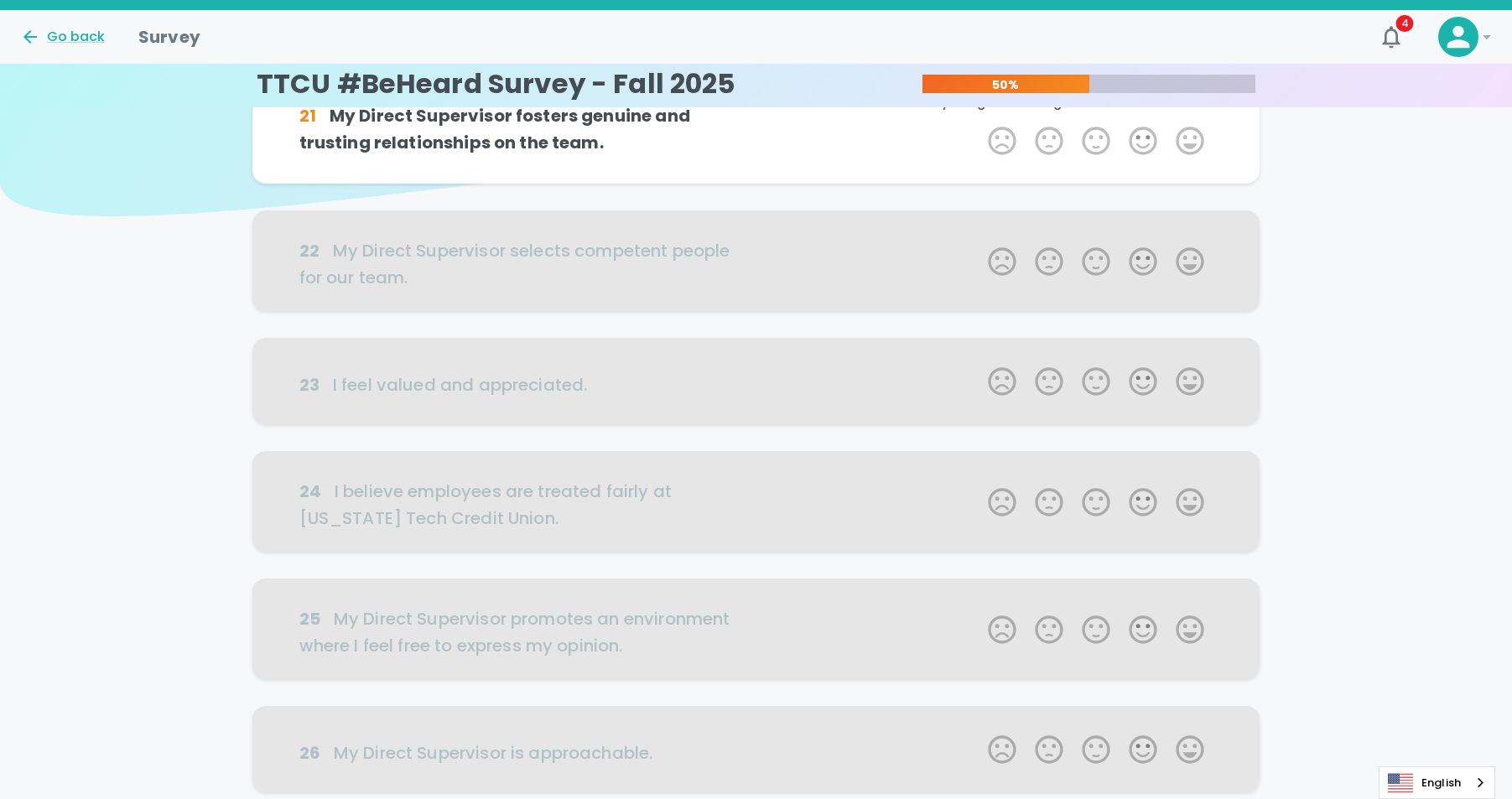
scroll to position [0, 0]
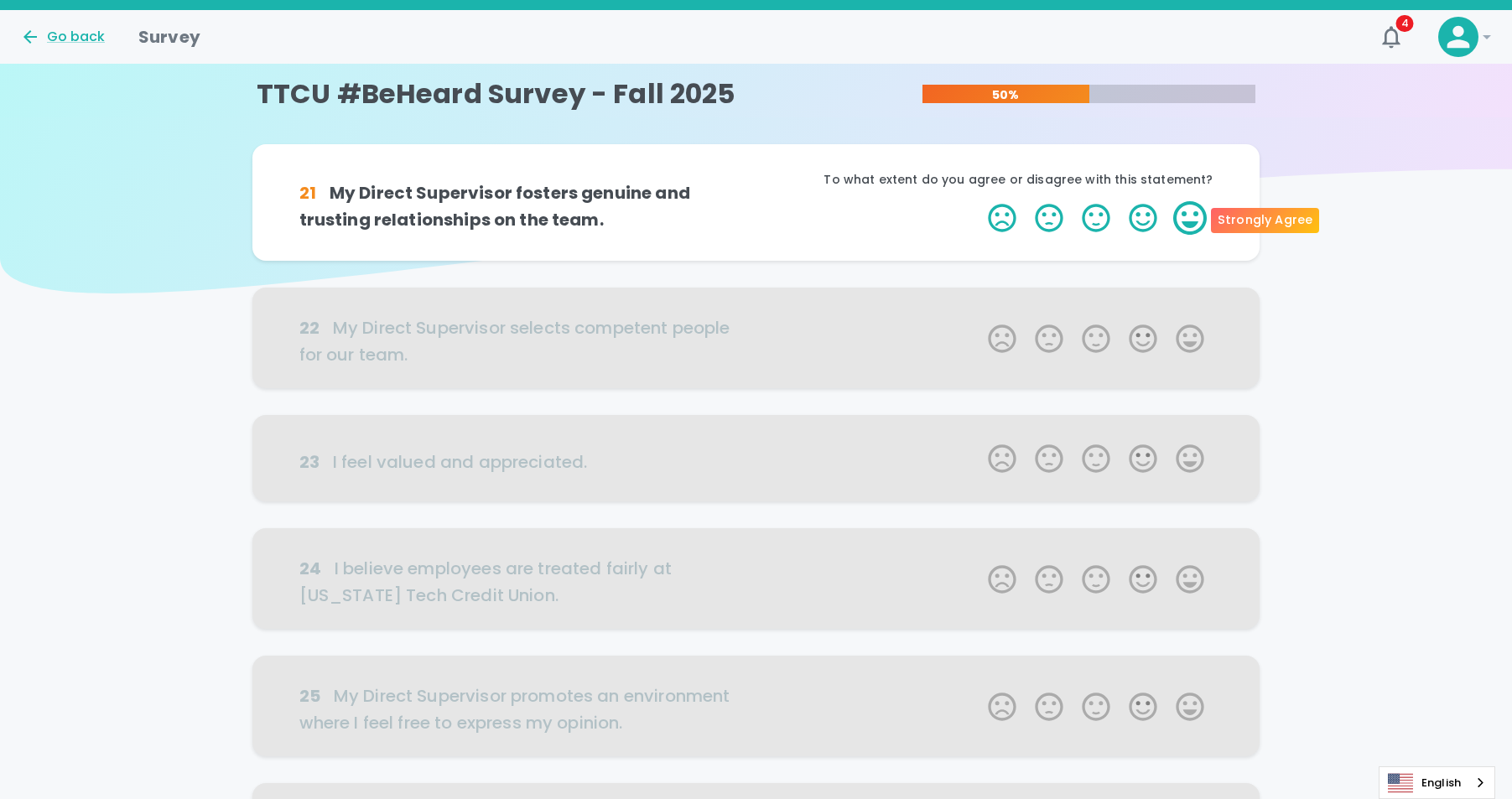
click at [1192, 226] on label "5 Stars" at bounding box center [1190, 218] width 47 height 34
click at [979, 201] on input "5 Stars" at bounding box center [978, 201] width 1 height 1
click at [1191, 219] on label "5 Stars" at bounding box center [1190, 218] width 47 height 34
click at [979, 201] on input "5 Stars" at bounding box center [978, 201] width 1 height 1
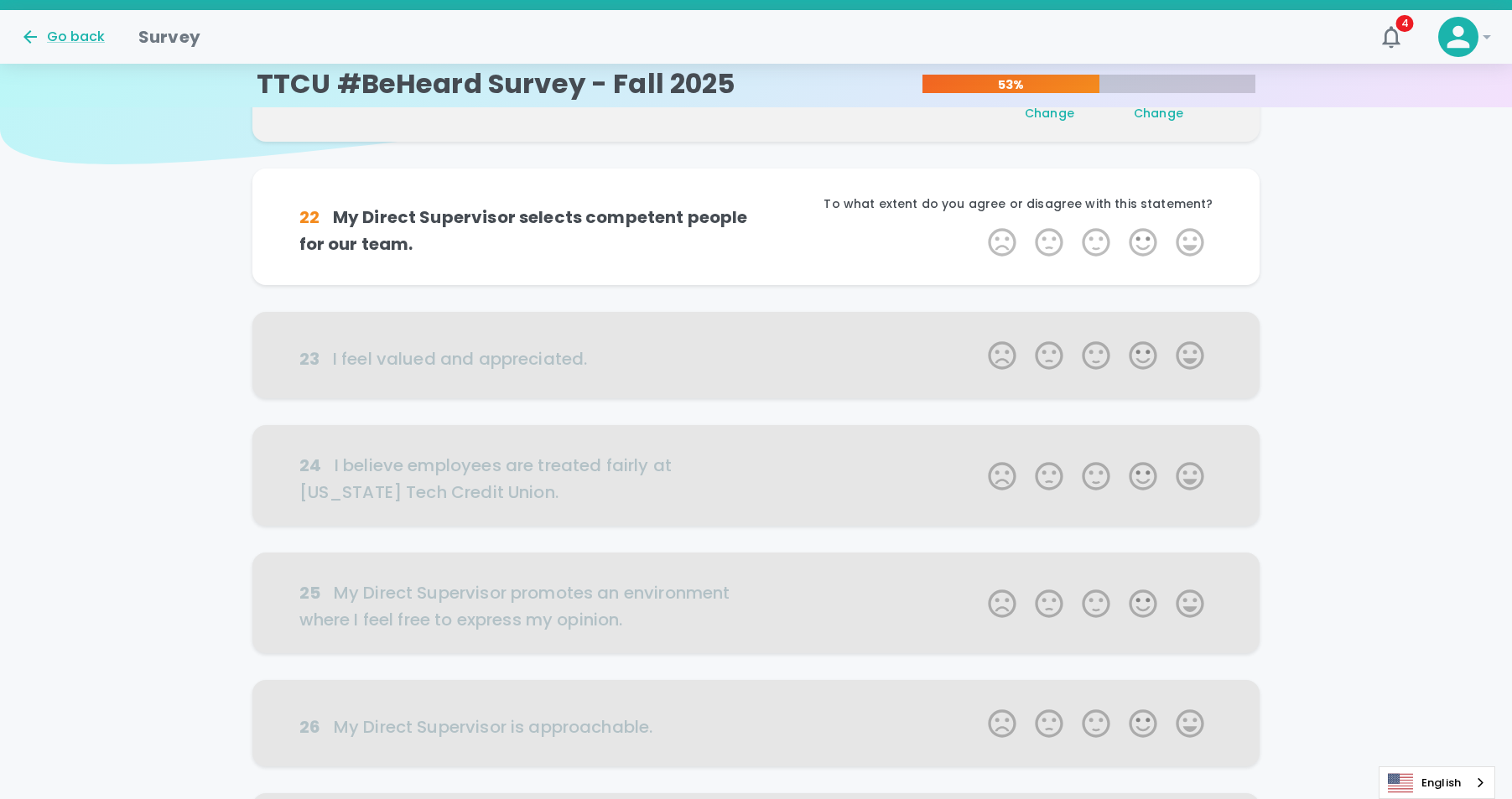
scroll to position [148, 0]
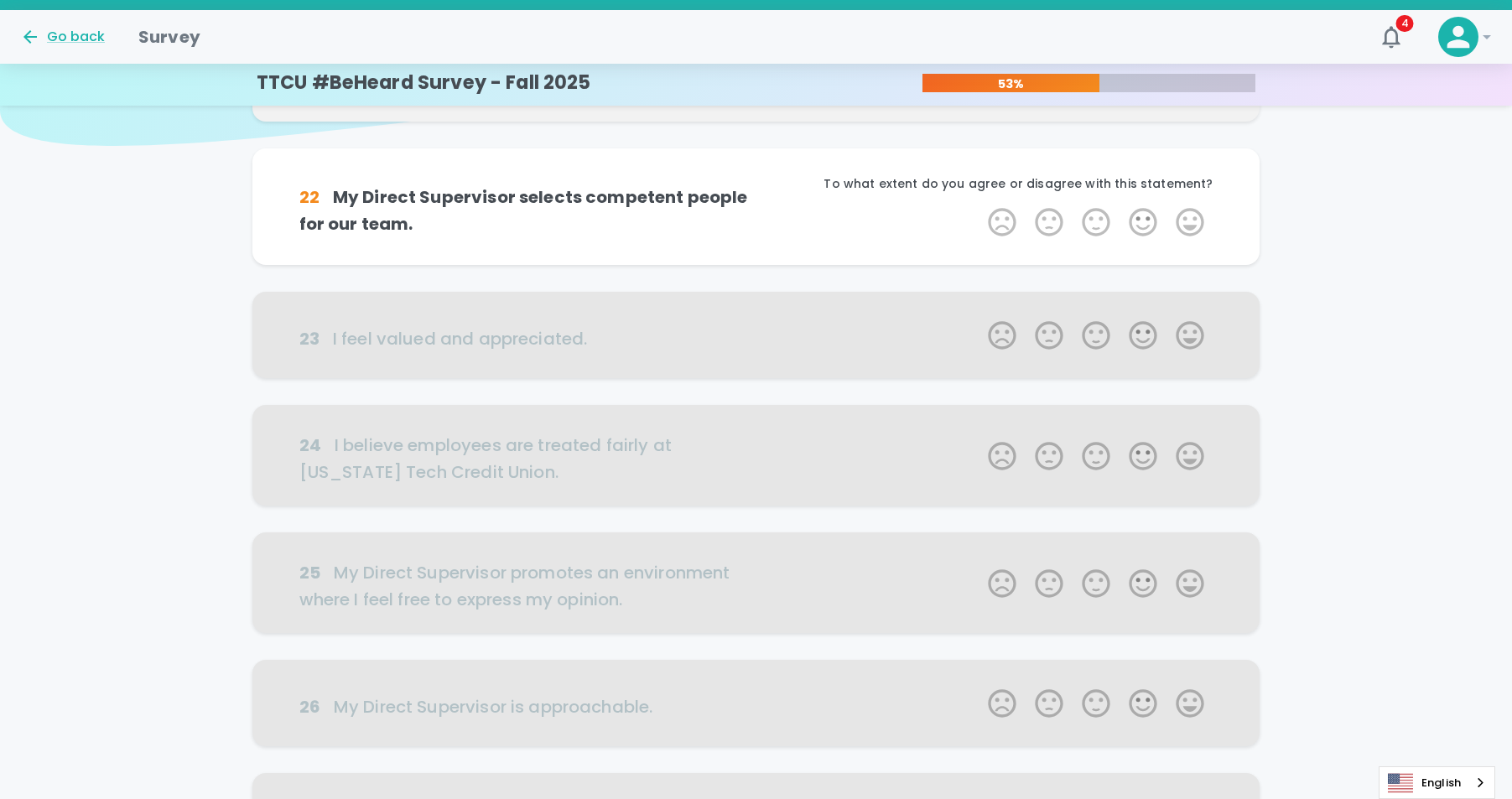
click at [1191, 219] on label "5 Stars" at bounding box center [1190, 222] width 47 height 34
click at [979, 206] on input "5 Stars" at bounding box center [978, 205] width 1 height 1
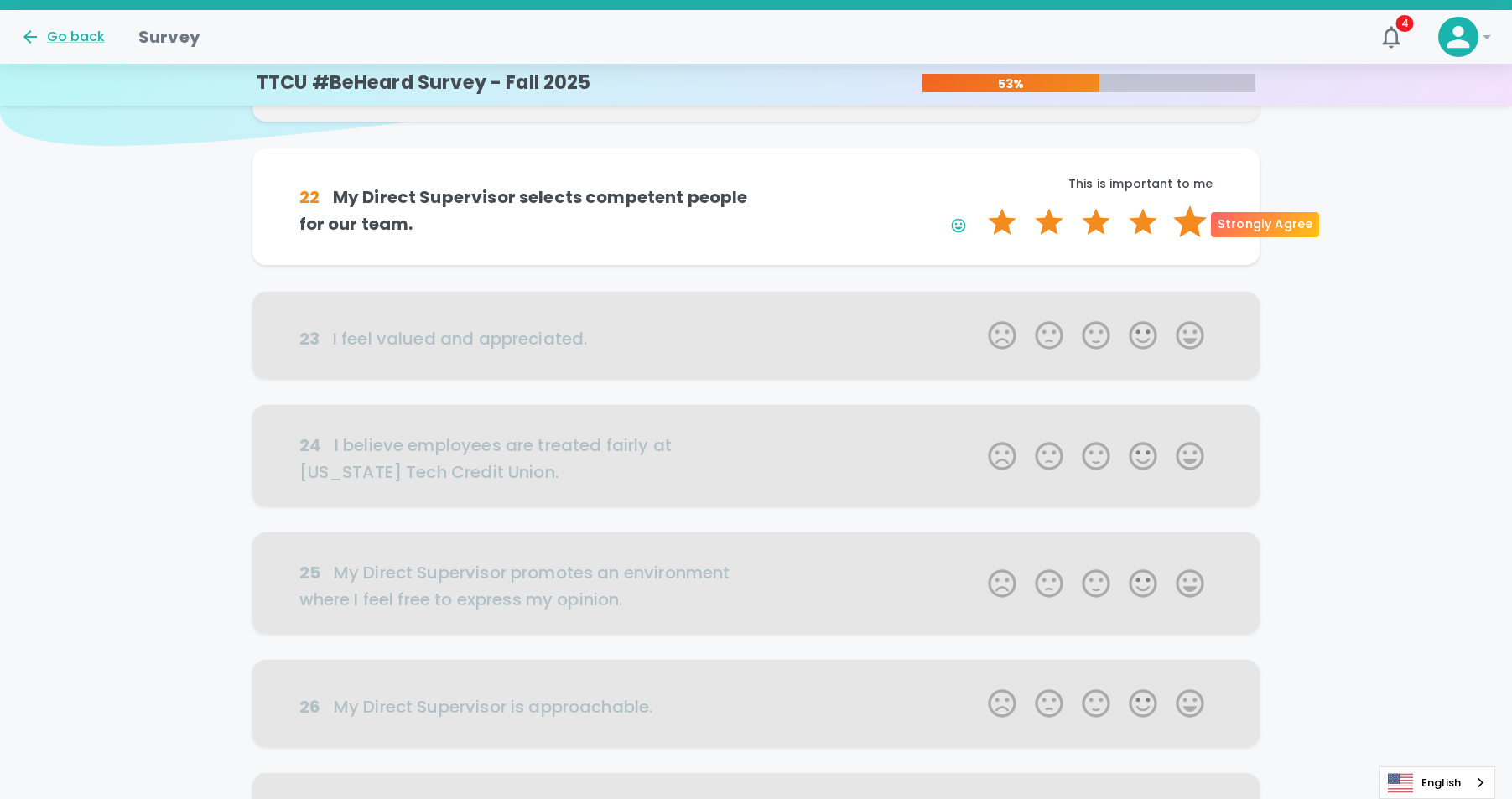
click at [1191, 228] on label "5 Stars" at bounding box center [1190, 222] width 47 height 34
click at [979, 206] on input "5 Stars" at bounding box center [978, 205] width 1 height 1
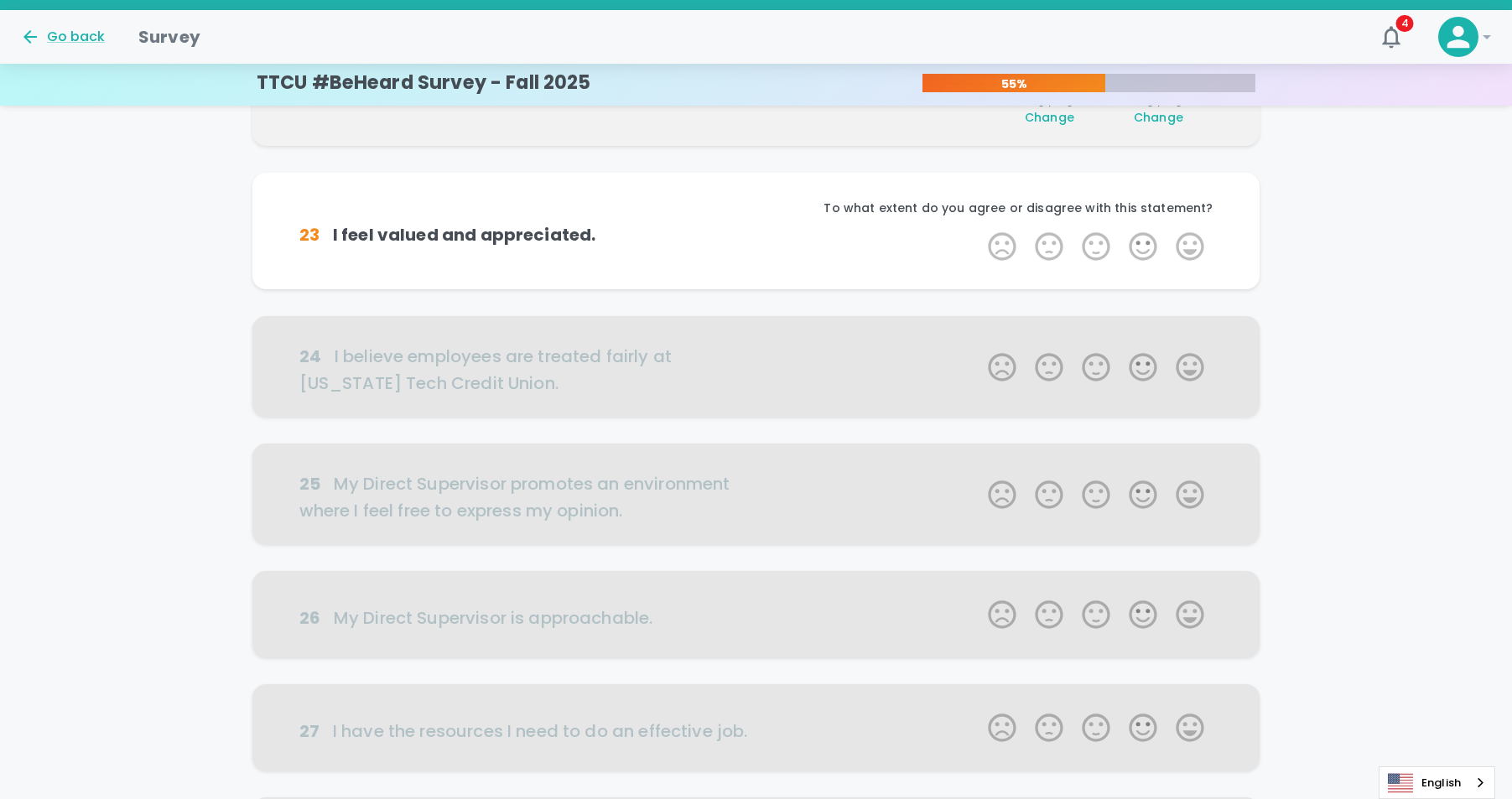
scroll to position [295, 0]
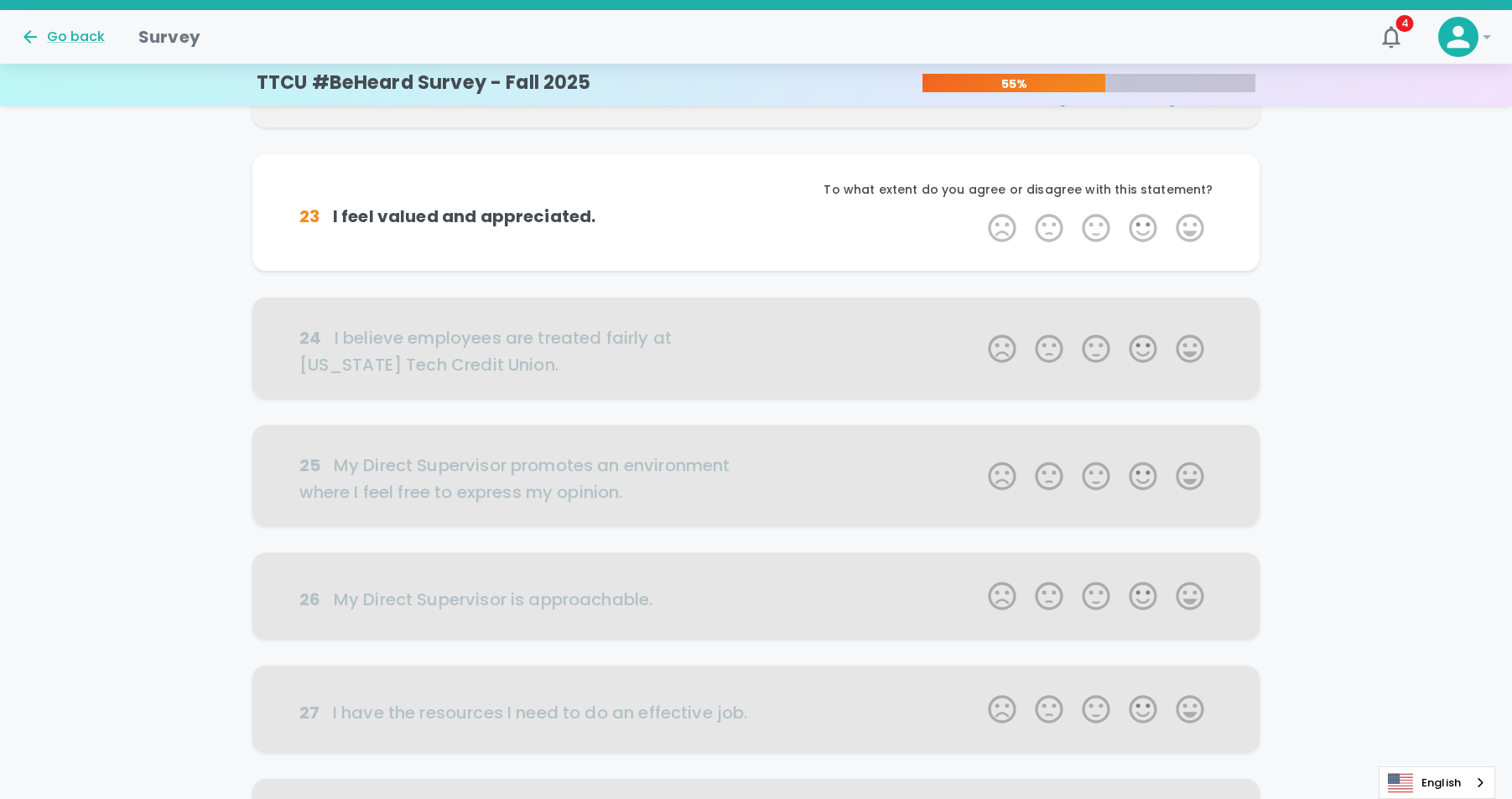
click at [1191, 228] on label "5 Stars" at bounding box center [1190, 228] width 47 height 34
click at [979, 211] on input "5 Stars" at bounding box center [978, 210] width 1 height 1
click at [1191, 228] on label "5 Stars" at bounding box center [1190, 228] width 47 height 34
click at [979, 211] on input "5 Stars" at bounding box center [978, 210] width 1 height 1
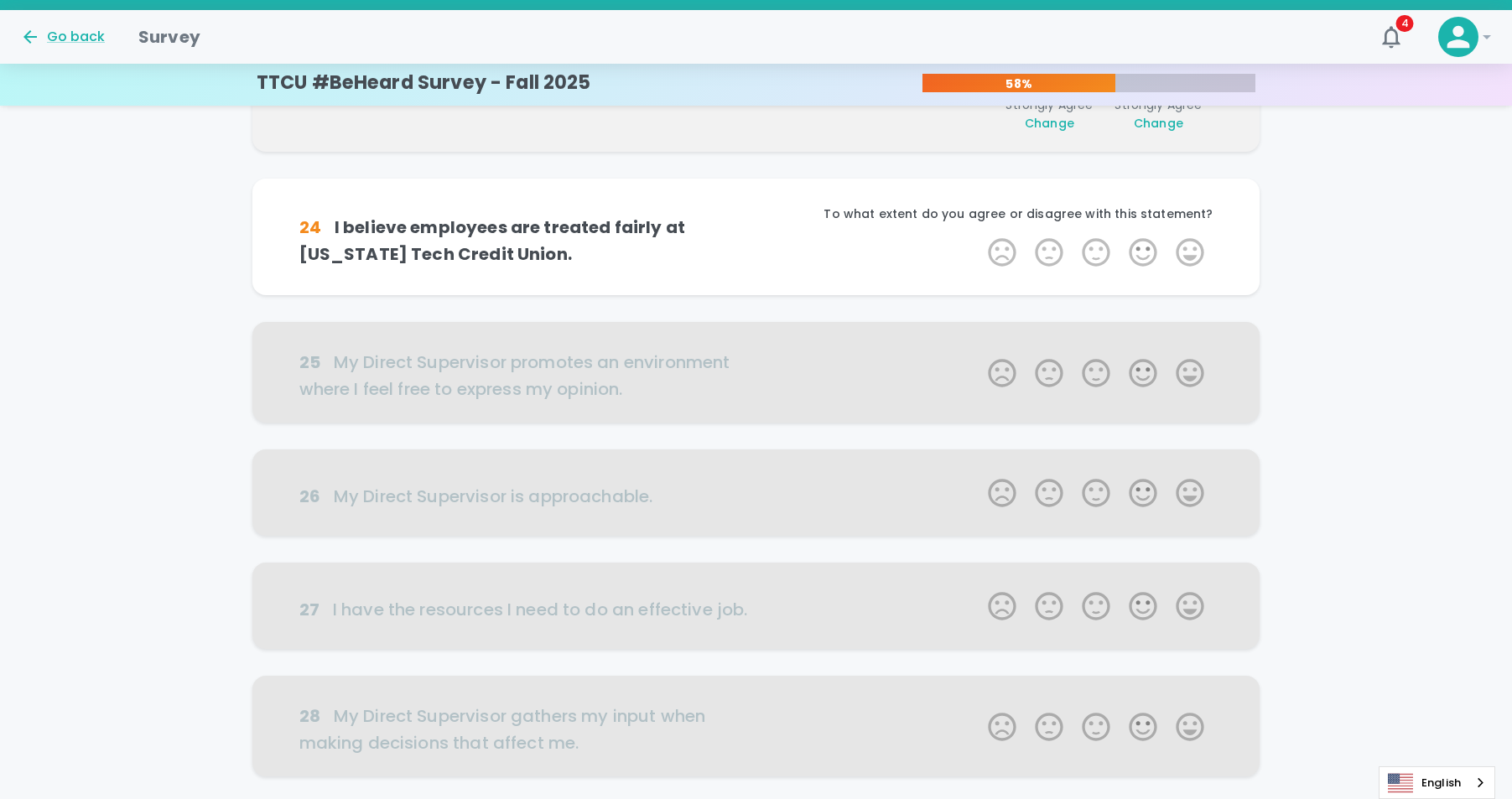
scroll to position [443, 0]
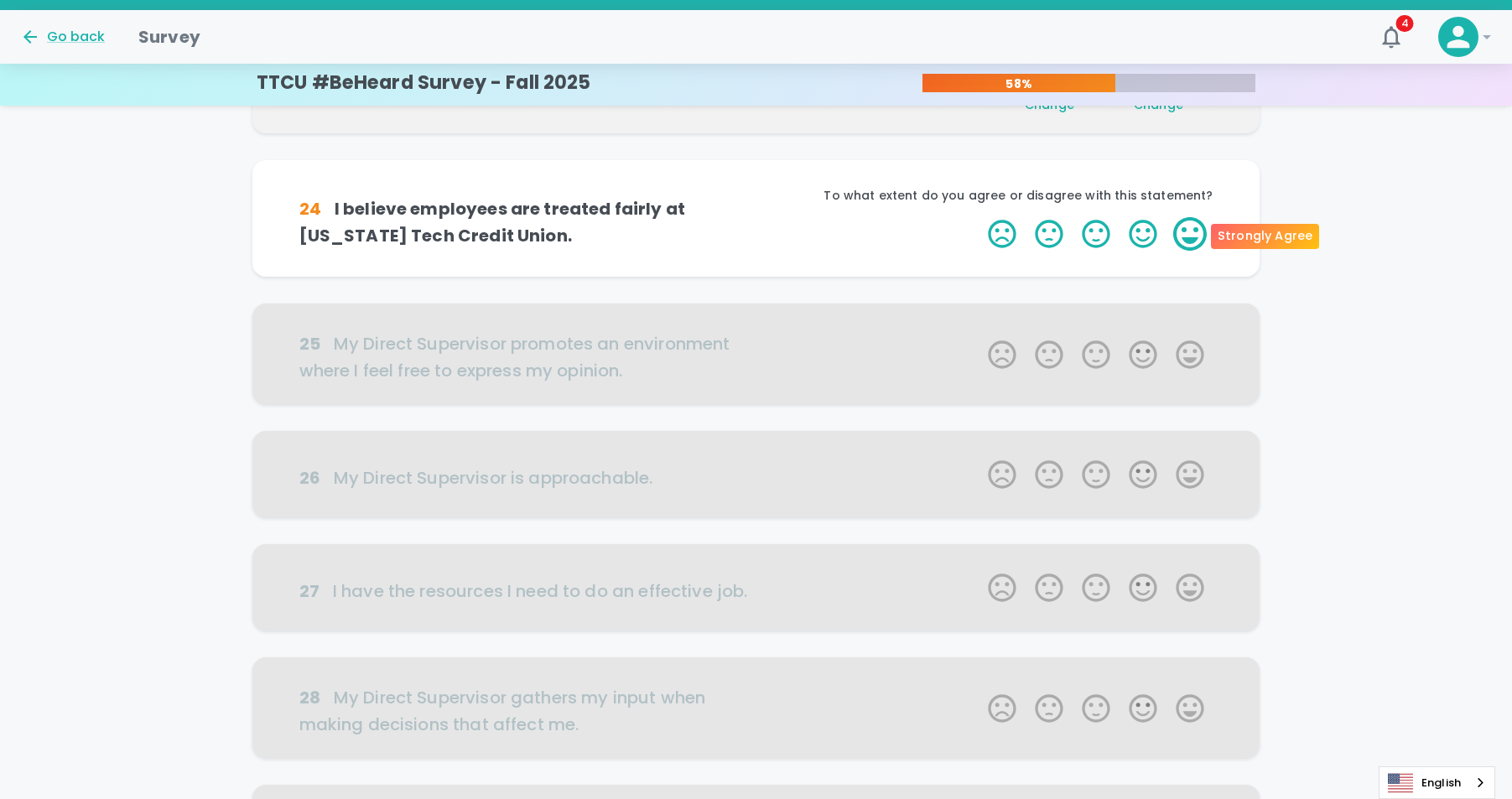
click at [1188, 243] on label "5 Stars" at bounding box center [1190, 234] width 47 height 34
click at [979, 217] on input "5 Stars" at bounding box center [978, 216] width 1 height 1
click at [1188, 243] on label "5 Stars" at bounding box center [1190, 234] width 47 height 34
click at [979, 217] on input "5 Stars" at bounding box center [978, 216] width 1 height 1
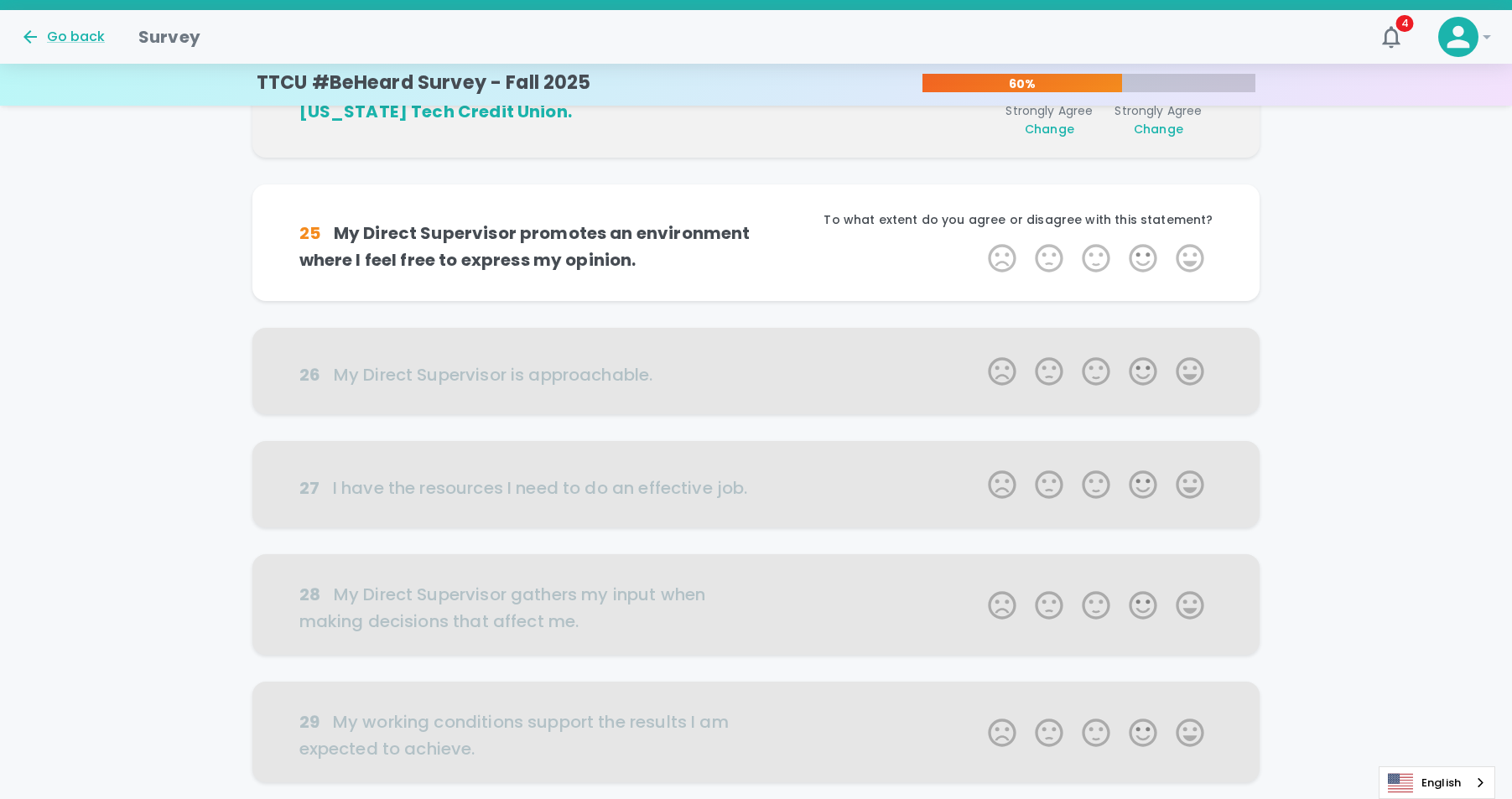
scroll to position [591, 0]
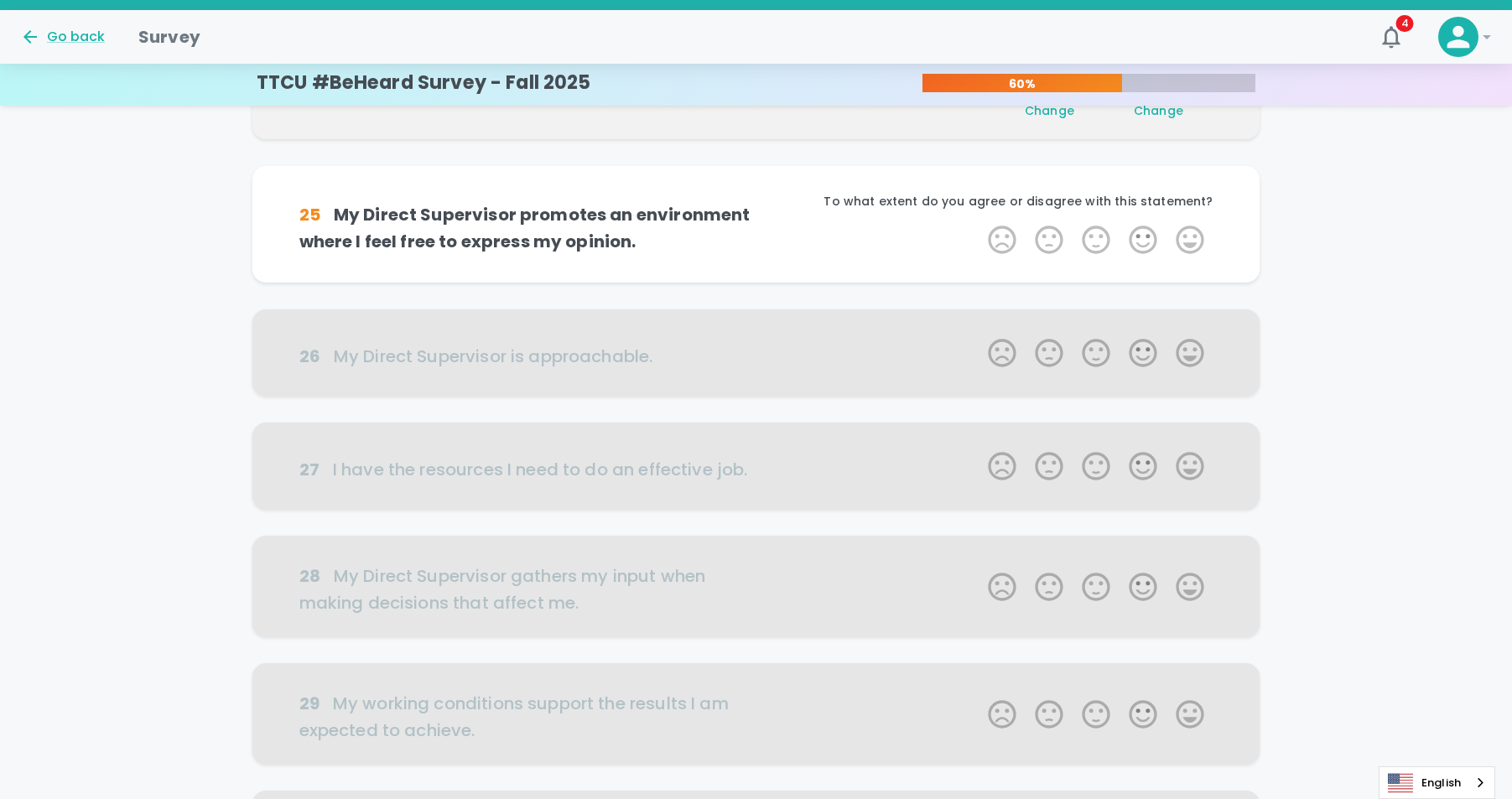
click at [1188, 243] on label "5 Stars" at bounding box center [1190, 240] width 47 height 34
click at [979, 223] on input "5 Stars" at bounding box center [978, 222] width 1 height 1
click at [1188, 243] on label "5 Stars" at bounding box center [1190, 240] width 47 height 34
click at [979, 223] on input "5 Stars" at bounding box center [978, 222] width 1 height 1
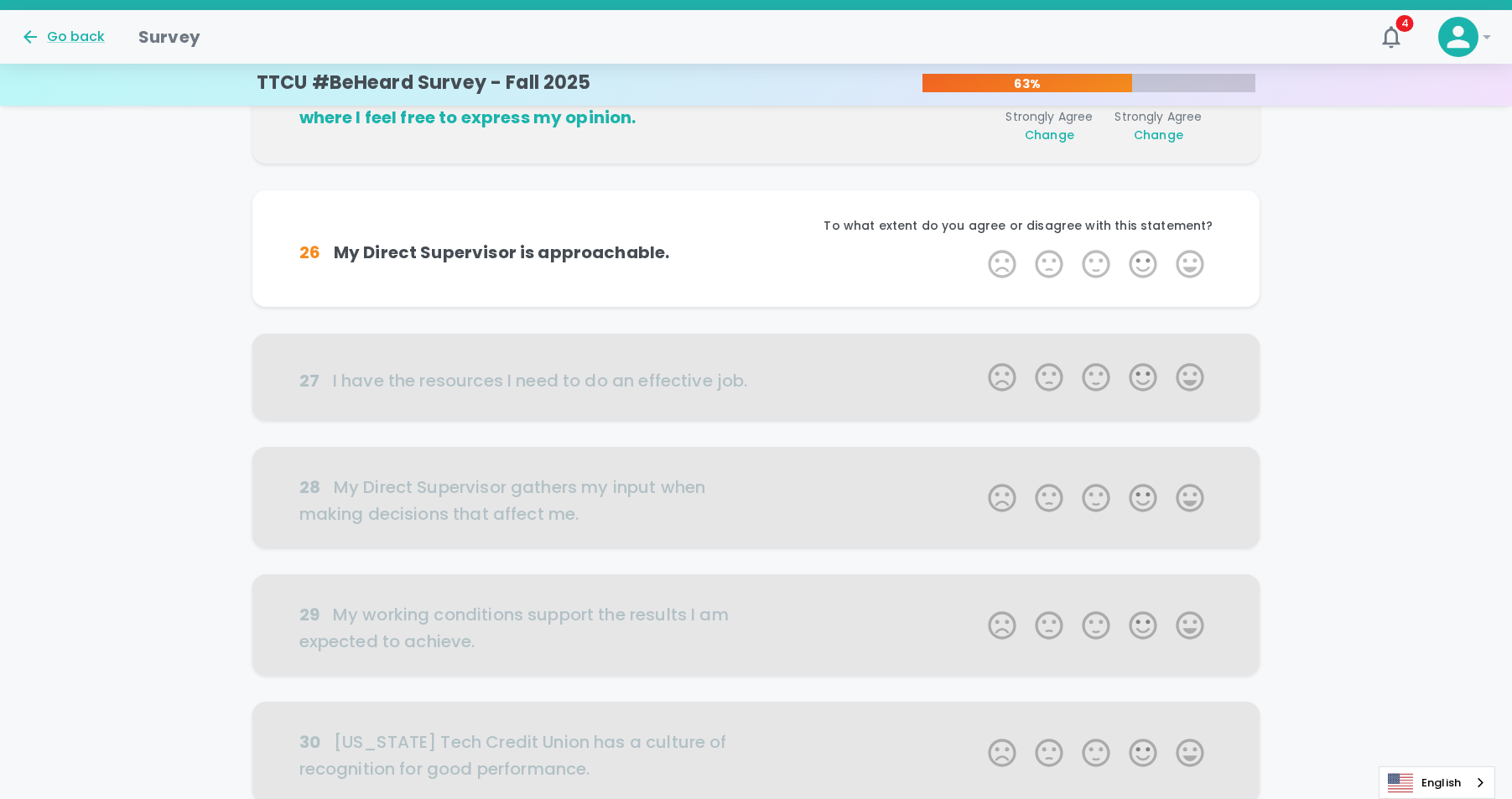
scroll to position [738, 0]
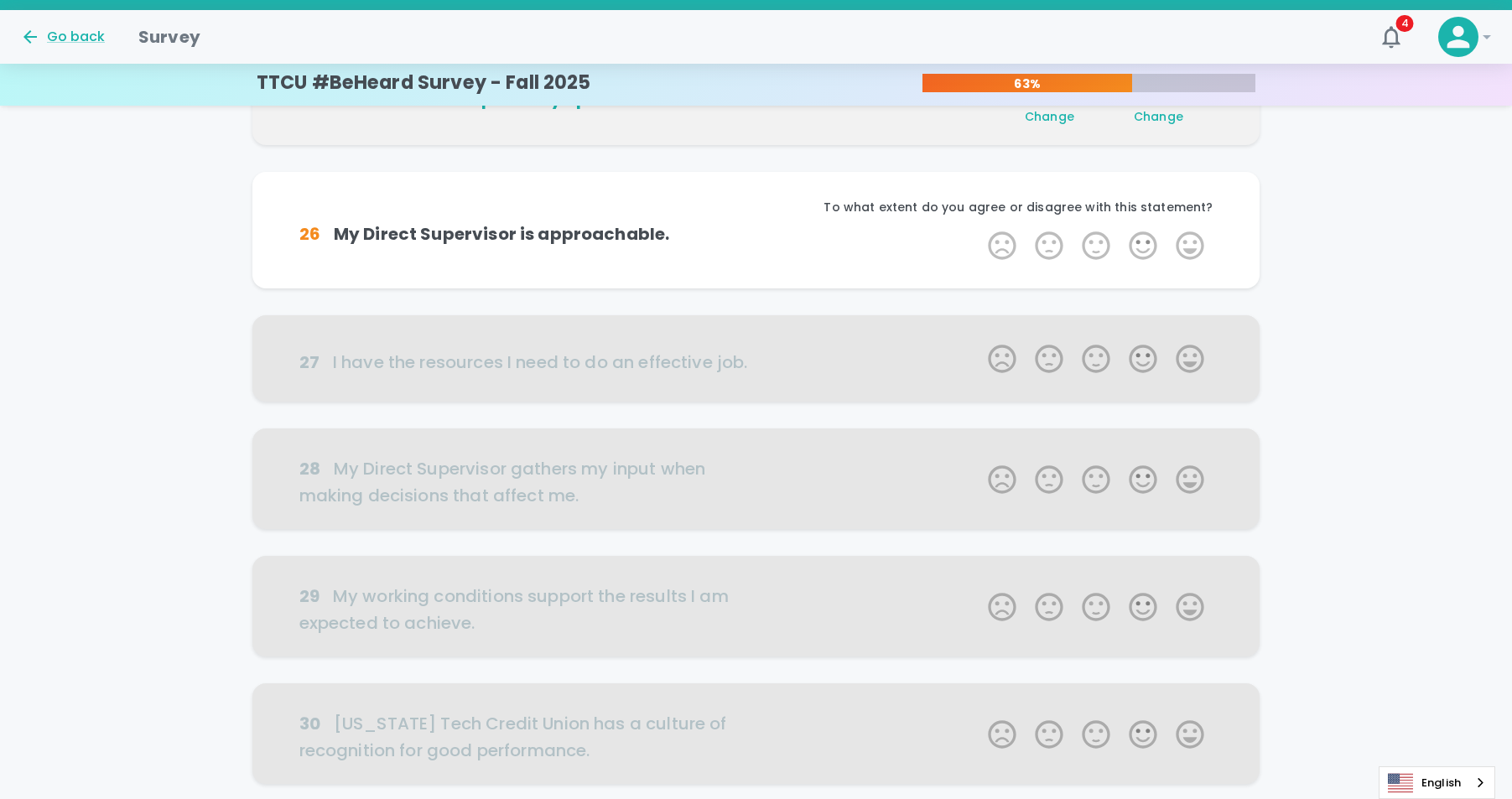
click at [1188, 243] on label "5 Stars" at bounding box center [1190, 246] width 47 height 34
click at [979, 229] on input "5 Stars" at bounding box center [978, 228] width 1 height 1
click at [1188, 243] on label "5 Stars" at bounding box center [1190, 246] width 47 height 34
click at [979, 229] on input "5 Stars" at bounding box center [978, 228] width 1 height 1
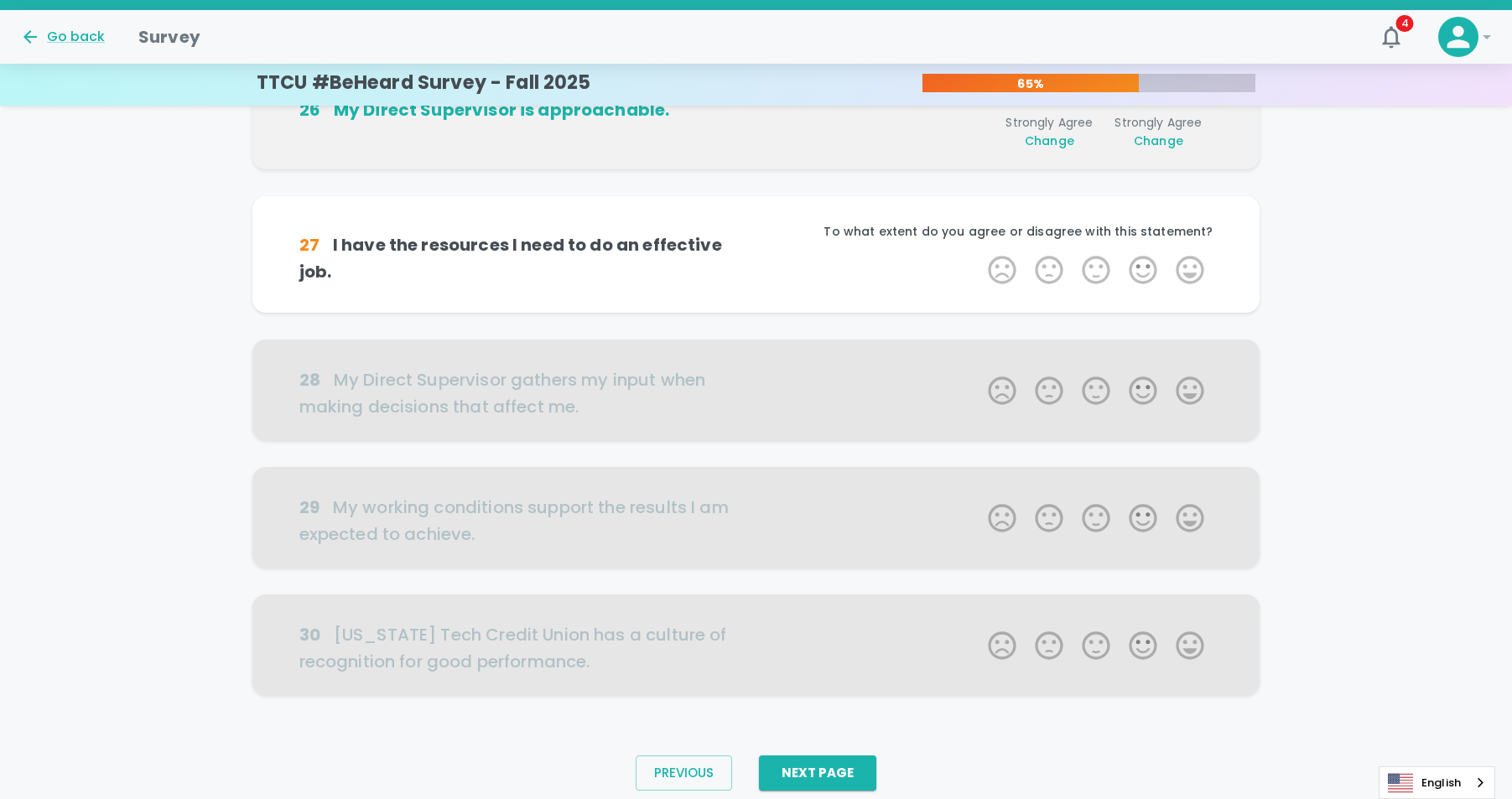
scroll to position [886, 0]
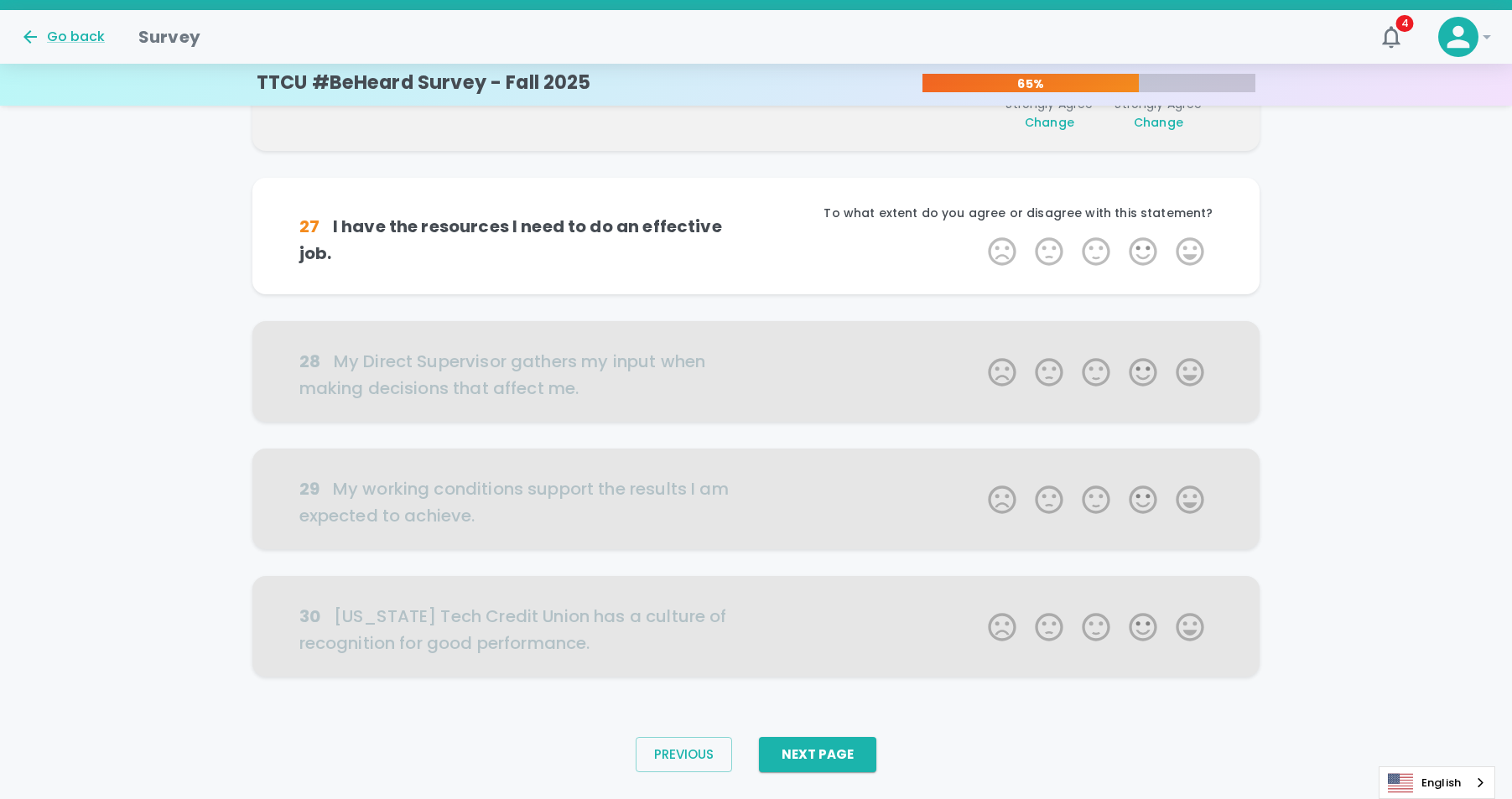
click at [1188, 243] on label "5 Stars" at bounding box center [1190, 251] width 47 height 34
click at [979, 234] on input "5 Stars" at bounding box center [978, 234] width 1 height 1
click at [1188, 243] on label "5 Stars" at bounding box center [1190, 251] width 47 height 34
click at [979, 234] on input "5 Stars" at bounding box center [978, 234] width 1 height 1
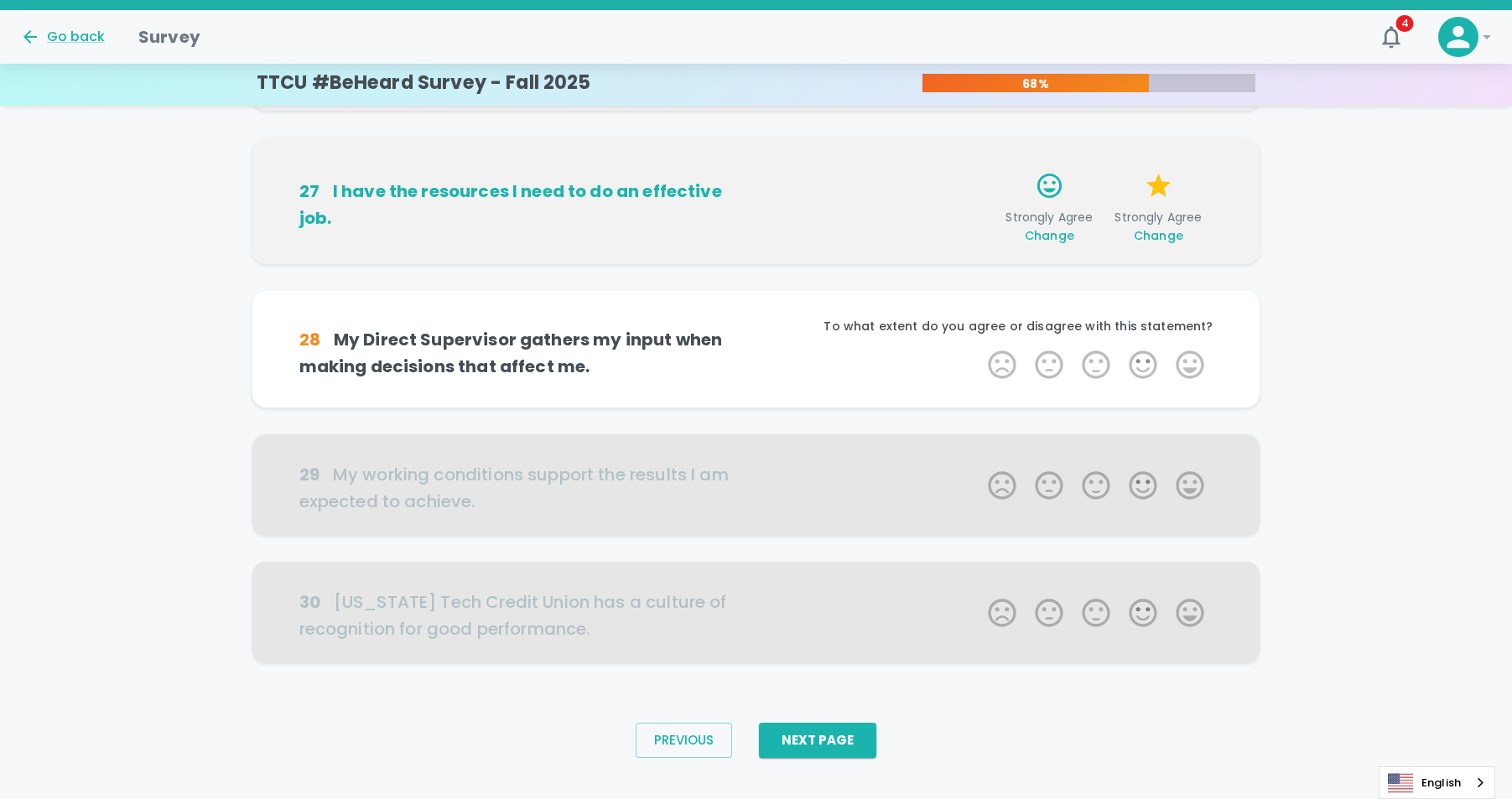
click at [1059, 239] on span "Change" at bounding box center [1049, 235] width 50 height 17
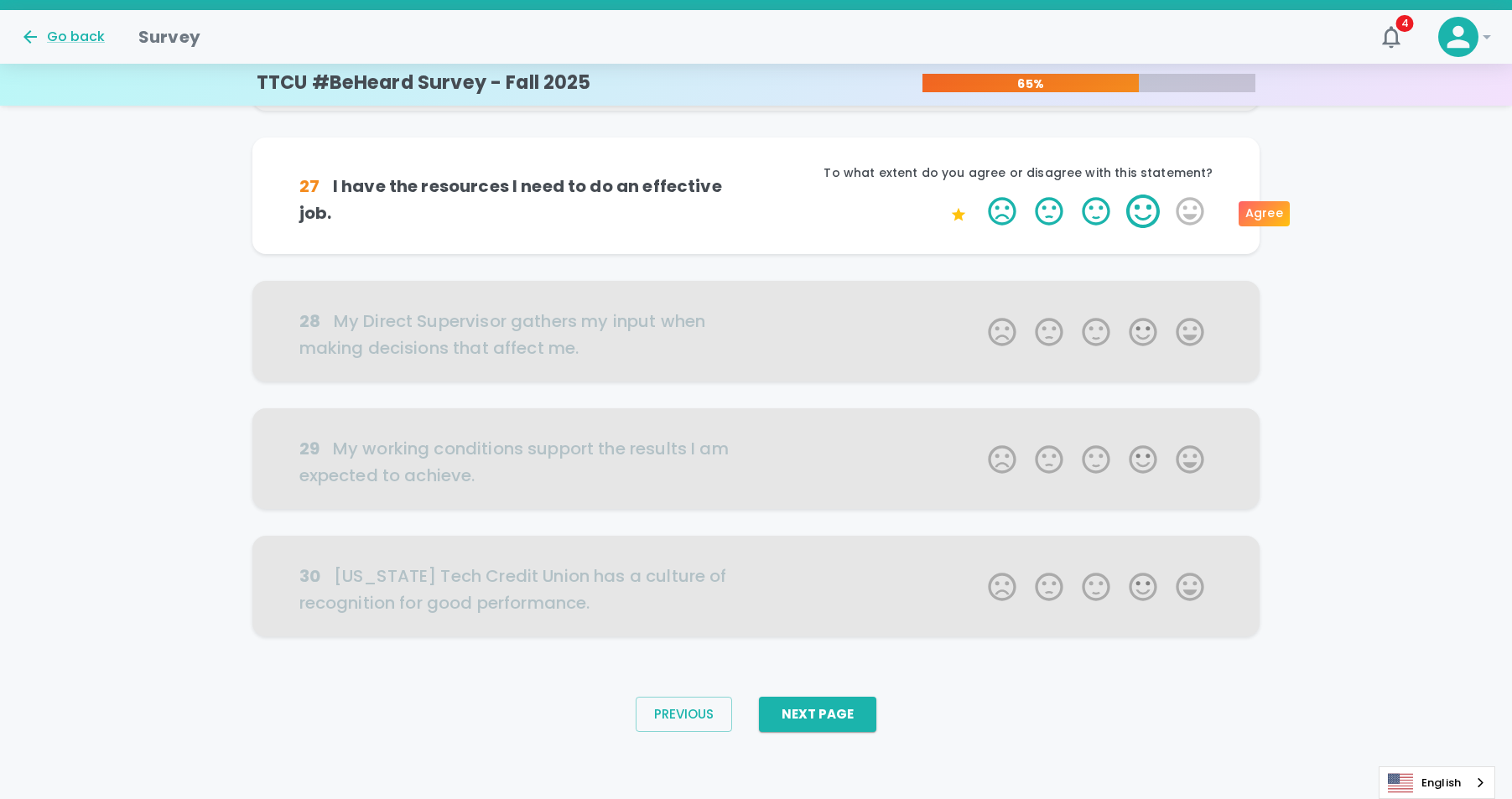
click at [1138, 221] on label "4 Stars" at bounding box center [1143, 211] width 47 height 34
click at [979, 195] on input "4 Stars" at bounding box center [978, 194] width 1 height 1
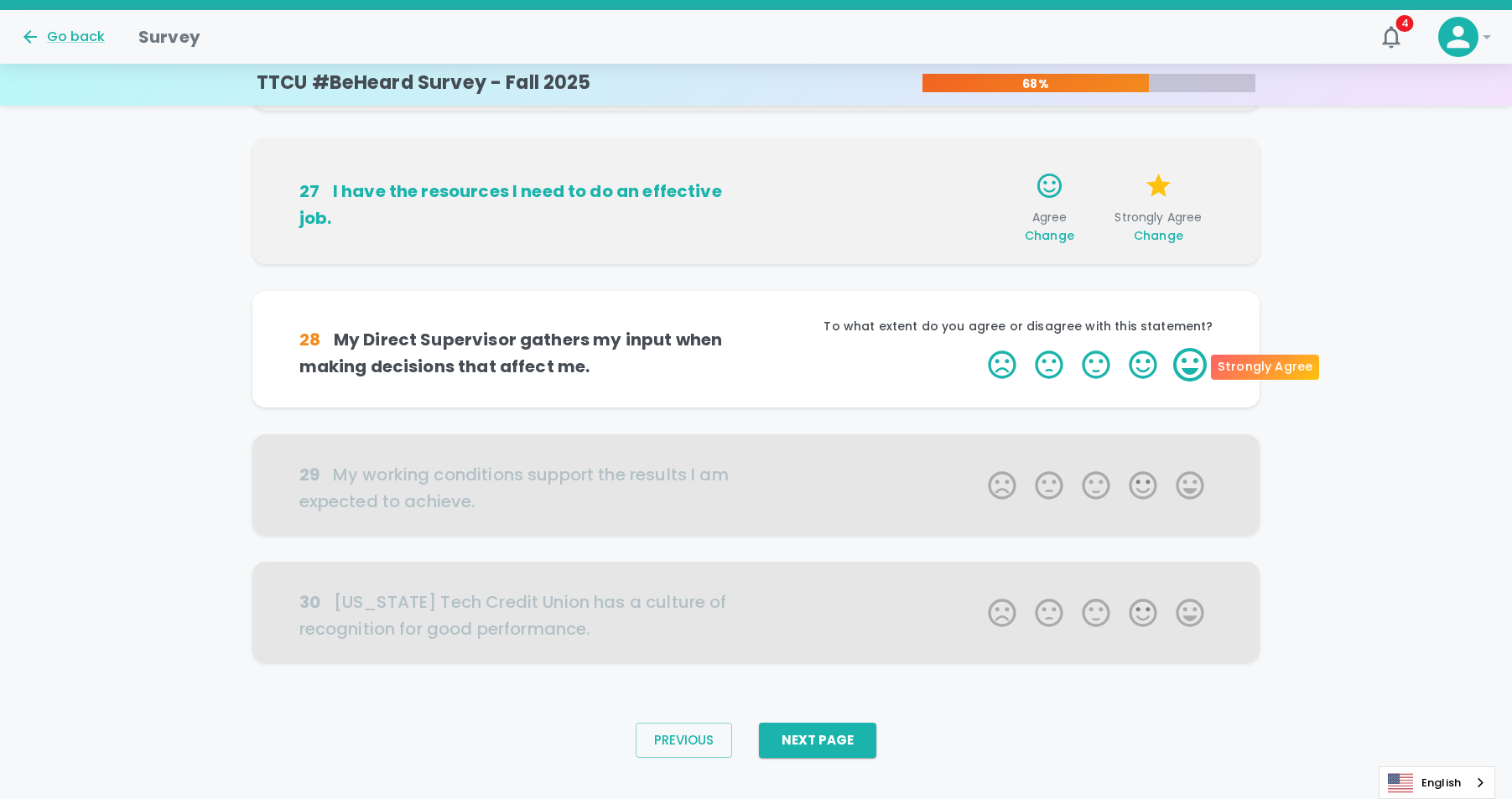
click at [1195, 366] on label "5 Stars" at bounding box center [1190, 365] width 47 height 34
click at [979, 348] on input "5 Stars" at bounding box center [978, 347] width 1 height 1
click at [1195, 366] on label "5 Stars" at bounding box center [1190, 365] width 47 height 34
click at [979, 348] on input "5 Stars" at bounding box center [978, 347] width 1 height 1
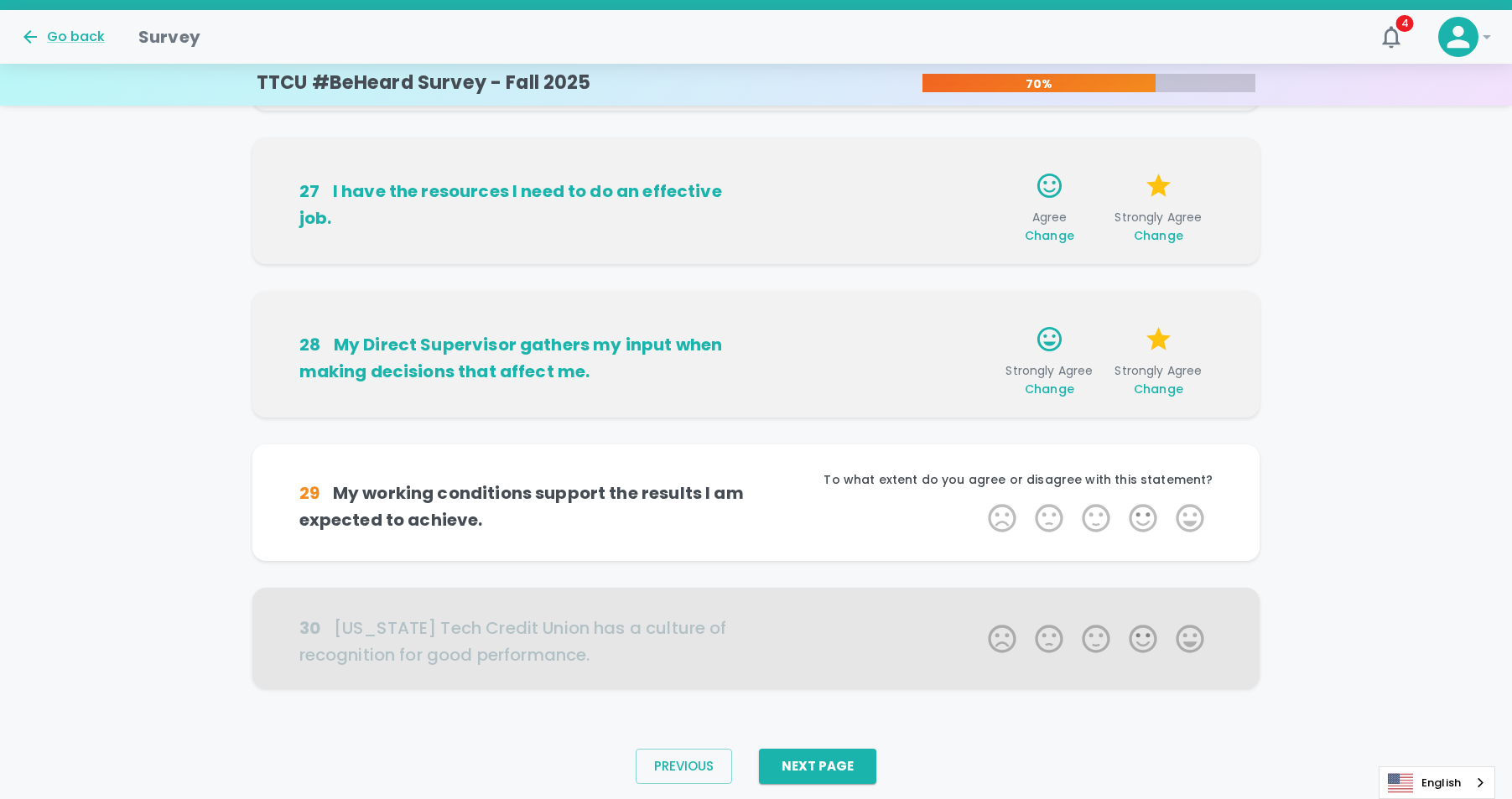
scroll to position [952, 0]
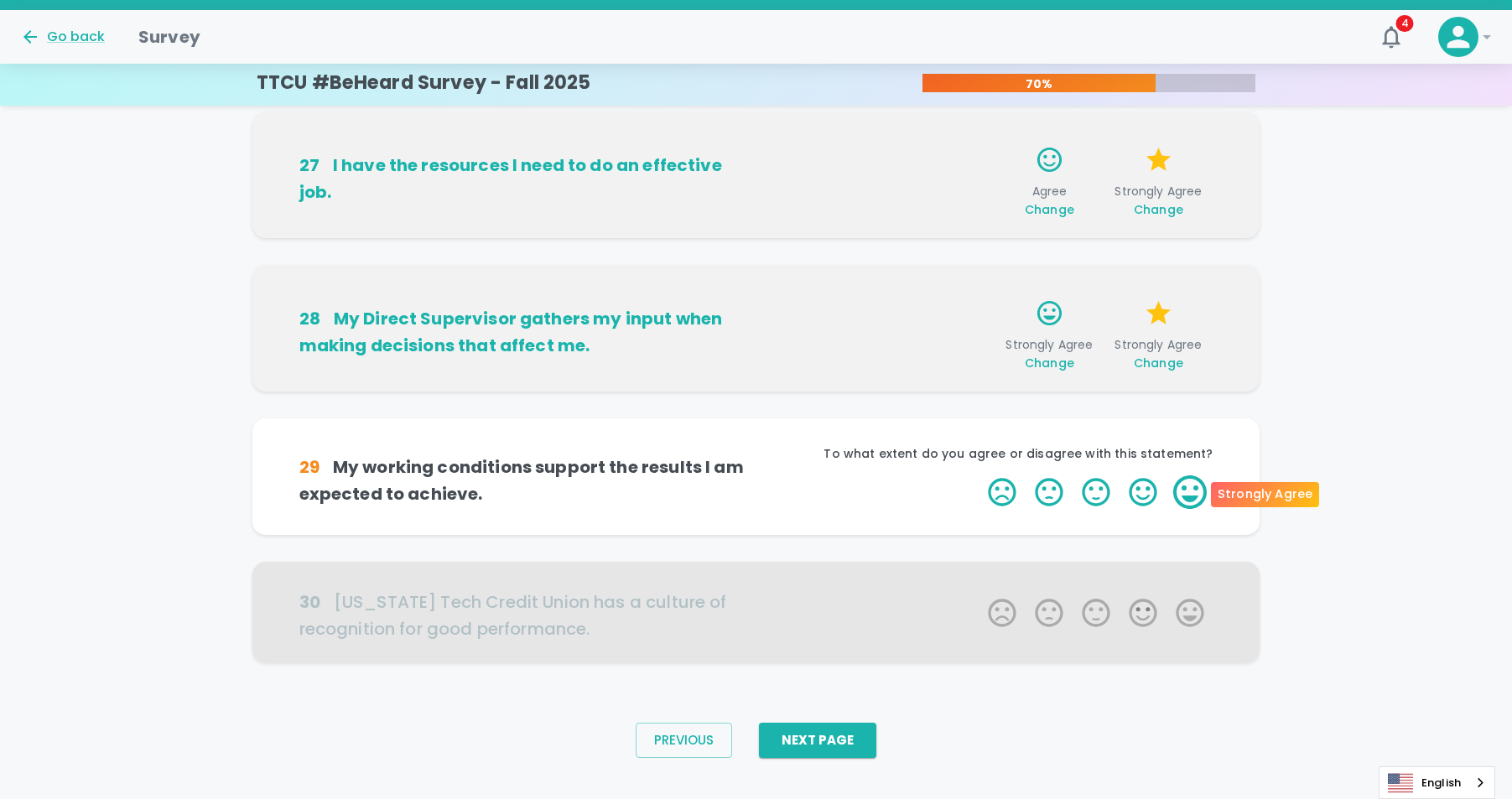
click at [1180, 492] on label "5 Stars" at bounding box center [1190, 492] width 47 height 34
click at [979, 476] on input "5 Stars" at bounding box center [978, 475] width 1 height 1
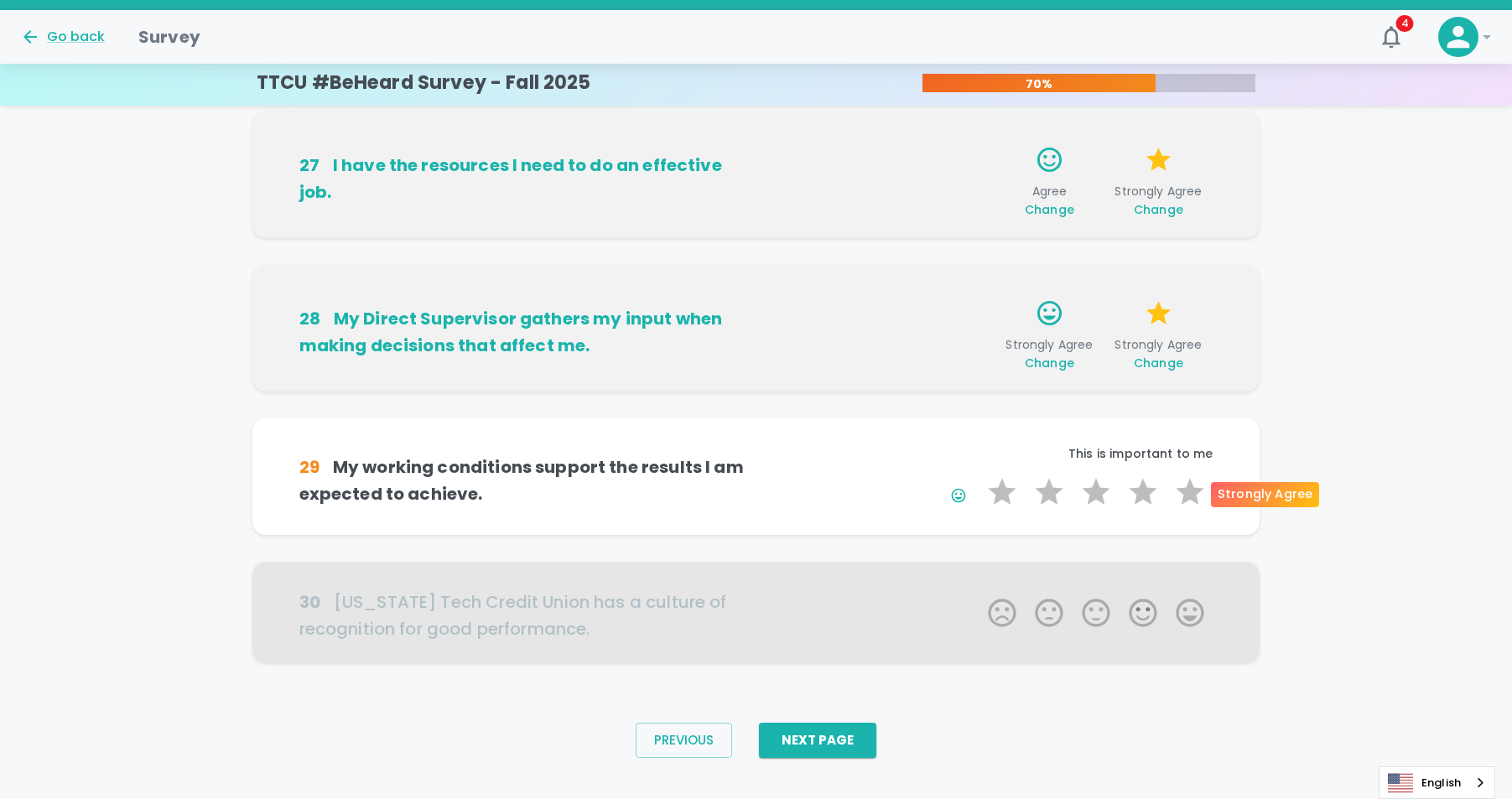
click at [1180, 492] on label "5 Stars" at bounding box center [1190, 492] width 47 height 34
click at [979, 476] on input "5 Stars" at bounding box center [978, 475] width 1 height 1
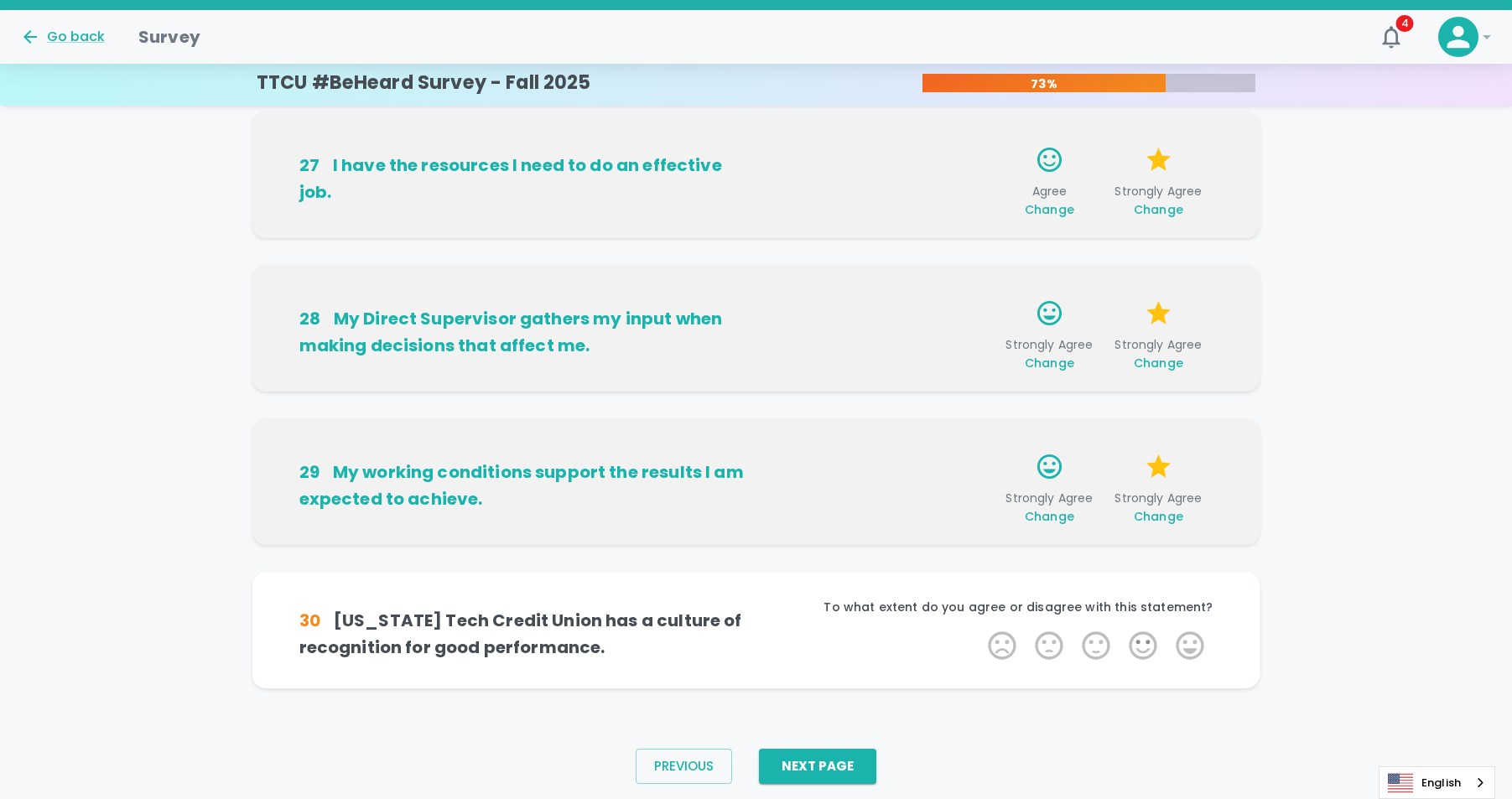
scroll to position [978, 0]
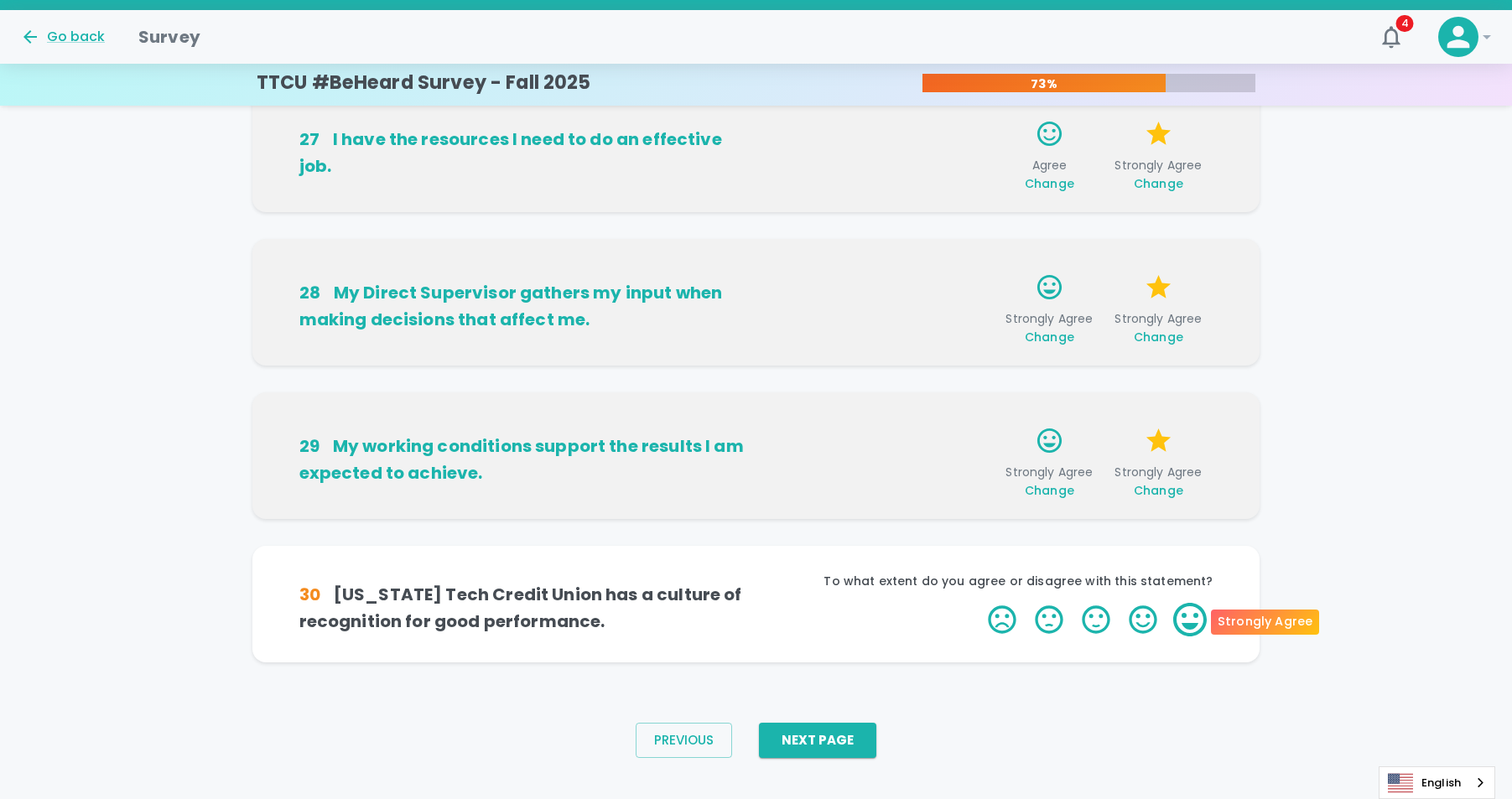
click at [1190, 627] on label "5 Stars" at bounding box center [1190, 619] width 47 height 34
click at [979, 603] on input "5 Stars" at bounding box center [978, 602] width 1 height 1
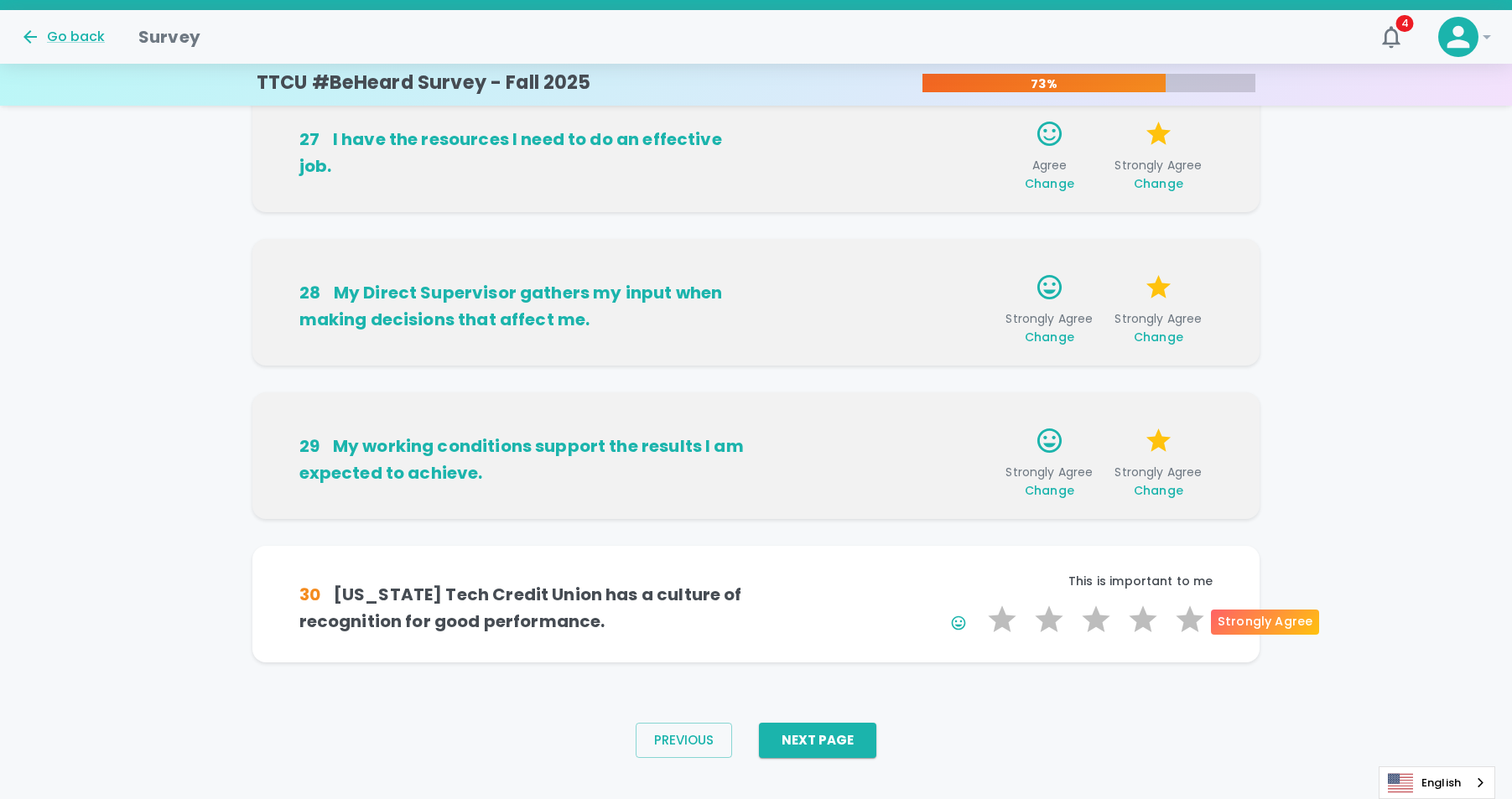
click at [1190, 627] on label "5 Stars" at bounding box center [1190, 619] width 47 height 34
click at [979, 603] on input "5 Stars" at bounding box center [978, 602] width 1 height 1
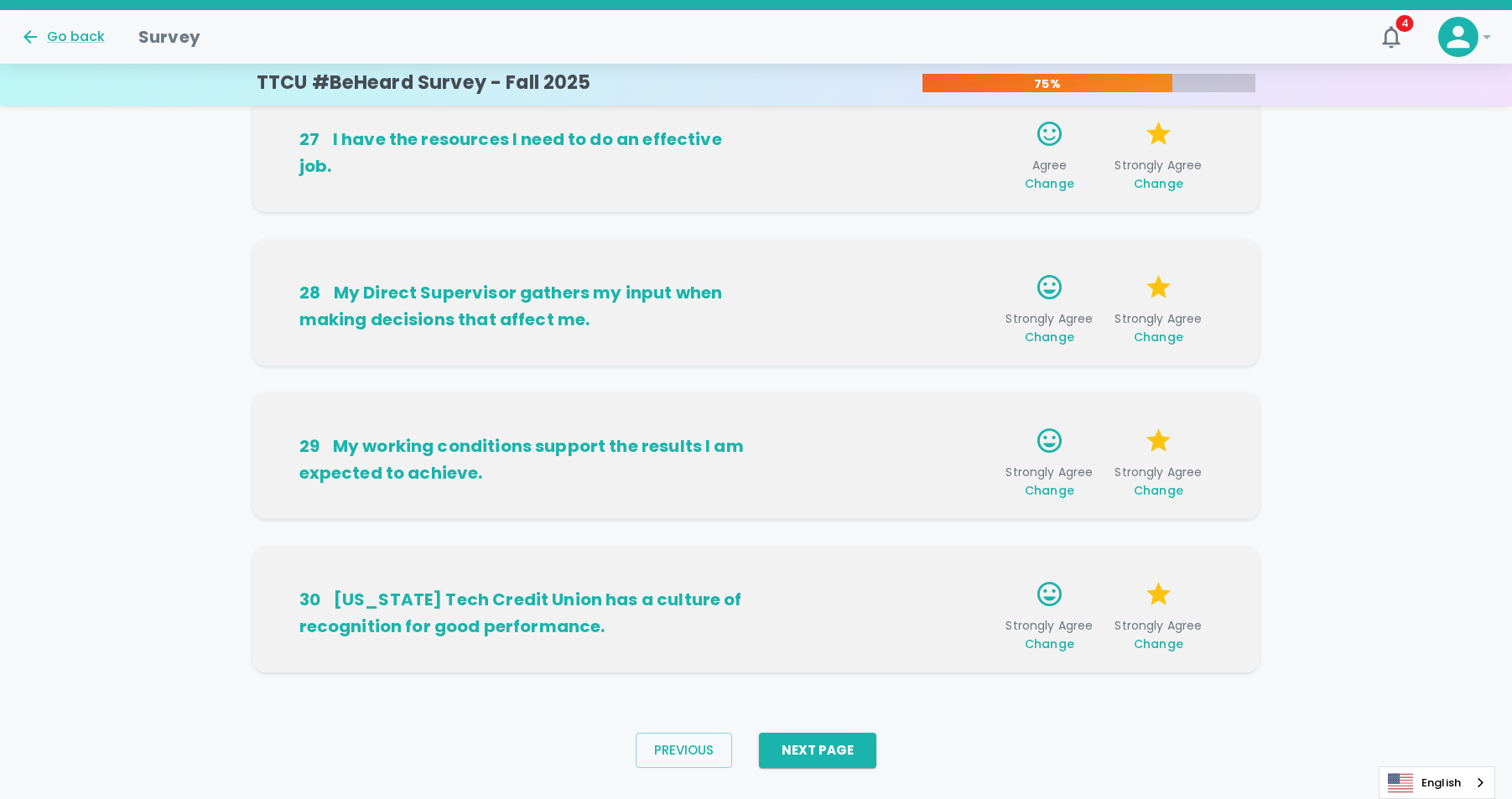
scroll to position [1004, 0]
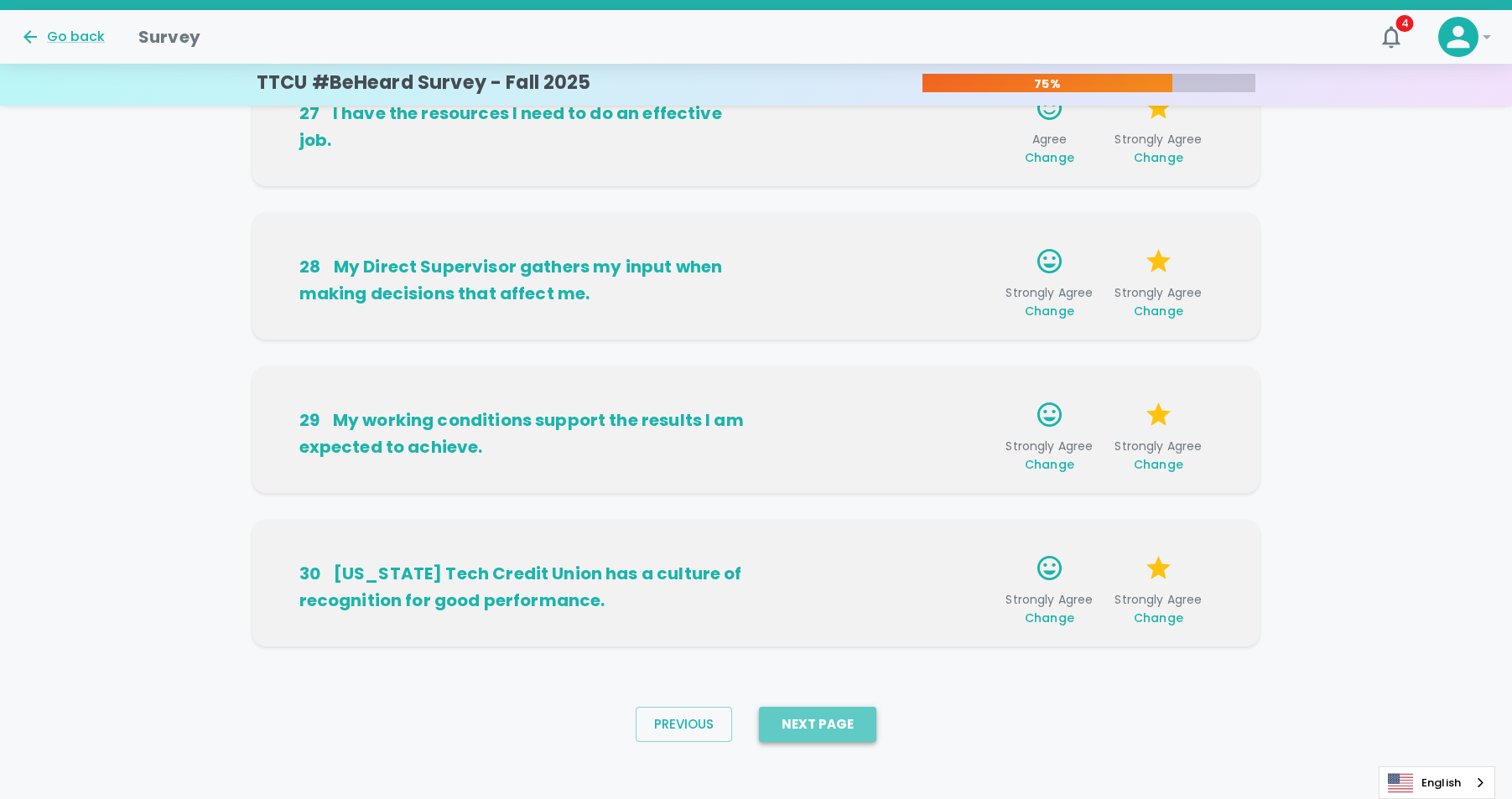
click at [828, 721] on button "Next Page" at bounding box center [817, 724] width 117 height 36
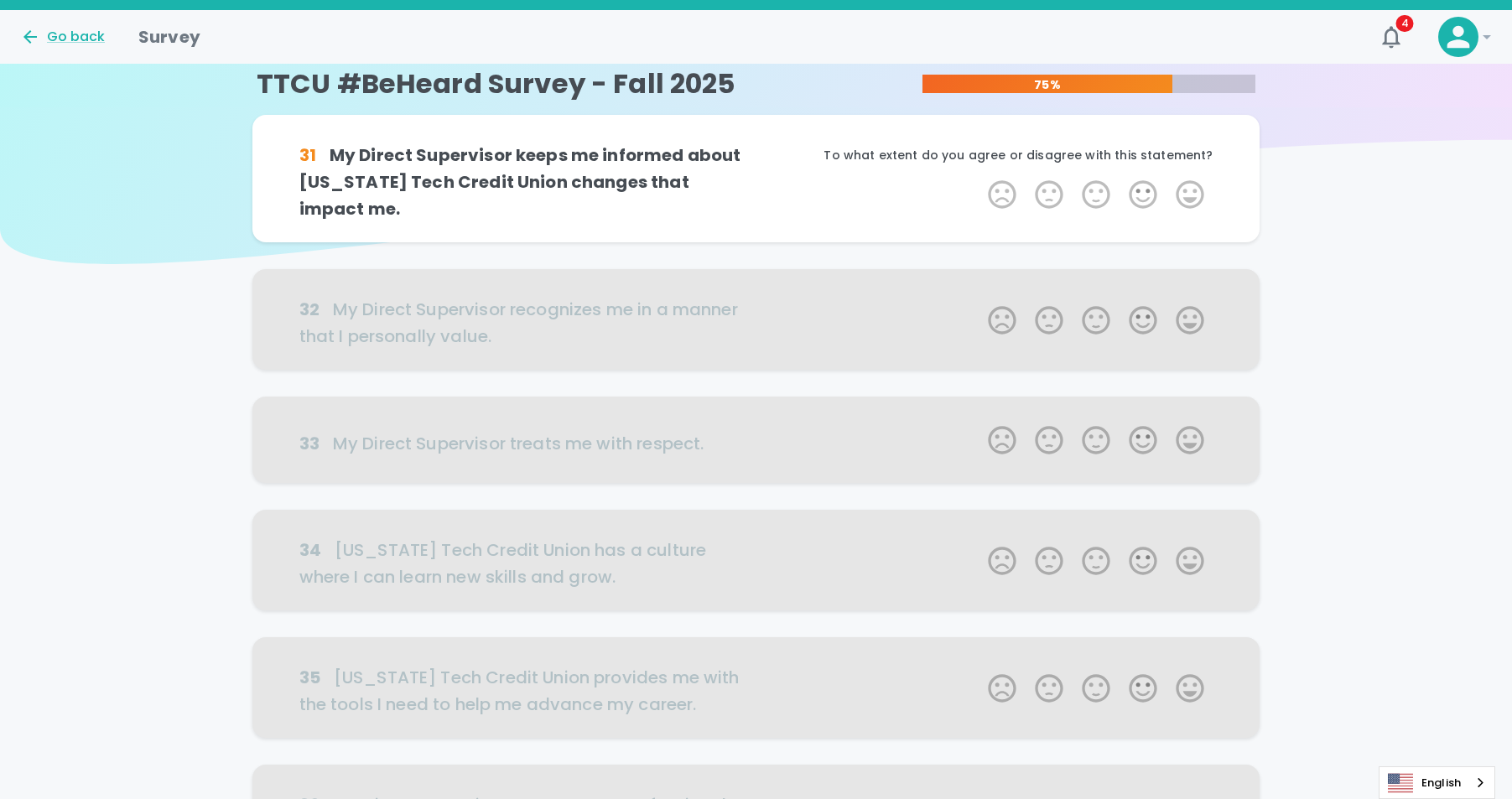
scroll to position [0, 0]
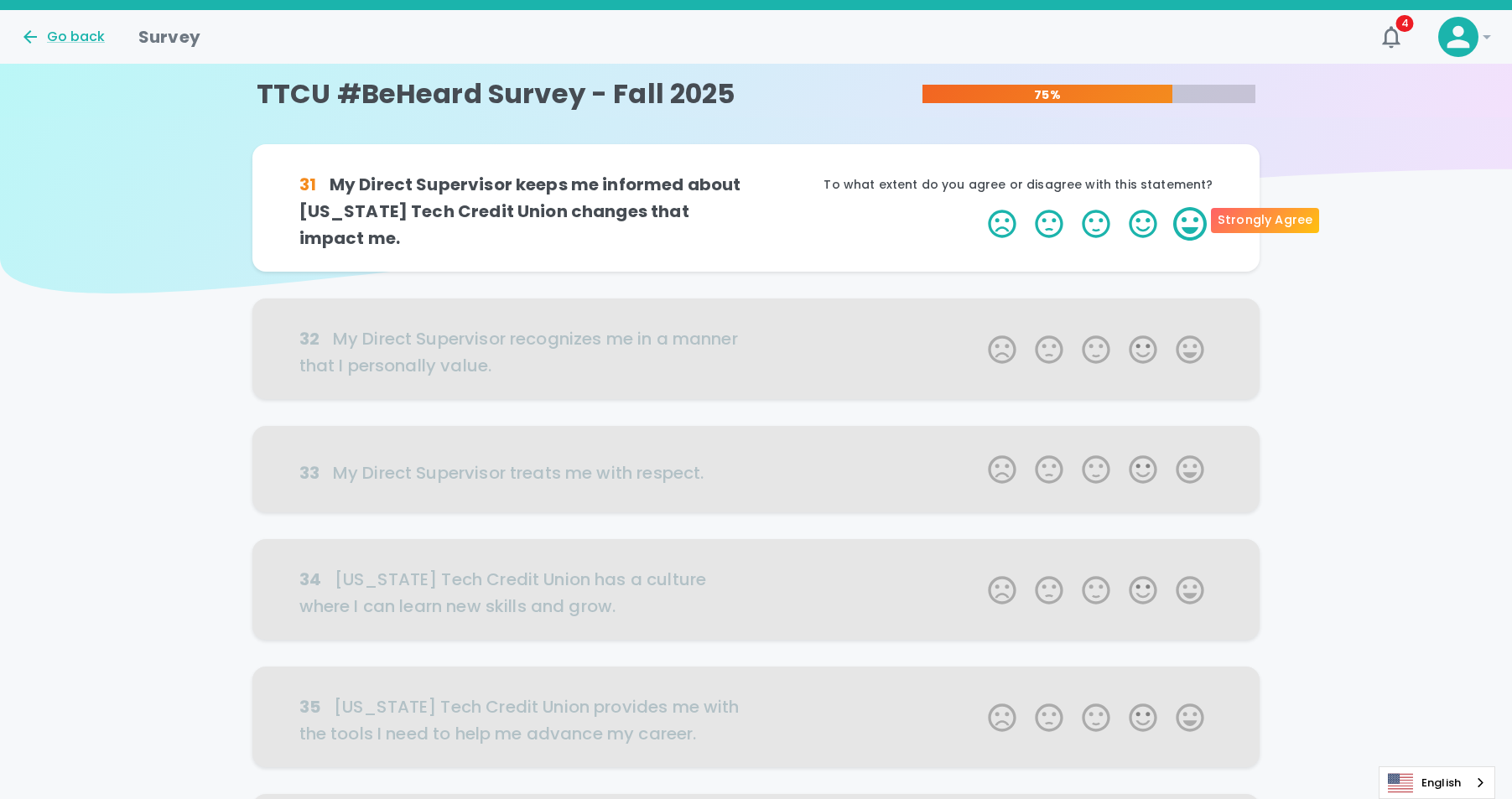
click at [1202, 224] on label "5 Stars" at bounding box center [1190, 224] width 47 height 34
click at [979, 208] on input "5 Stars" at bounding box center [978, 207] width 1 height 1
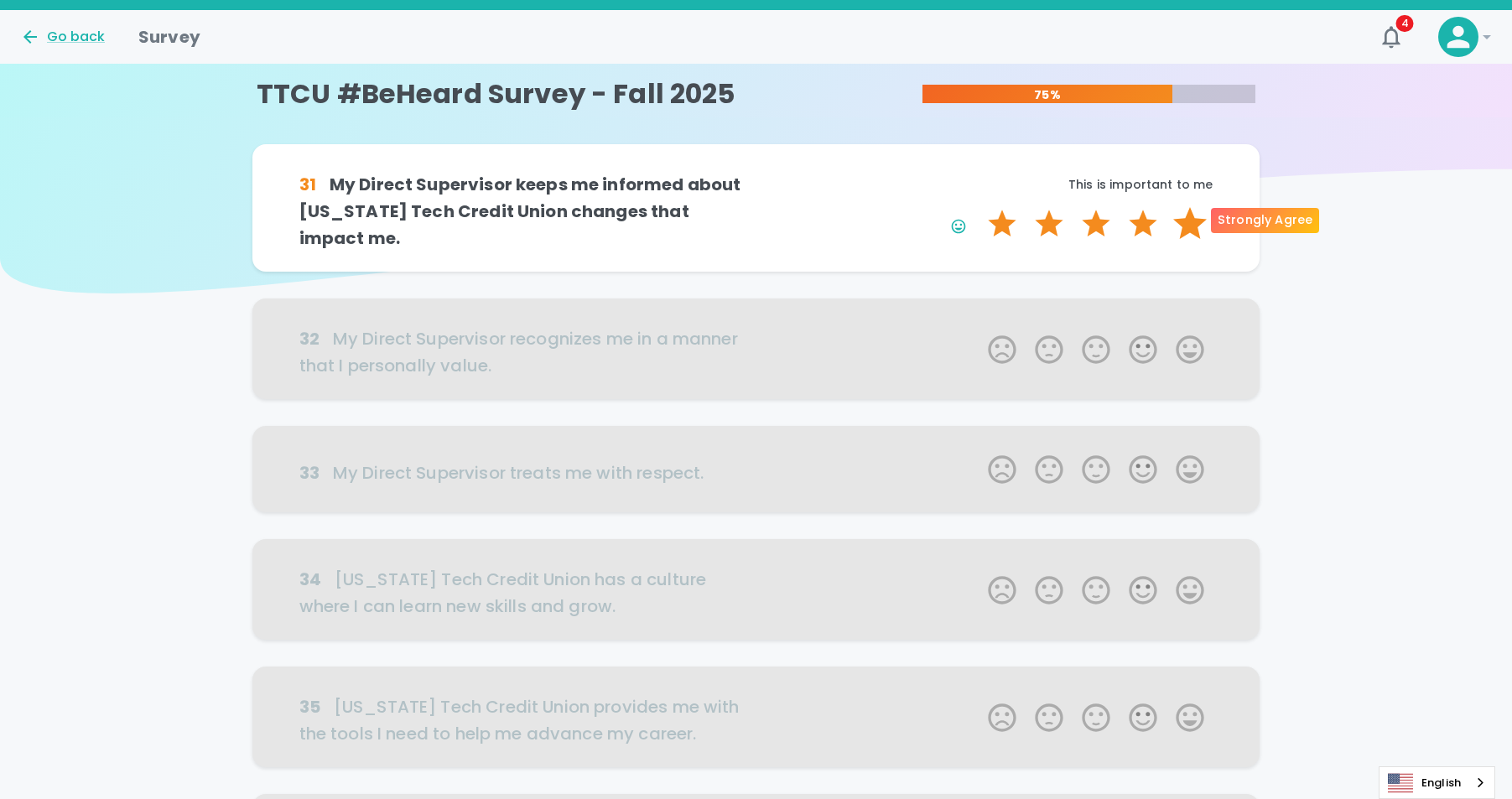
click at [1194, 221] on label "5 Stars" at bounding box center [1190, 224] width 47 height 34
click at [979, 208] on input "5 Stars" at bounding box center [978, 207] width 1 height 1
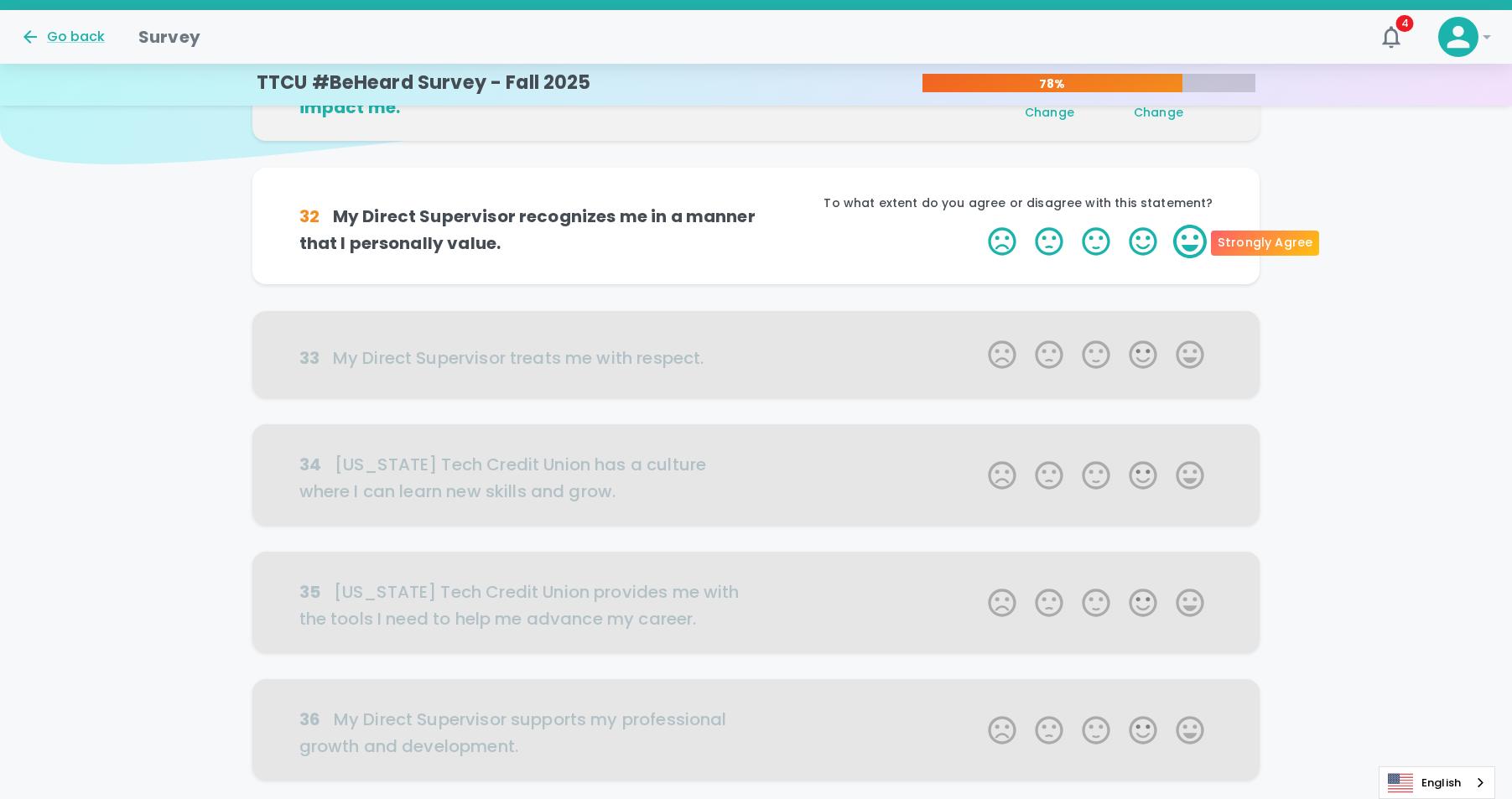
scroll to position [148, 0]
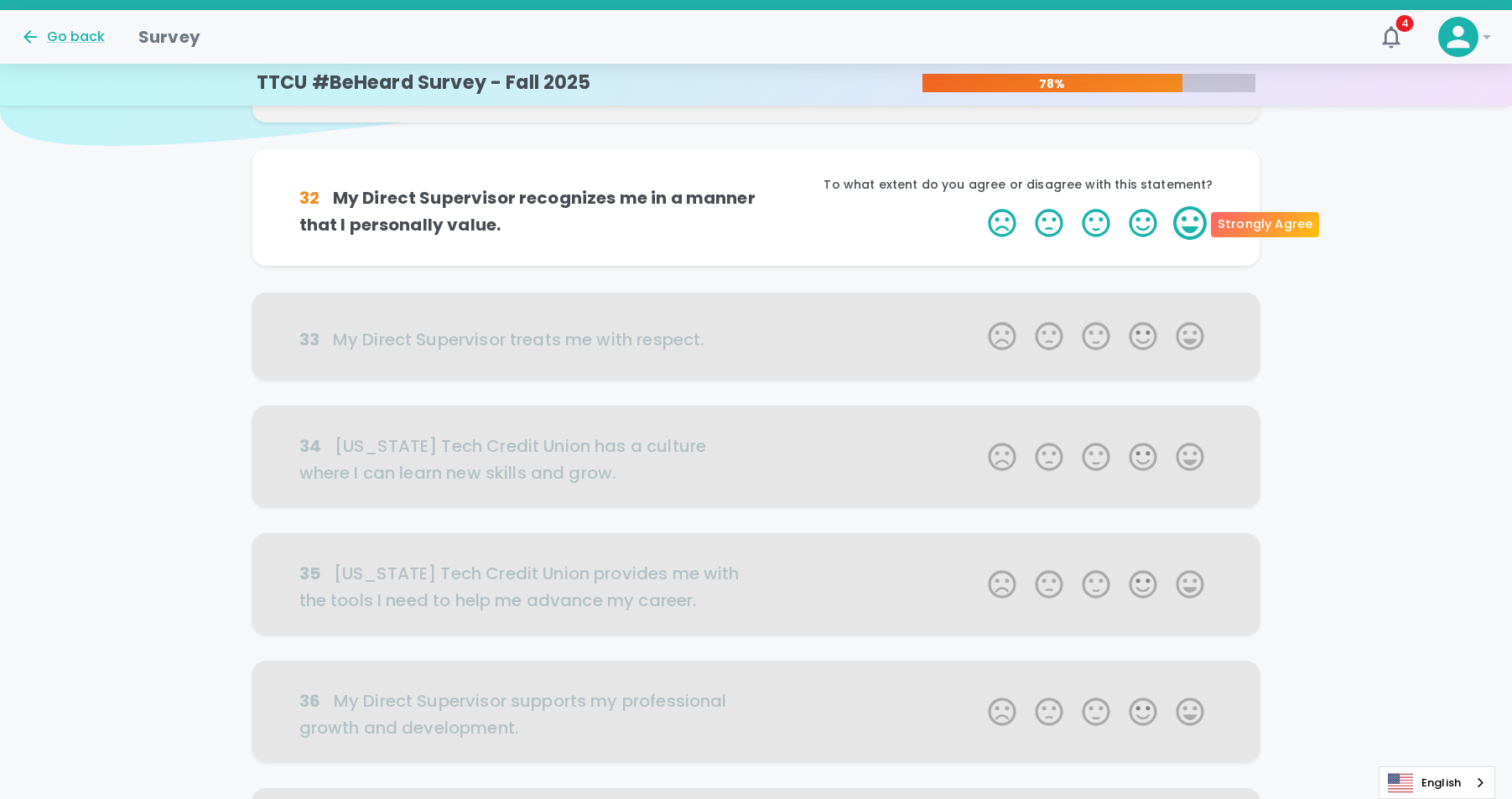
click at [1193, 235] on label "5 Stars" at bounding box center [1190, 223] width 47 height 34
click at [979, 207] on input "5 Stars" at bounding box center [978, 206] width 1 height 1
click at [1193, 228] on label "5 Stars" at bounding box center [1190, 223] width 47 height 34
click at [979, 207] on input "5 Stars" at bounding box center [978, 206] width 1 height 1
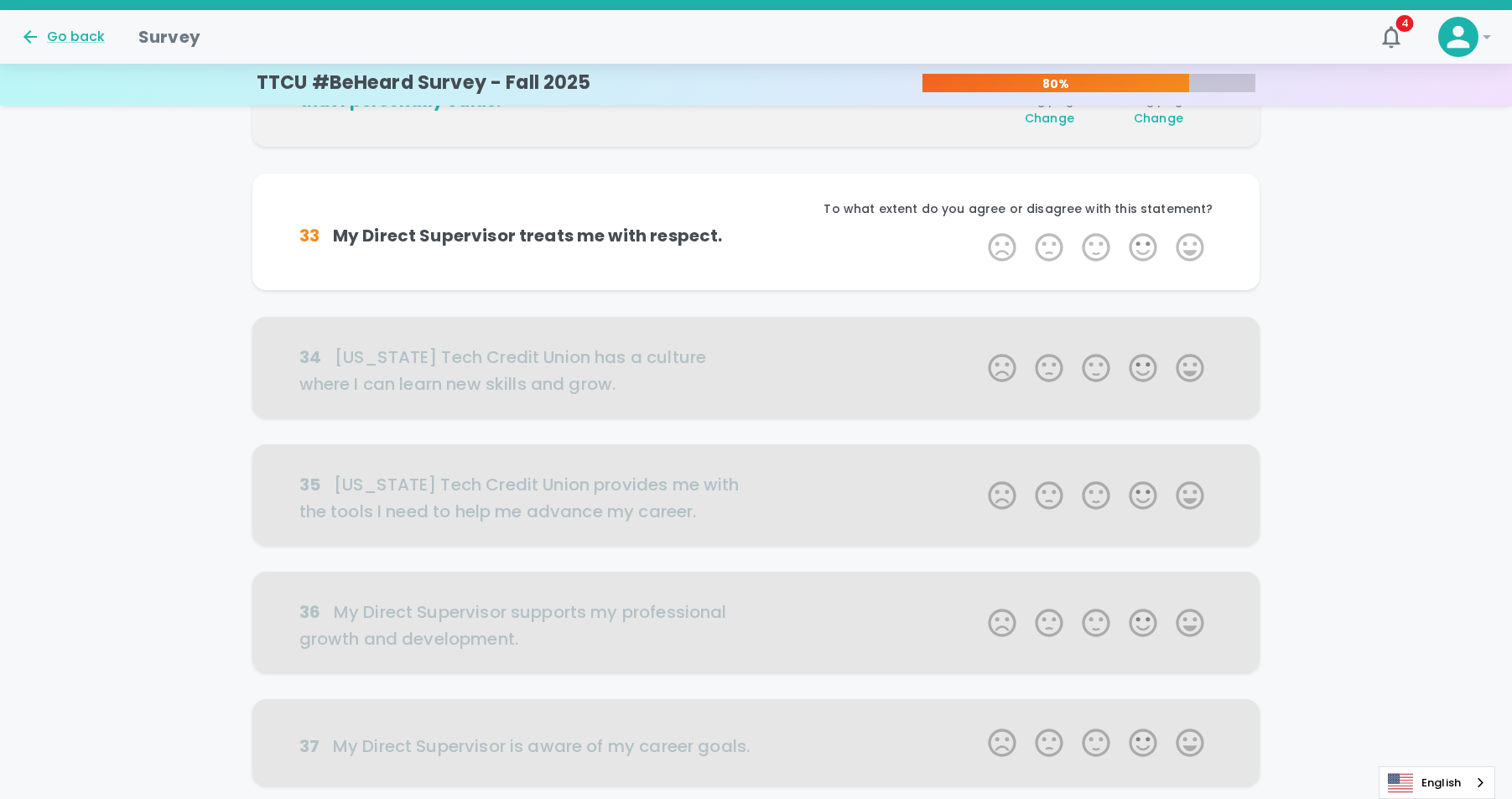
scroll to position [295, 0]
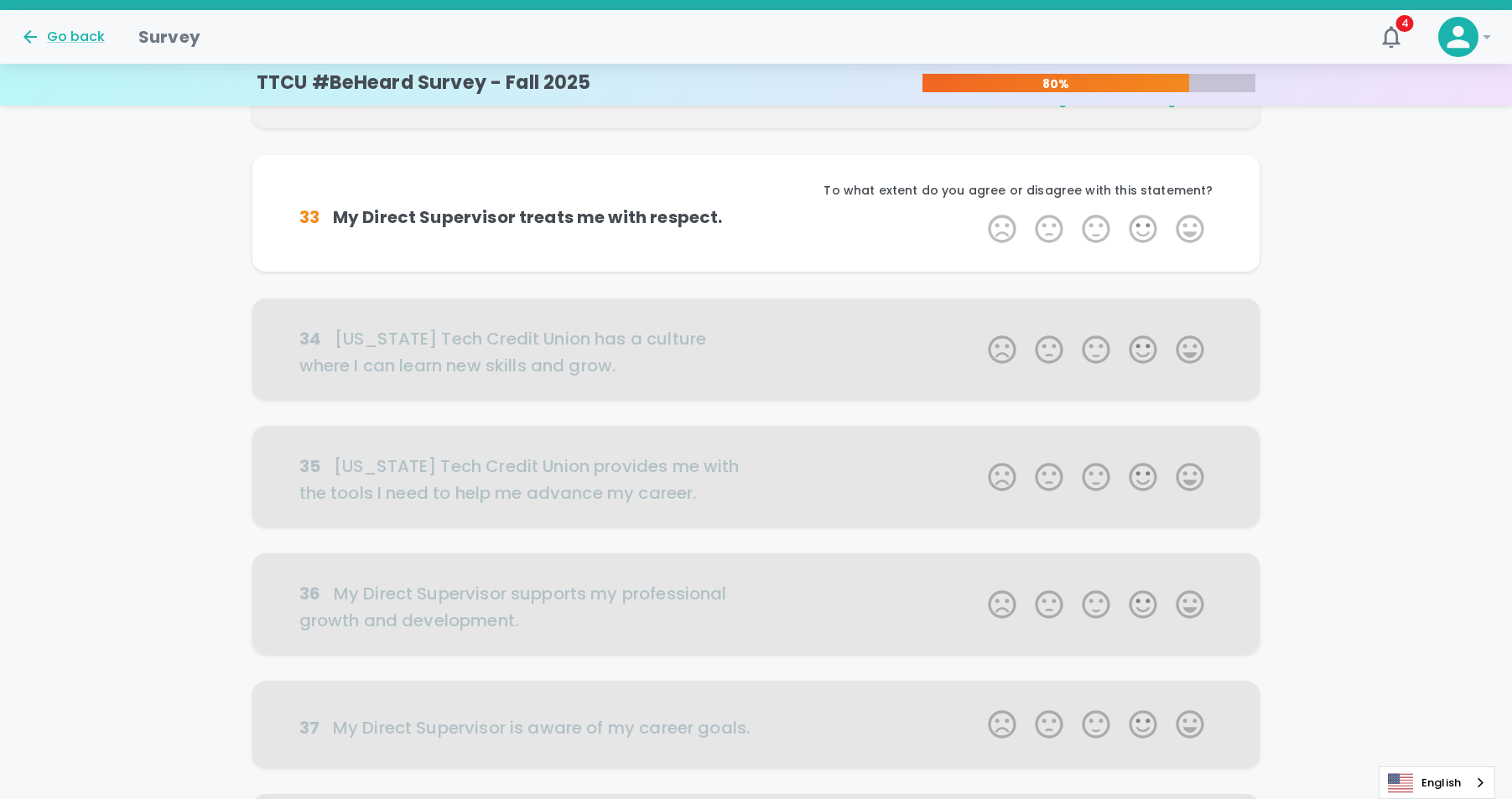
click at [1193, 228] on label "5 Stars" at bounding box center [1190, 228] width 47 height 34
click at [979, 212] on input "5 Stars" at bounding box center [978, 211] width 1 height 1
click at [1193, 228] on label "5 Stars" at bounding box center [1190, 228] width 47 height 34
click at [979, 212] on input "5 Stars" at bounding box center [978, 211] width 1 height 1
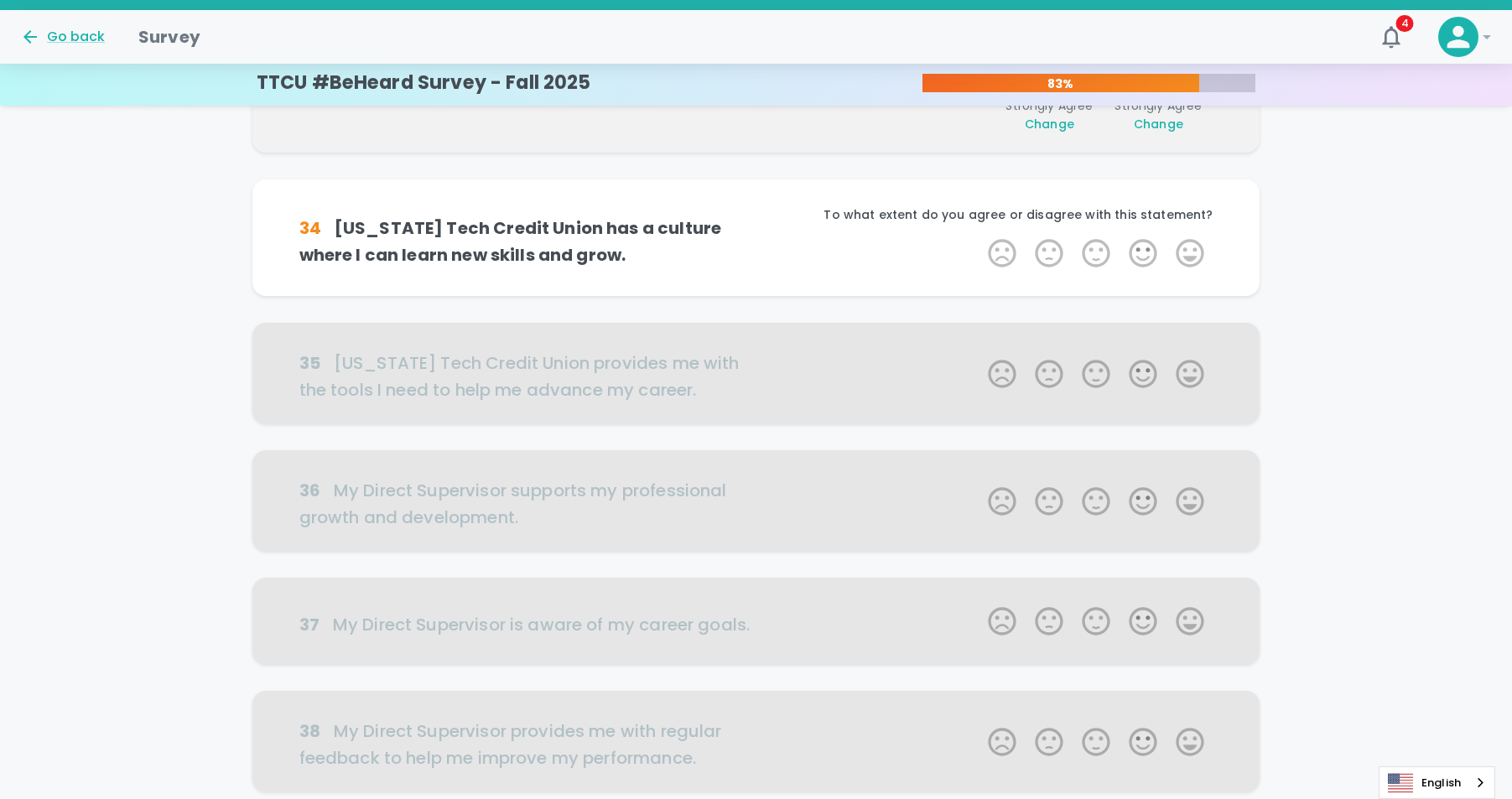
scroll to position [443, 0]
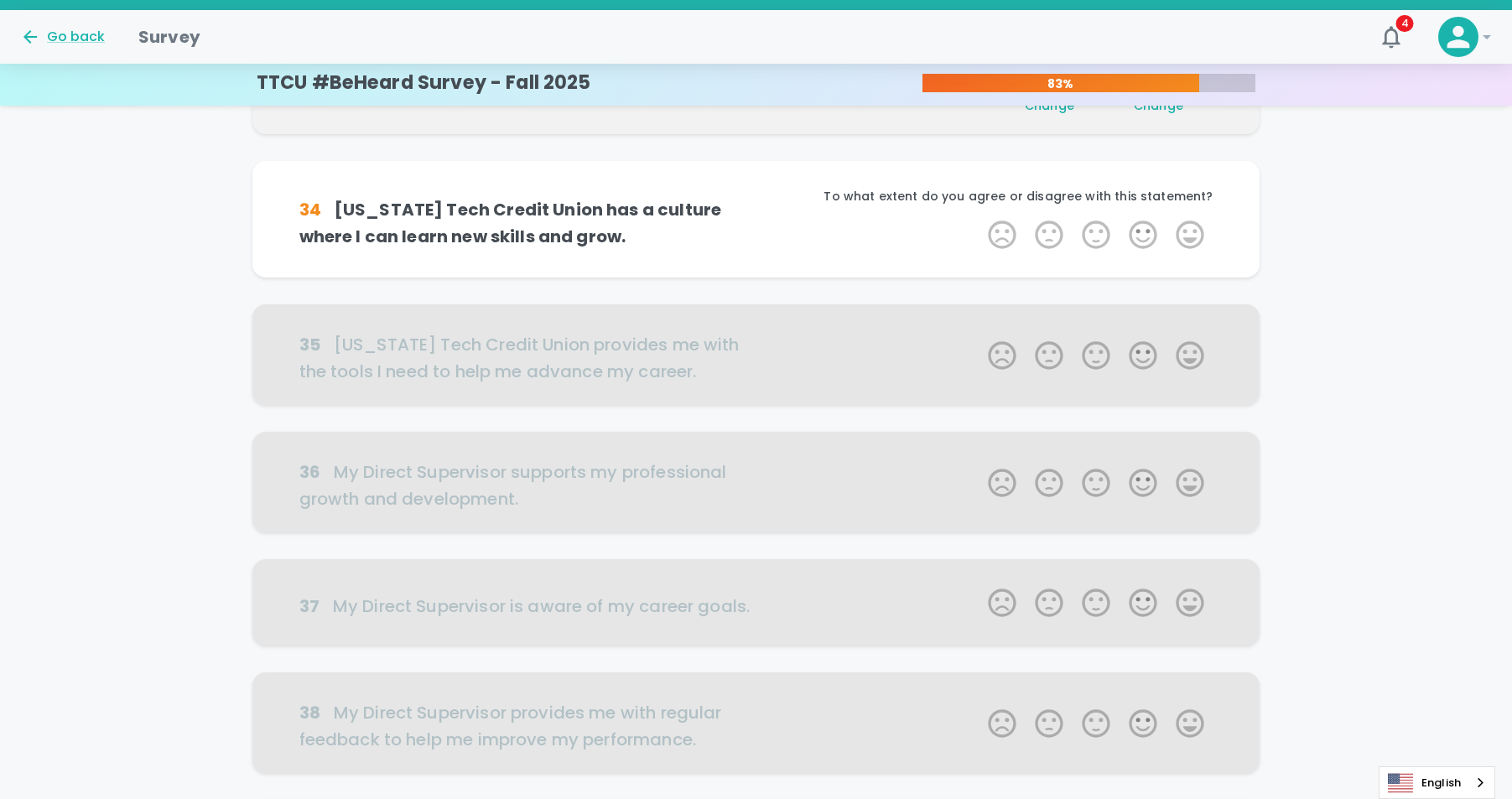
click at [1193, 228] on label "5 Stars" at bounding box center [1190, 234] width 47 height 34
click at [979, 218] on input "5 Stars" at bounding box center [978, 217] width 1 height 1
click at [1105, 240] on label "3 Stars" at bounding box center [1096, 234] width 47 height 34
click at [979, 218] on input "3 Stars" at bounding box center [978, 217] width 1 height 1
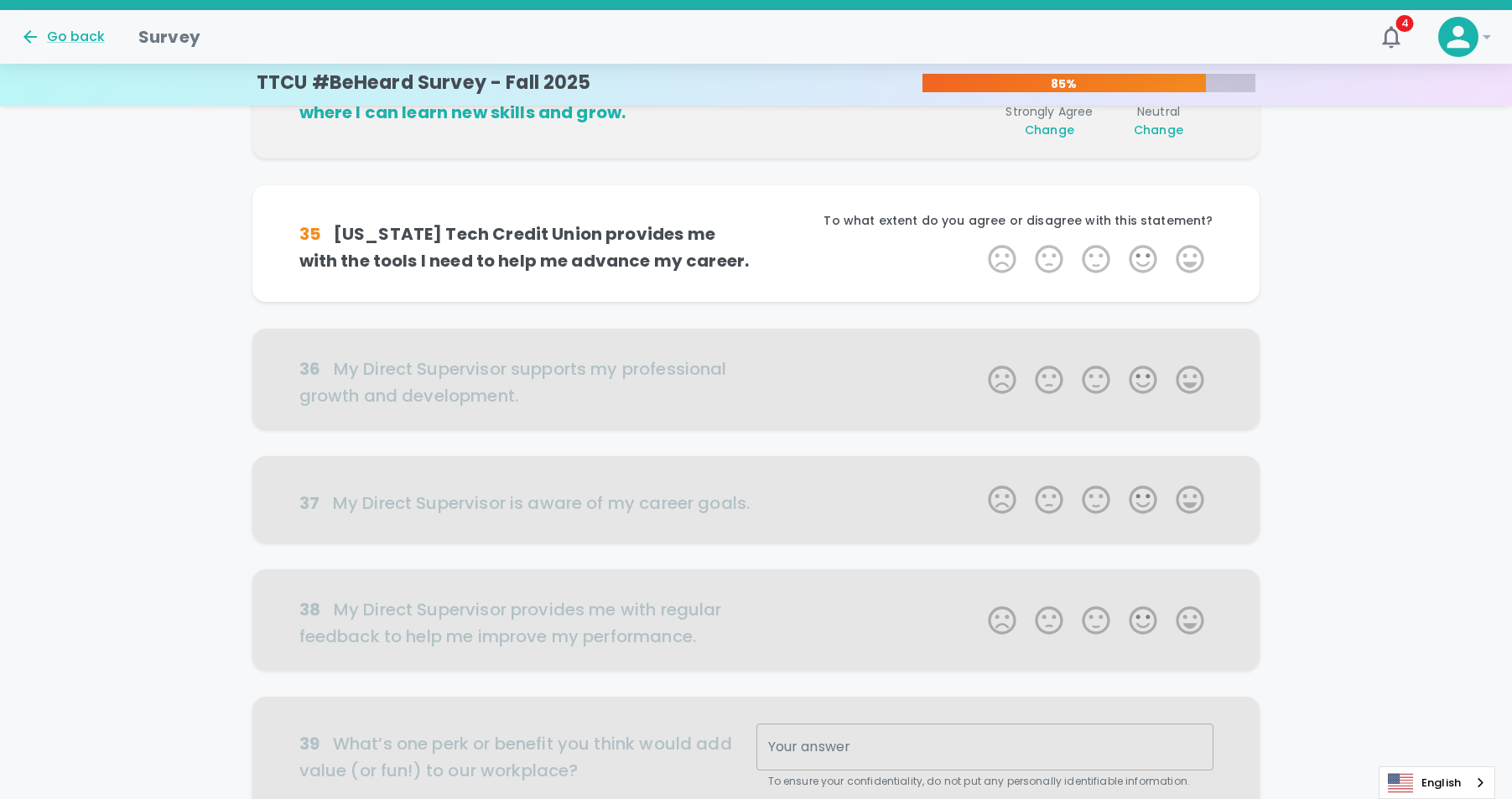
scroll to position [591, 0]
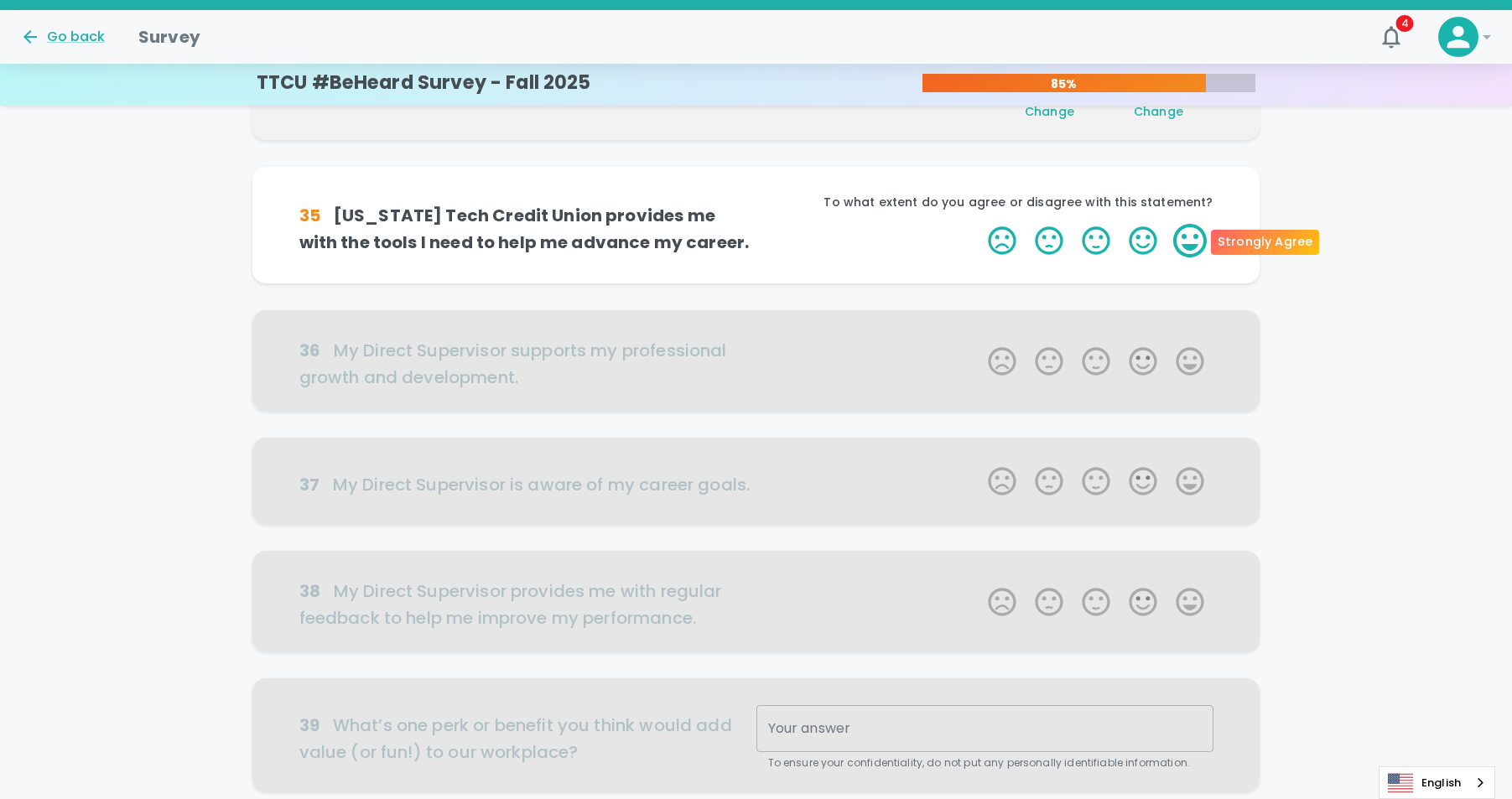
click at [1198, 244] on label "5 Stars" at bounding box center [1190, 241] width 47 height 34
click at [979, 224] on input "5 Stars" at bounding box center [978, 223] width 1 height 1
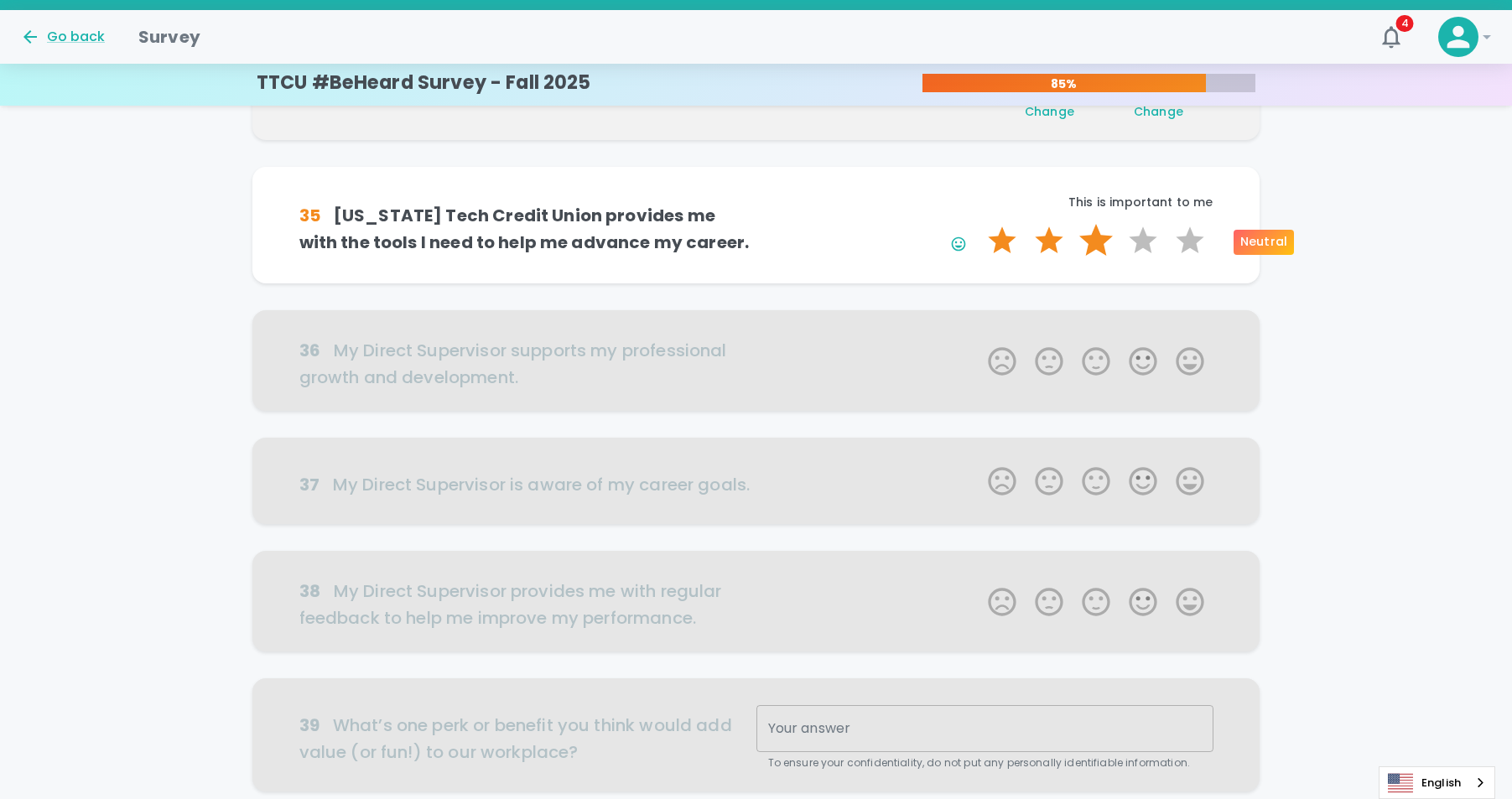
click at [1103, 243] on label "3 Stars" at bounding box center [1096, 241] width 47 height 34
click at [979, 224] on input "3 Stars" at bounding box center [978, 223] width 1 height 1
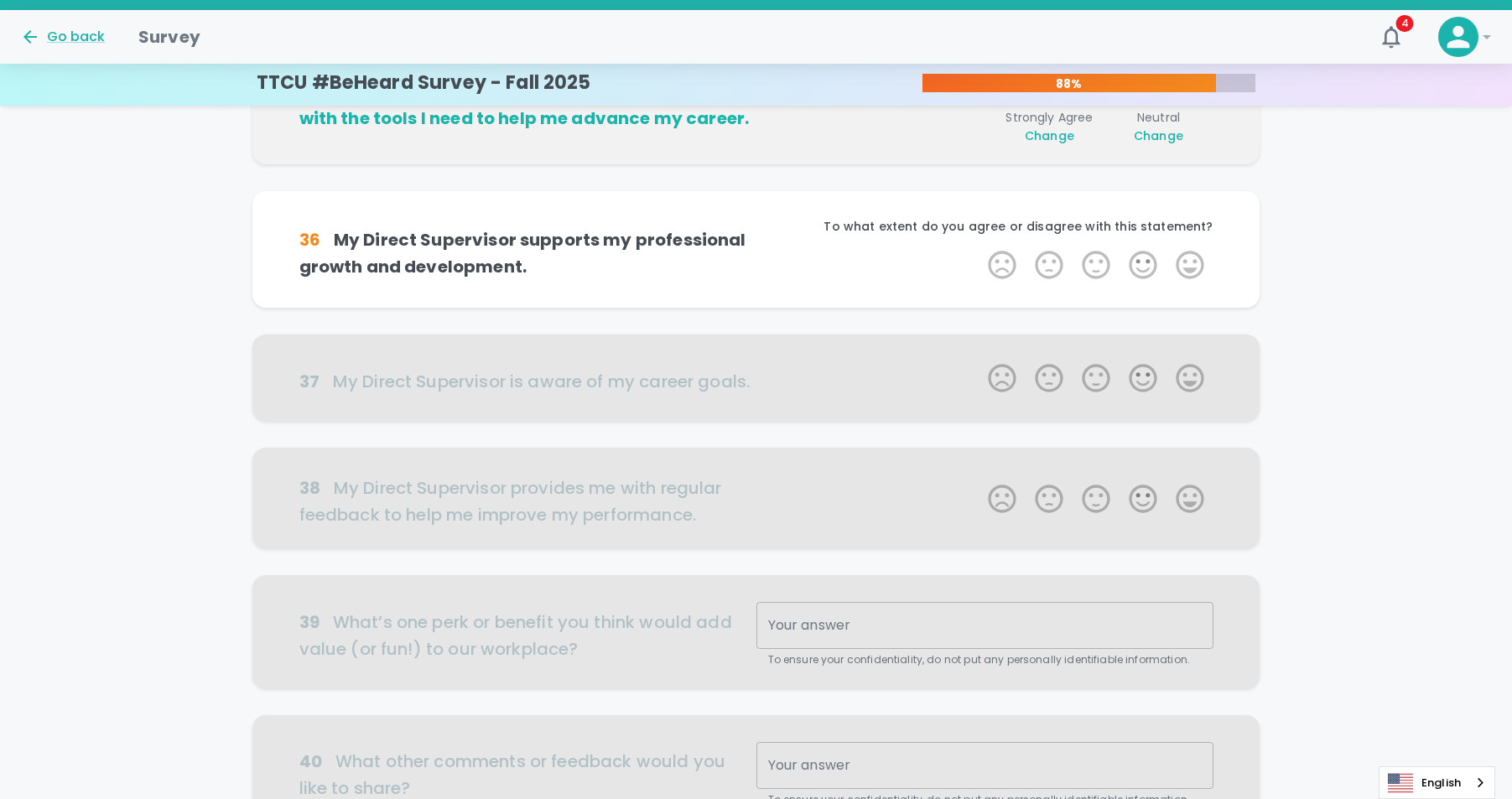
scroll to position [738, 0]
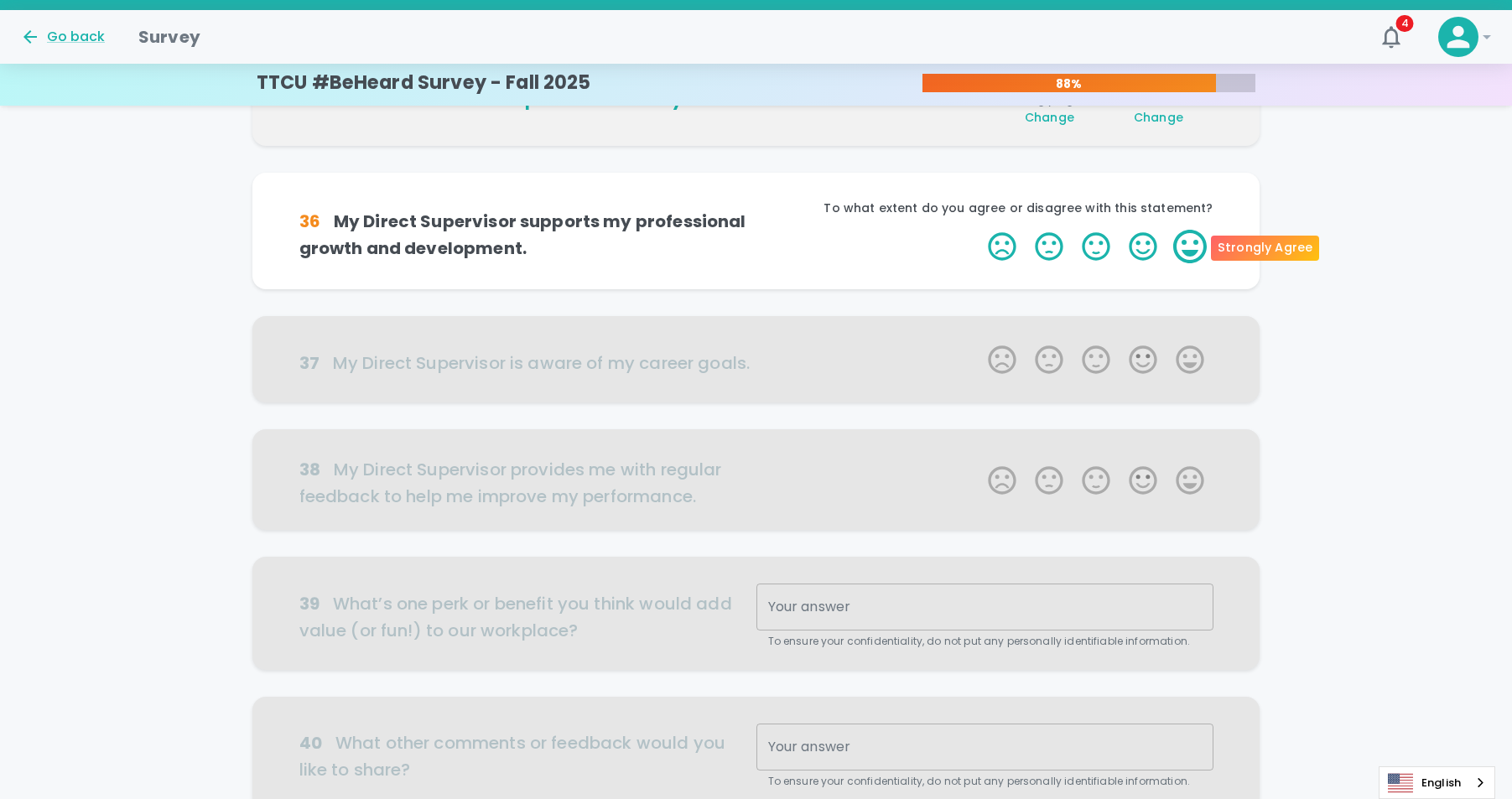
click at [1179, 247] on label "5 Stars" at bounding box center [1190, 247] width 47 height 34
click at [979, 230] on input "5 Stars" at bounding box center [978, 229] width 1 height 1
click at [1101, 250] on label "3 Stars" at bounding box center [1096, 247] width 47 height 34
click at [979, 230] on input "3 Stars" at bounding box center [978, 229] width 1 height 1
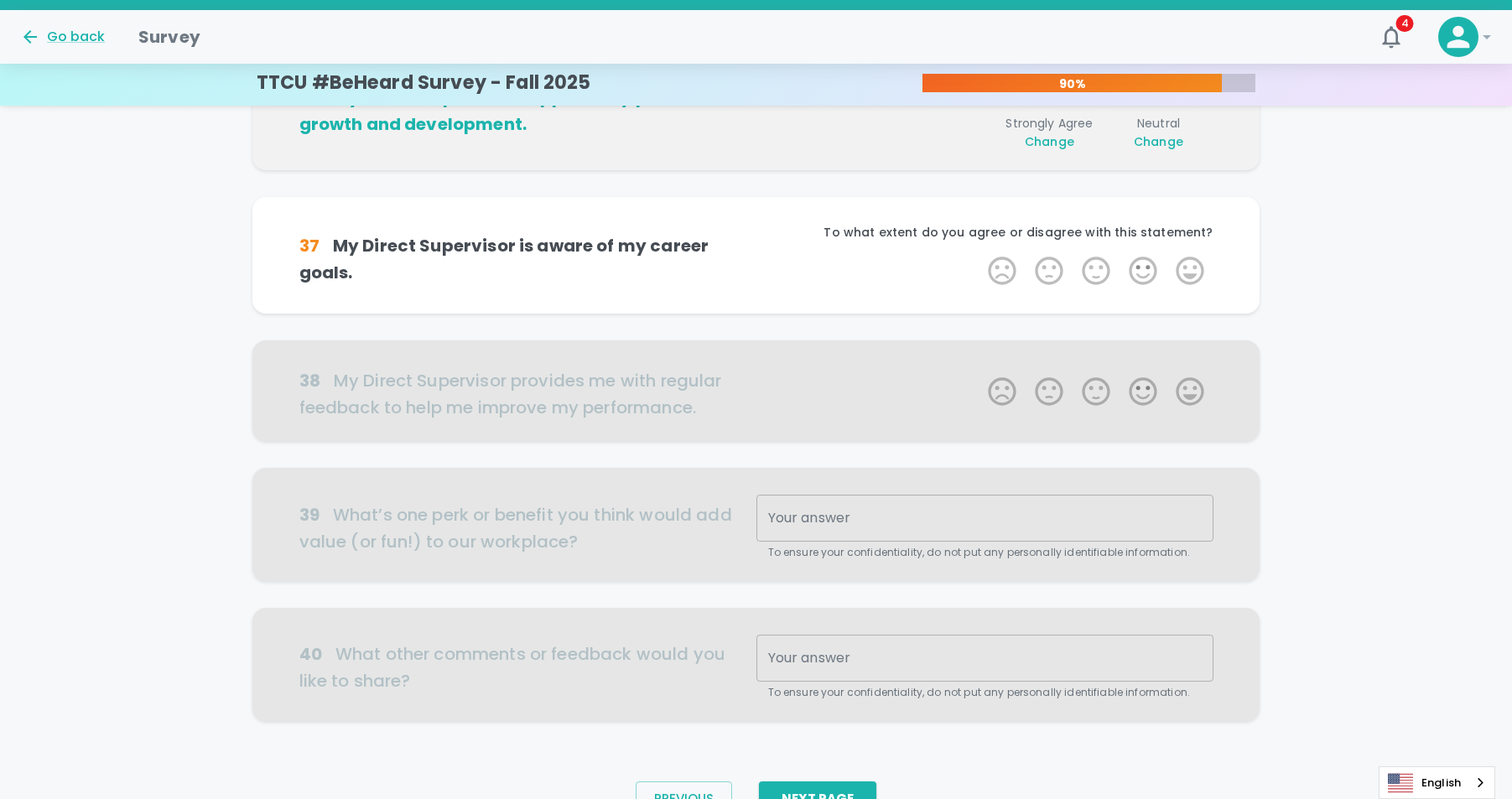
scroll to position [886, 0]
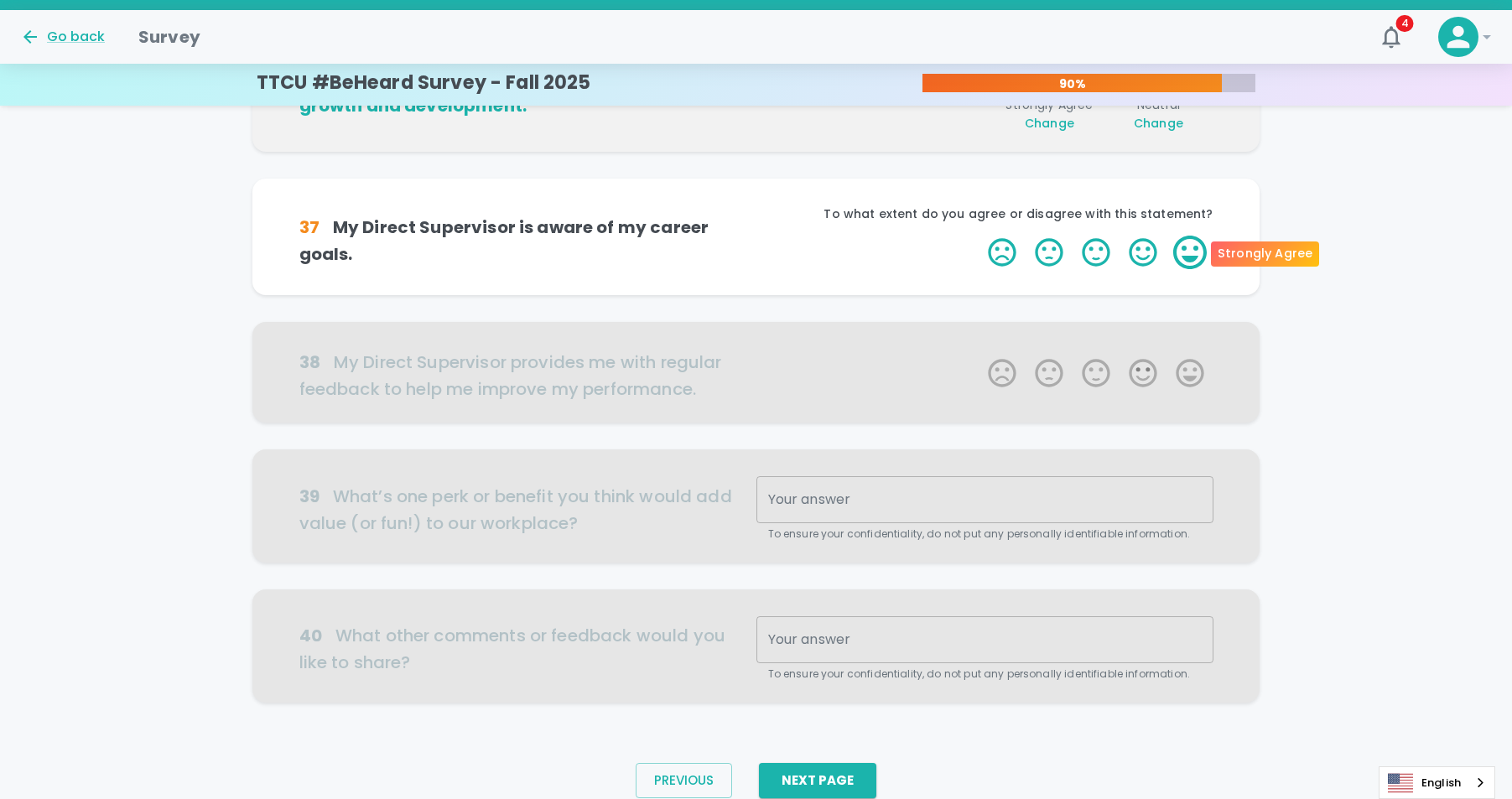
click at [1180, 253] on label "5 Stars" at bounding box center [1190, 252] width 47 height 34
click at [979, 235] on input "5 Stars" at bounding box center [978, 234] width 1 height 1
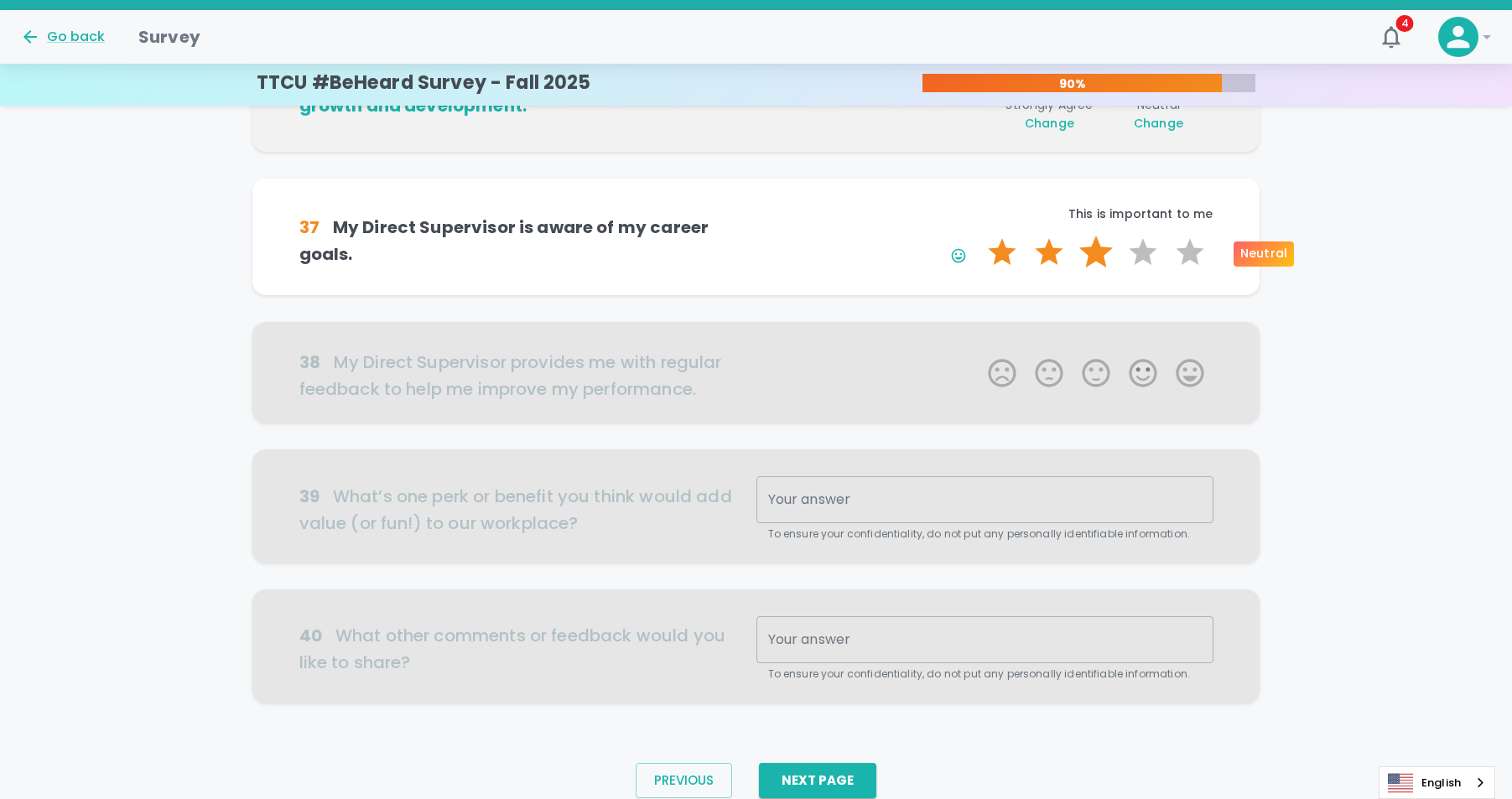
click at [1106, 256] on label "3 Stars" at bounding box center [1096, 252] width 47 height 34
click at [979, 235] on input "3 Stars" at bounding box center [978, 234] width 1 height 1
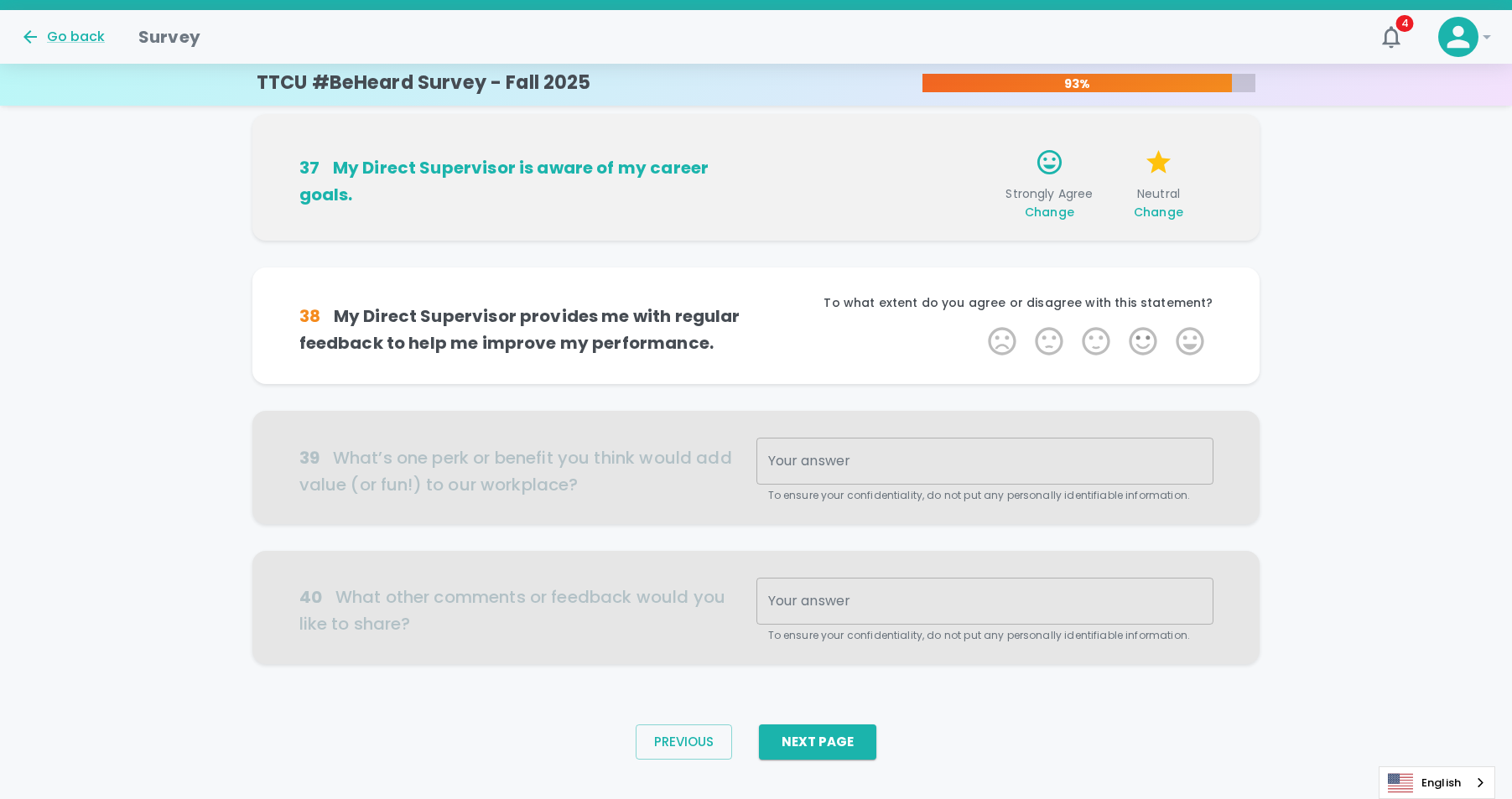
scroll to position [951, 0]
click at [1142, 337] on label "4 Stars" at bounding box center [1143, 340] width 47 height 34
click at [979, 324] on input "4 Stars" at bounding box center [978, 323] width 1 height 1
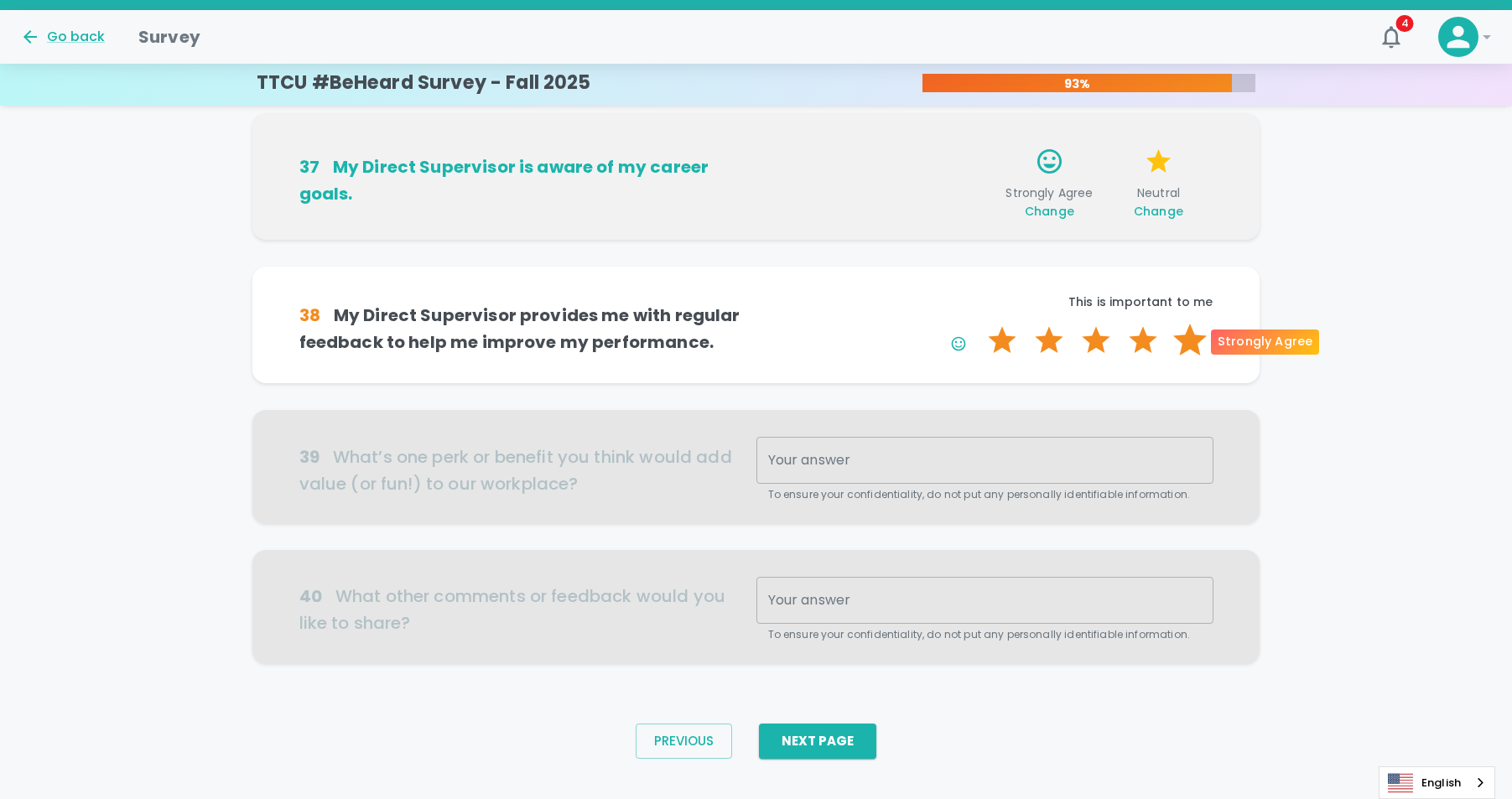
click at [1205, 337] on label "5 Stars" at bounding box center [1190, 340] width 47 height 34
click at [979, 324] on input "5 Stars" at bounding box center [978, 323] width 1 height 1
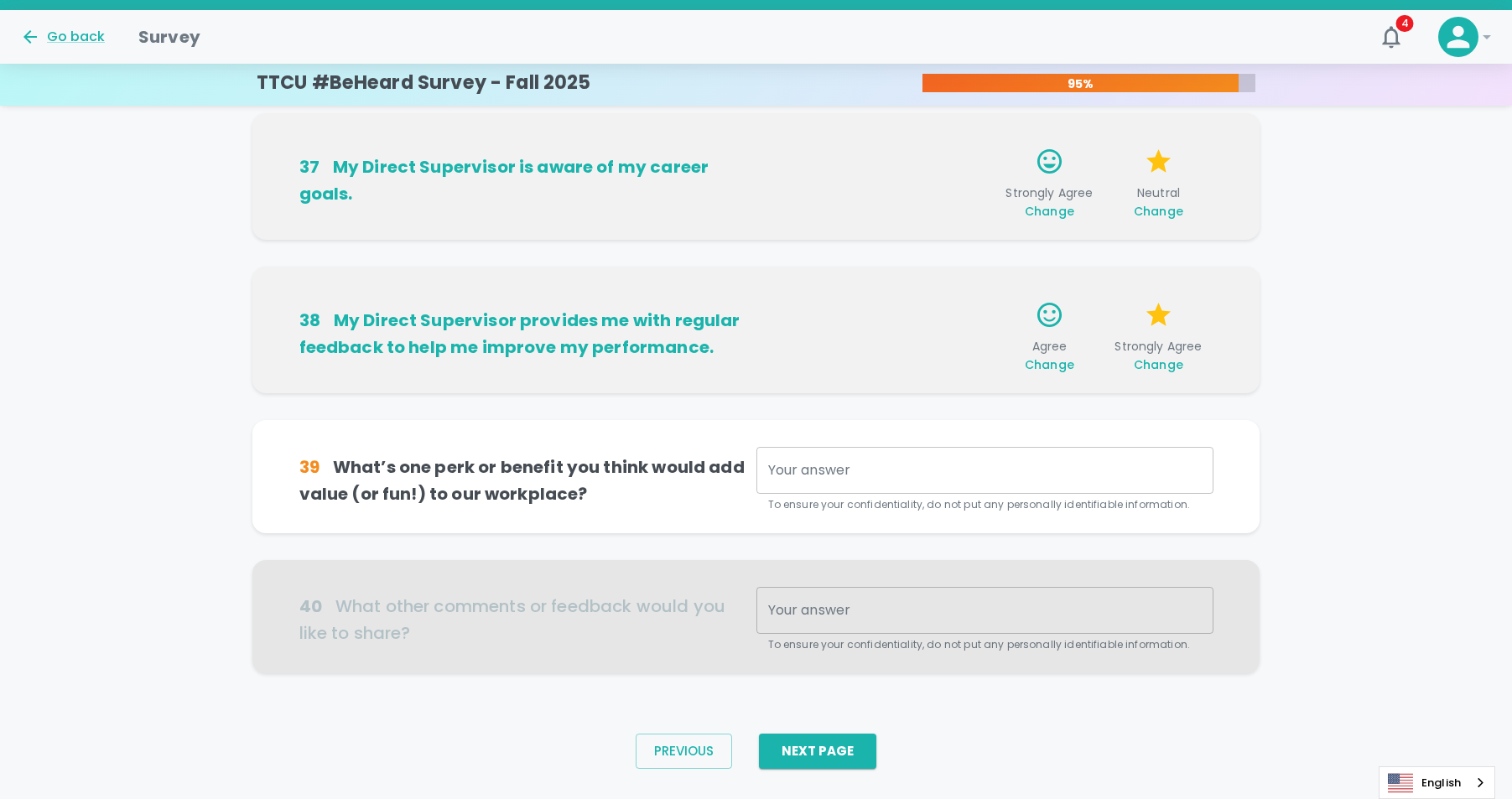
scroll to position [977, 0]
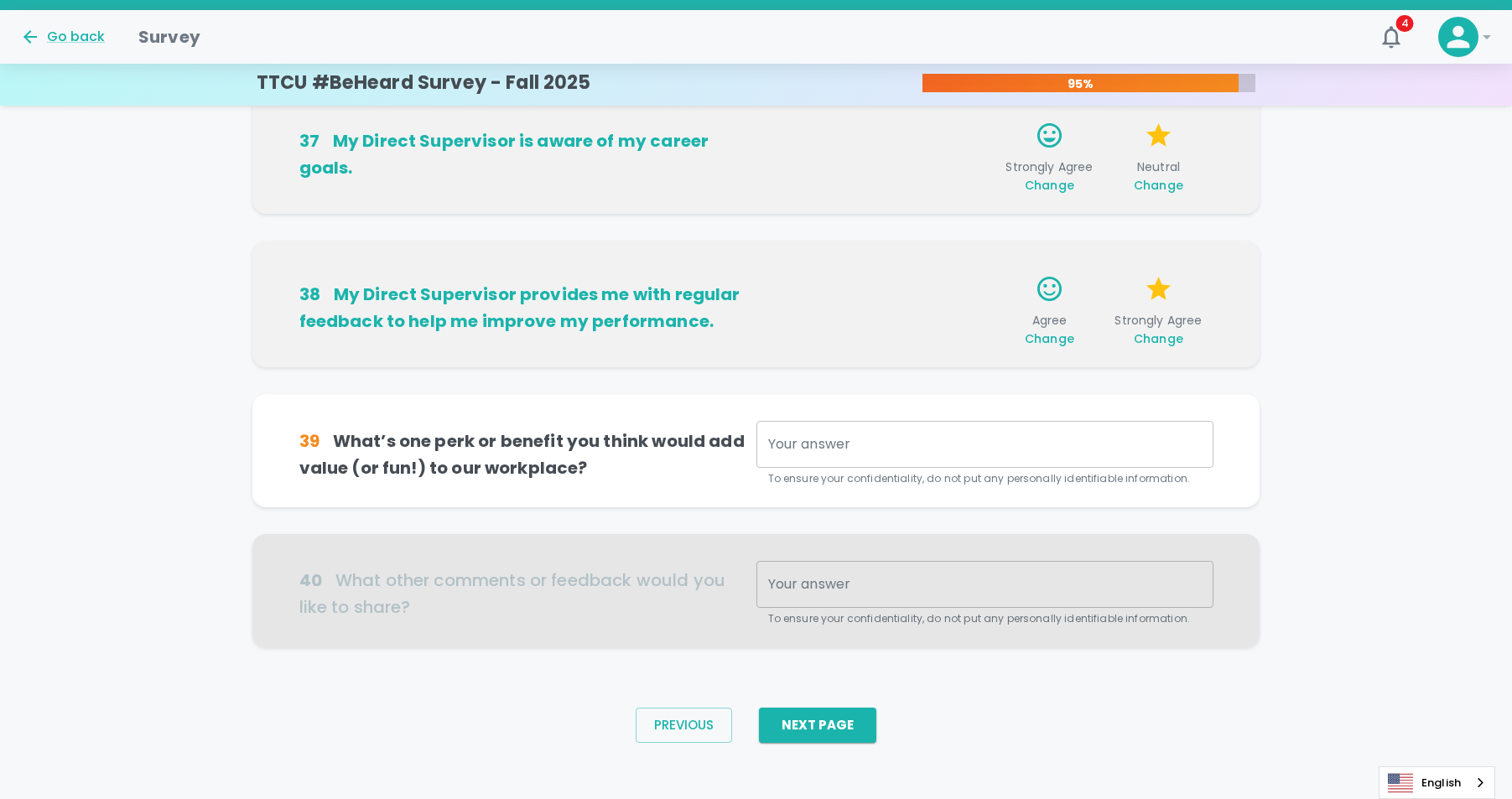
click at [1113, 455] on div "x Your answer" at bounding box center [985, 445] width 457 height 47
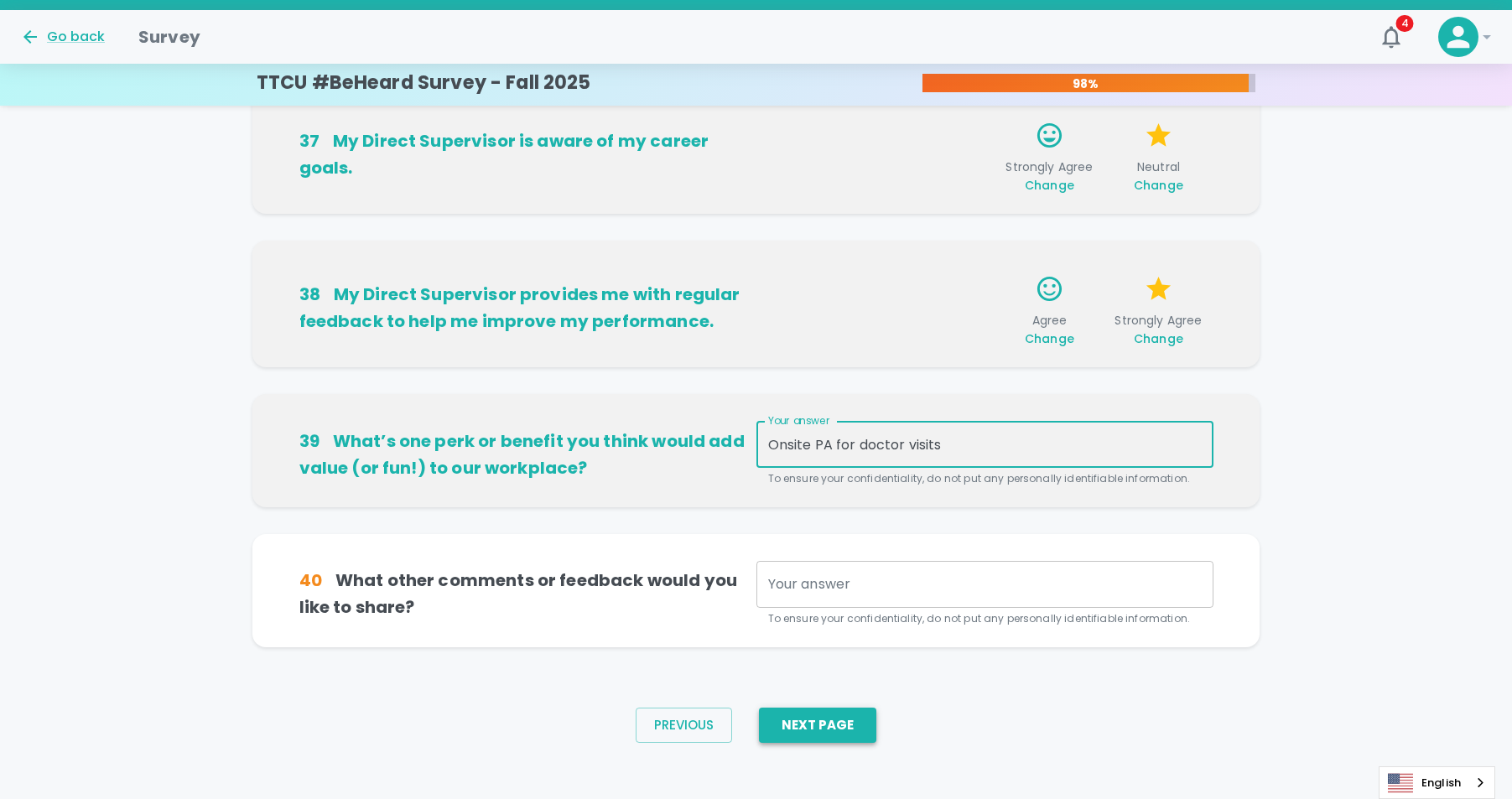
type textarea "Onsite PA for doctor visits"
click at [842, 729] on button "Next Page" at bounding box center [817, 725] width 117 height 36
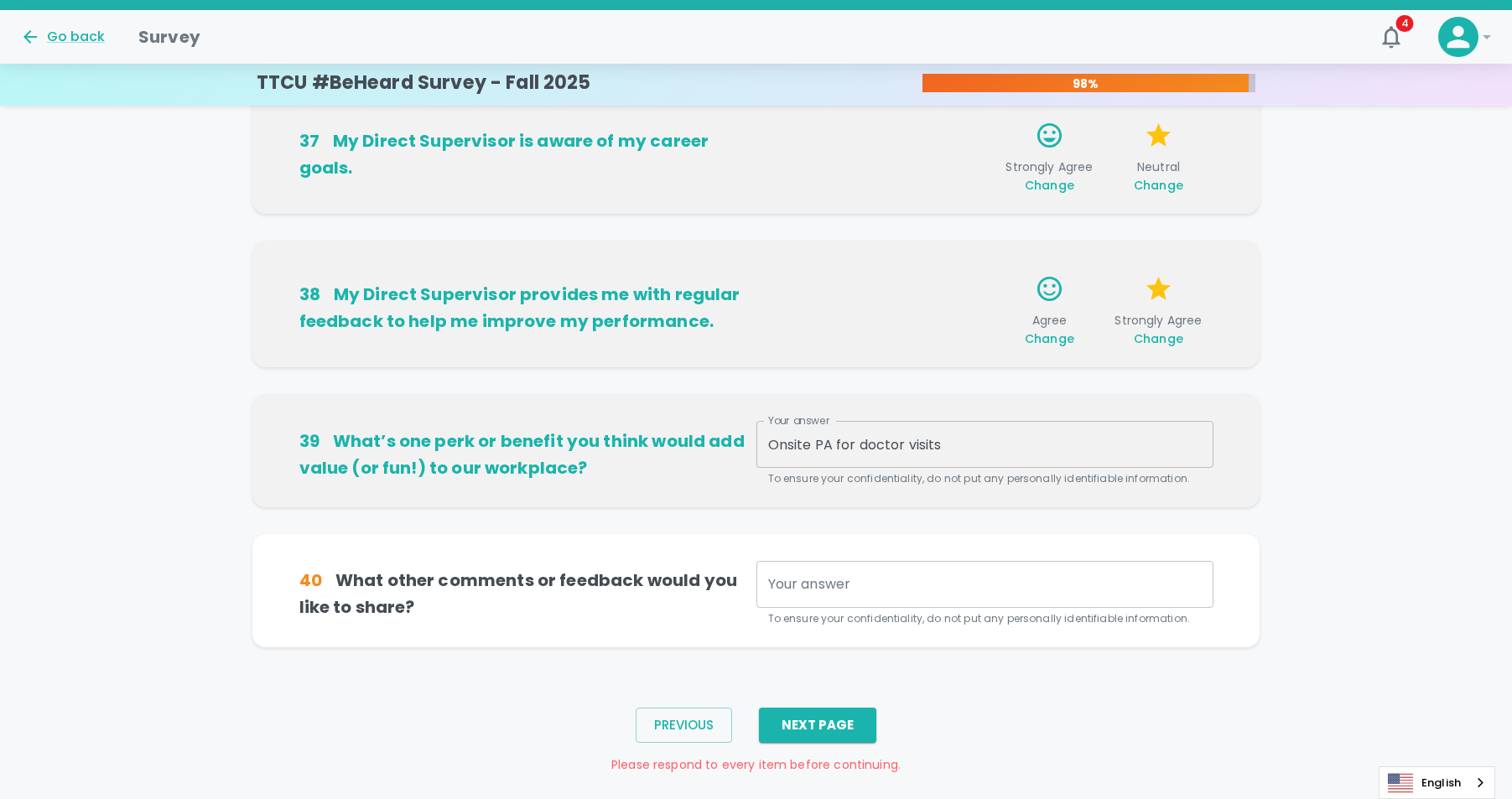
click at [829, 575] on div "Your answer x Your answer To ensure your confidentiality, do not put any person…" at bounding box center [985, 594] width 457 height 66
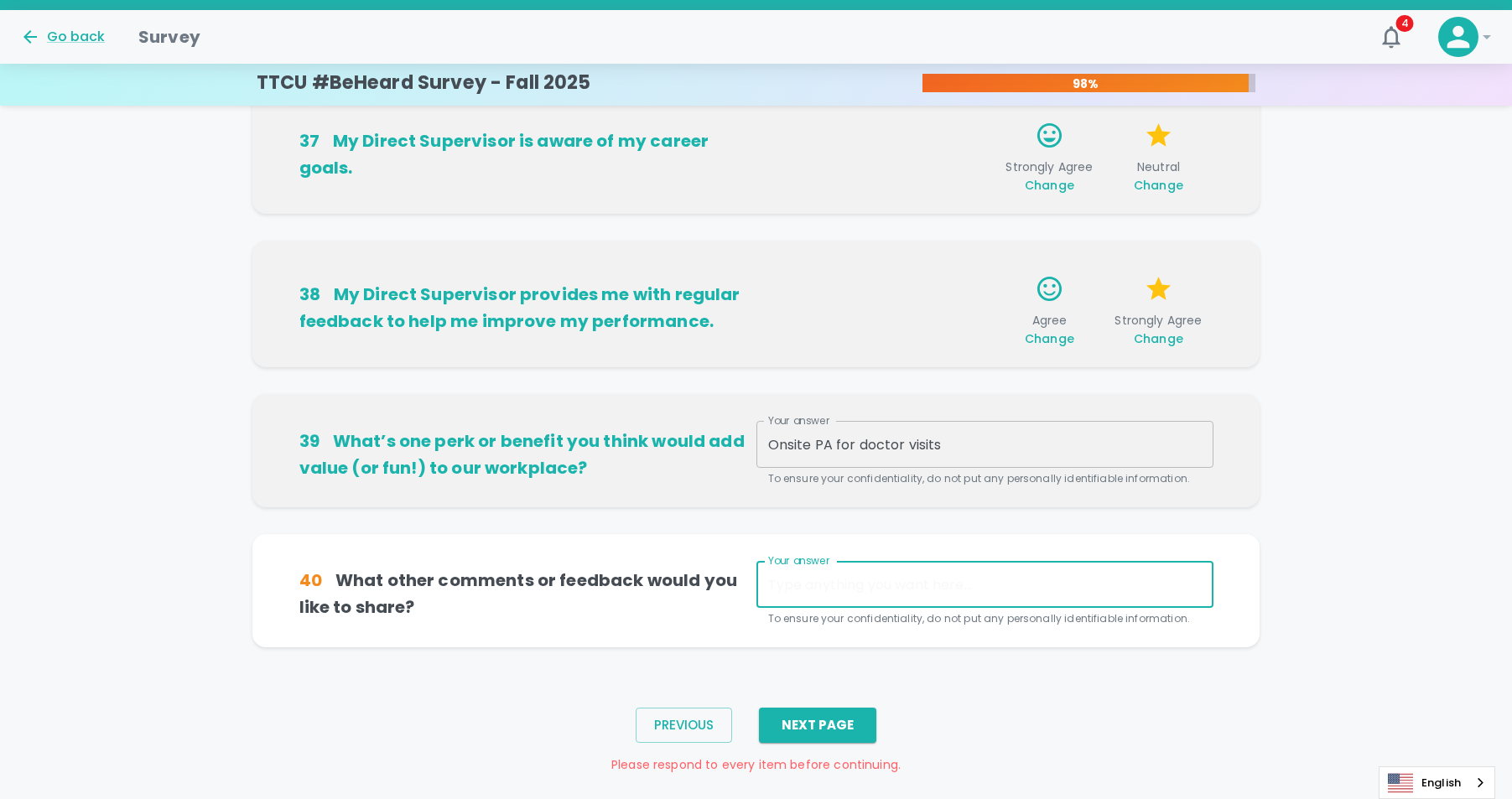
type textarea "N"
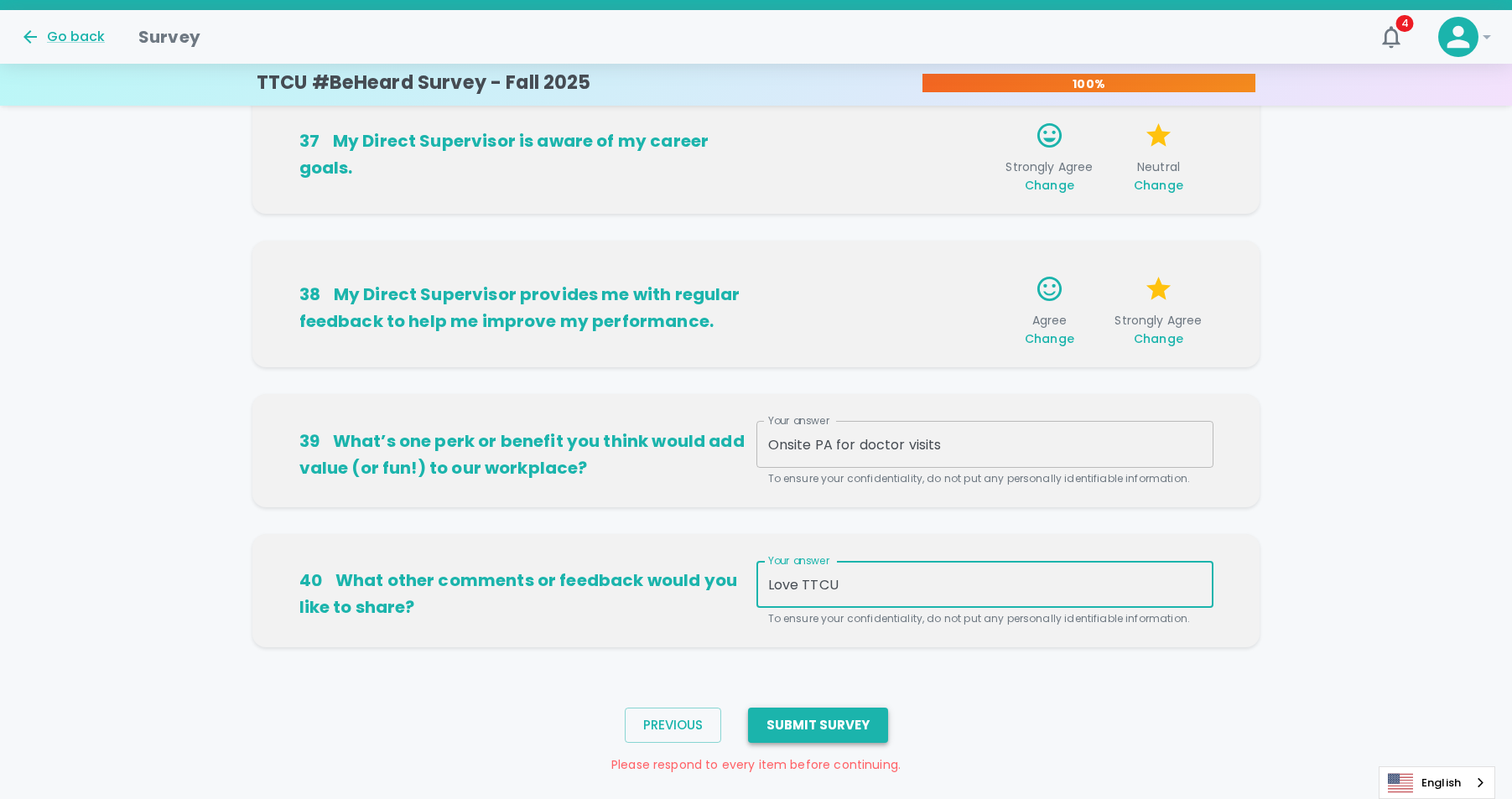
type textarea "Love TTCU"
click at [823, 736] on button "Submit Survey" at bounding box center [818, 725] width 140 height 36
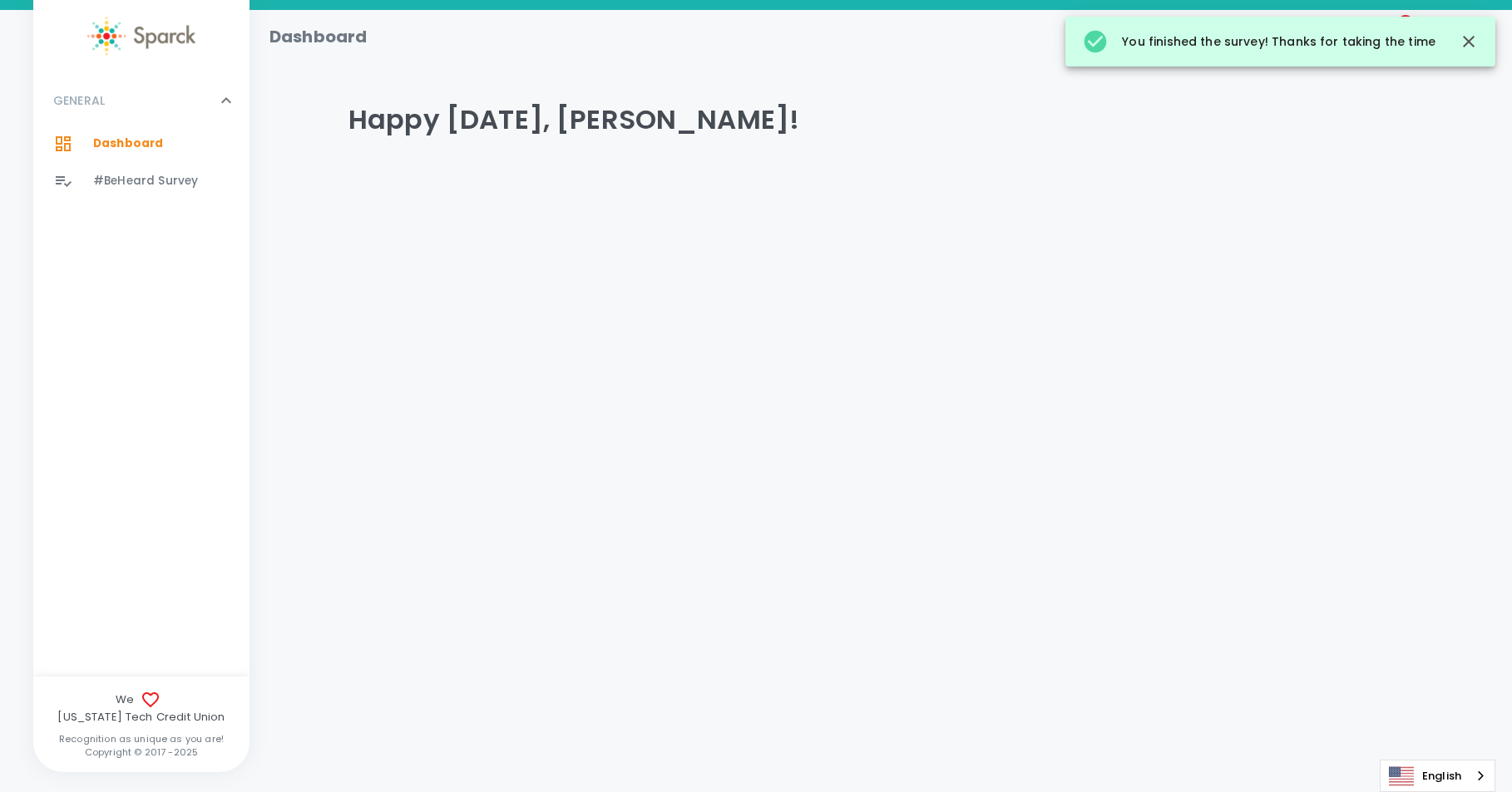
click at [1261, 269] on html "Skip Navigation Dashboard 5 ! GENERAL 0 Dashboard 0 #BeHeard Survey 0 We Texas …" at bounding box center [756, 134] width 1512 height 269
